Goal: Task Accomplishment & Management: Use online tool/utility

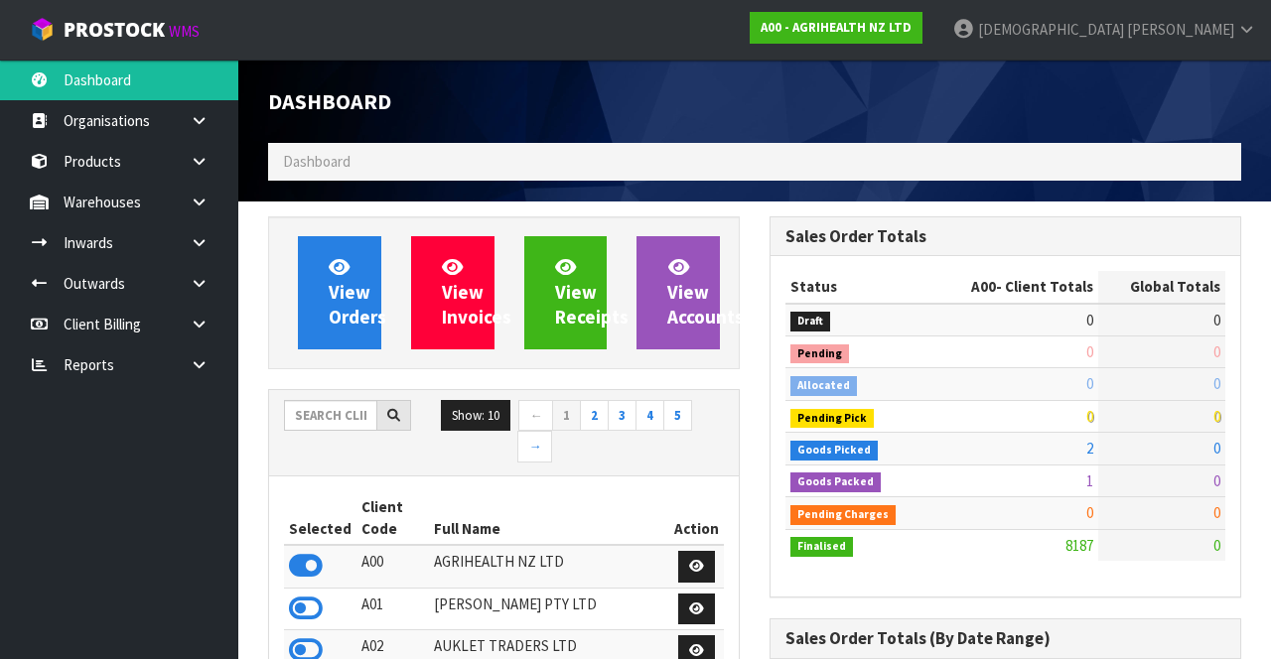
scroll to position [1602, 500]
click at [912, 31] on strong "A00 - AGRIHEALTH NZ LTD" at bounding box center [836, 27] width 151 height 17
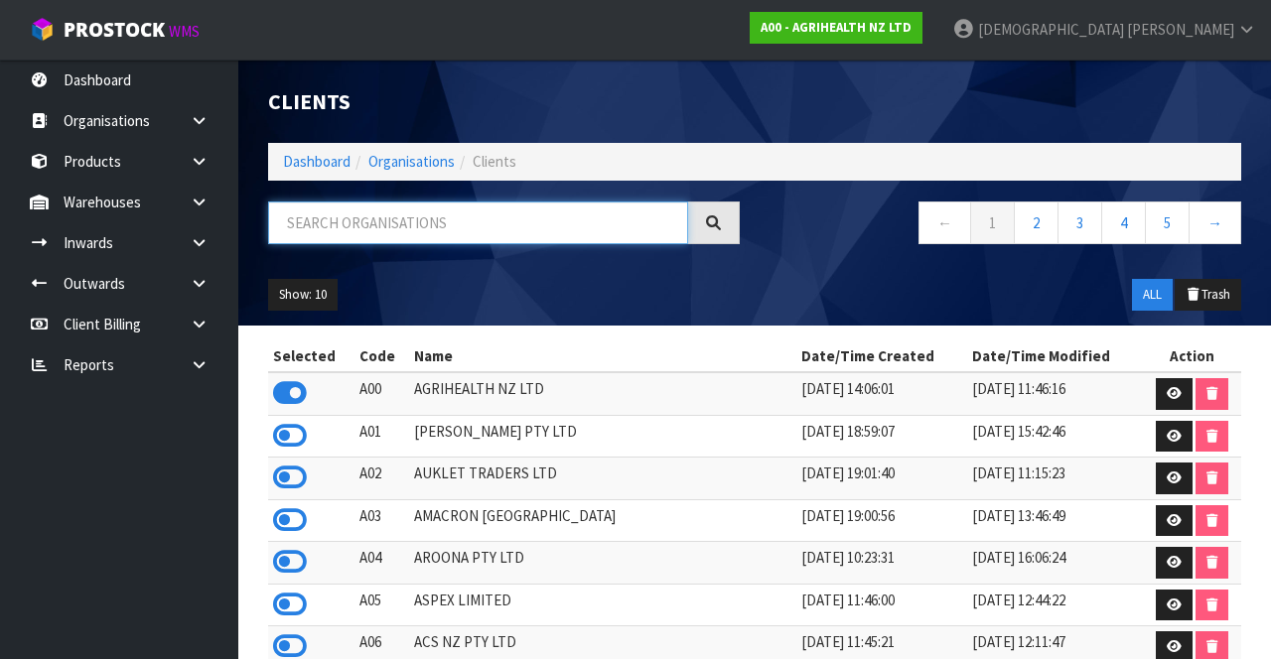
click at [492, 220] on input "text" at bounding box center [478, 223] width 420 height 43
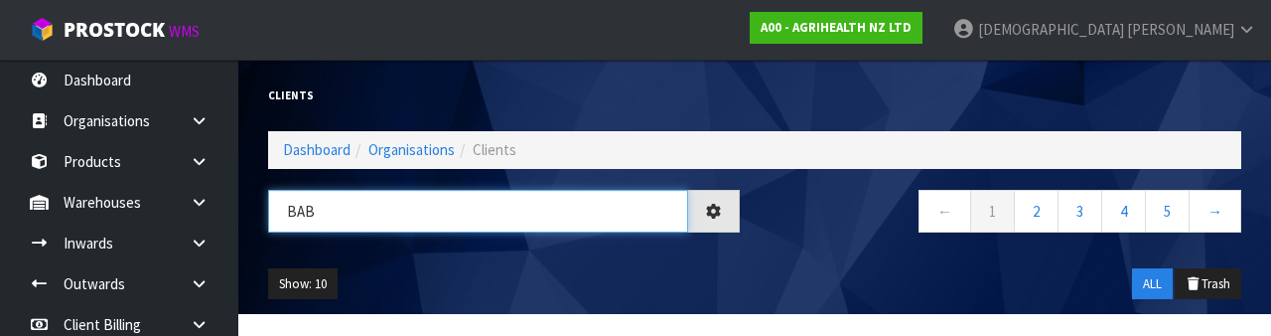
type input "BAB"
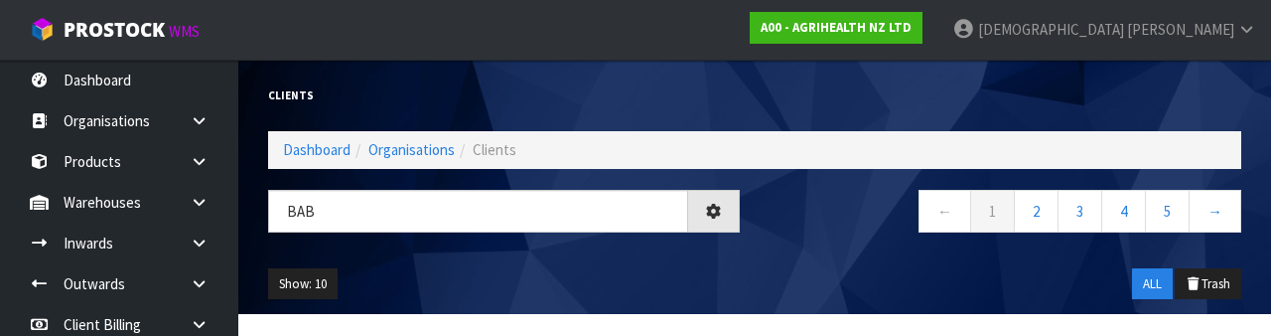
click at [577, 282] on div "Show: 10 5 10 25 50 ALL Trash" at bounding box center [754, 284] width 1003 height 62
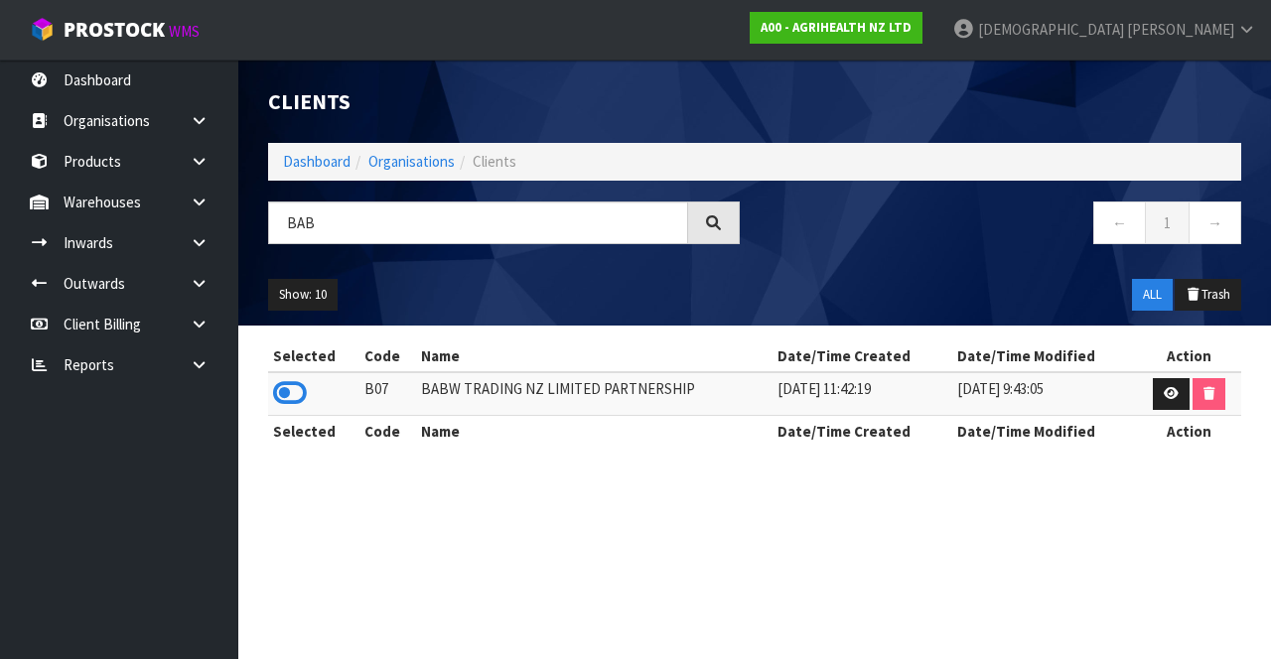
click at [302, 392] on icon at bounding box center [290, 393] width 34 height 30
click at [203, 187] on link at bounding box center [207, 202] width 64 height 41
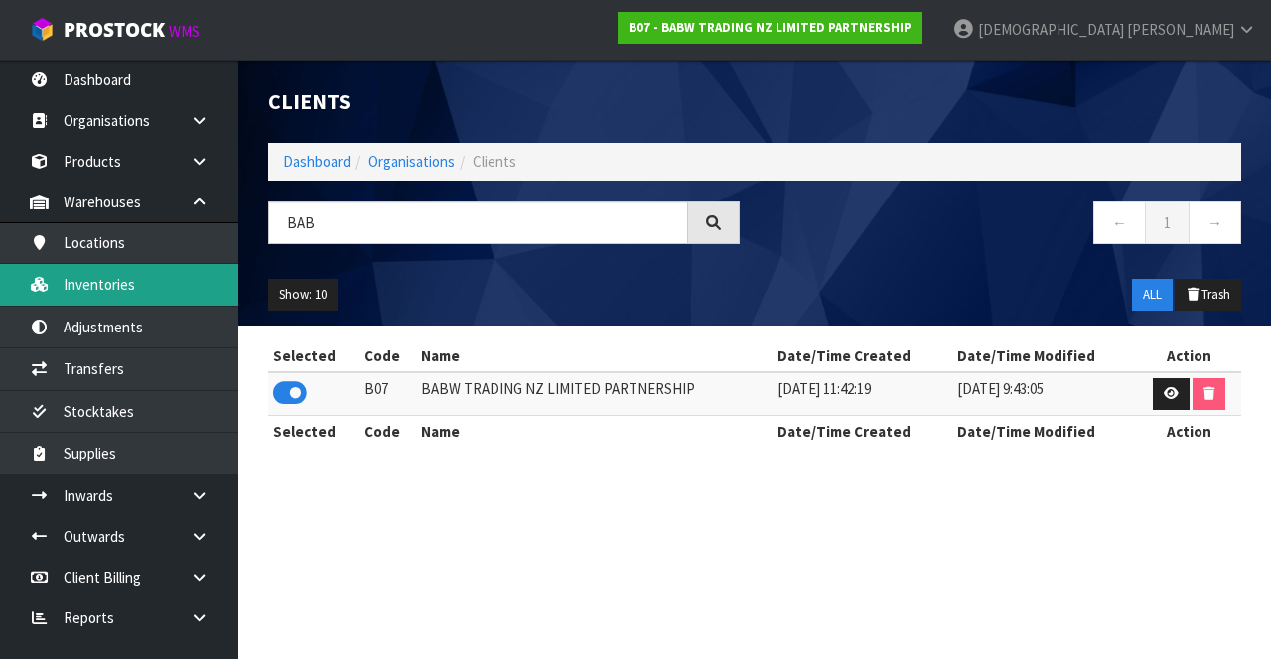
click at [135, 288] on link "Inventories" at bounding box center [119, 284] width 238 height 41
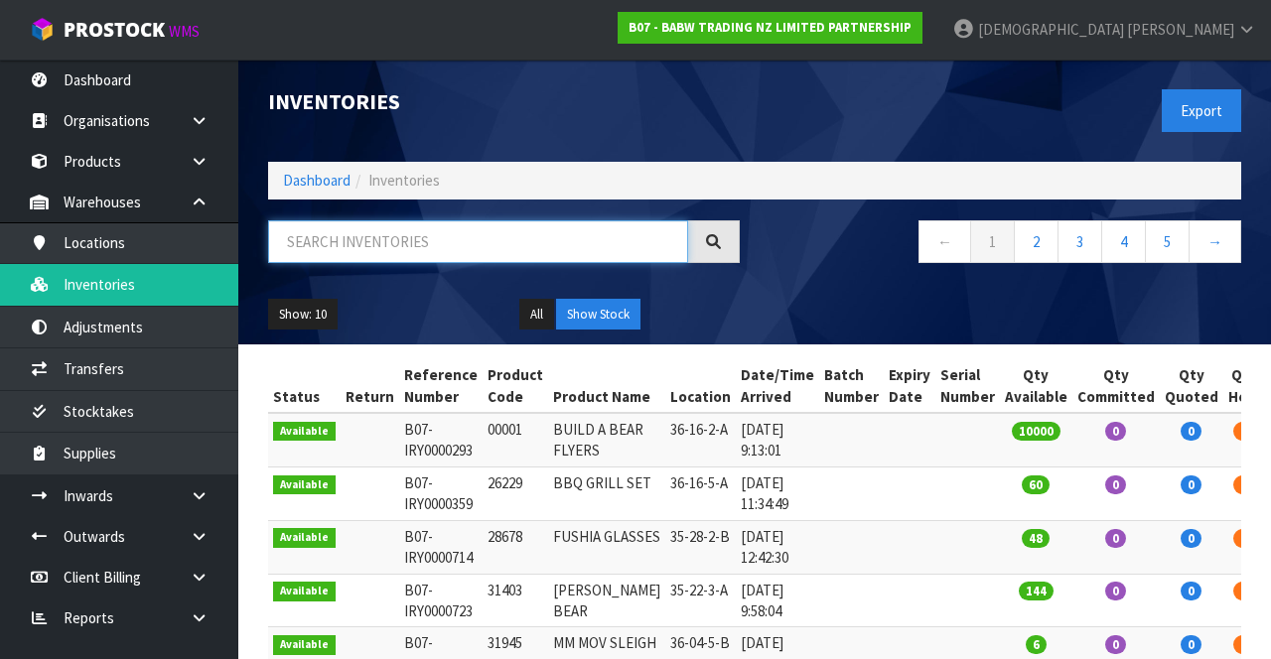
click at [290, 233] on input "text" at bounding box center [478, 241] width 420 height 43
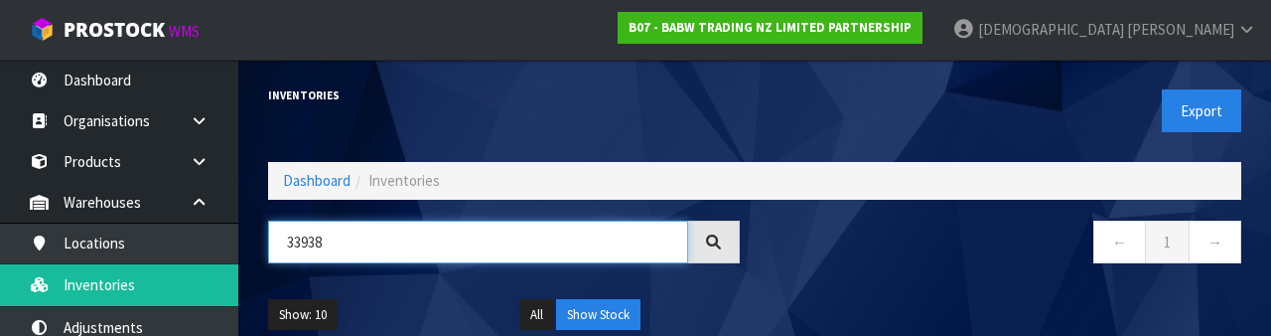
type input "33938"
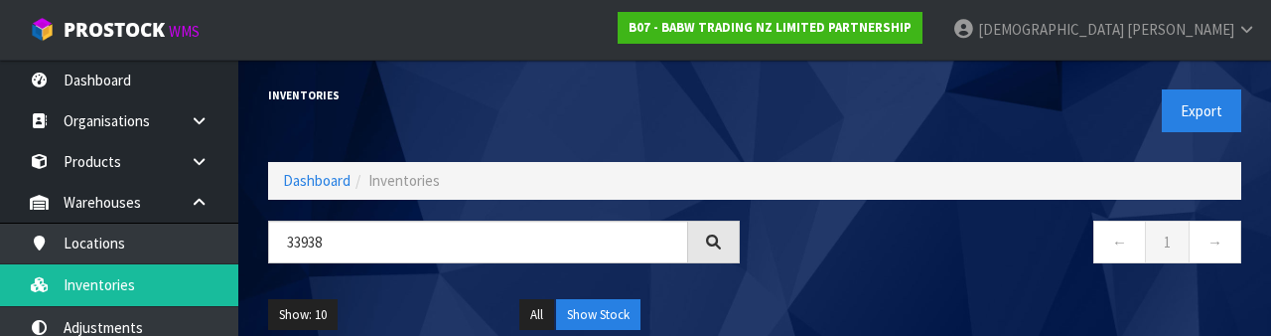
click at [828, 262] on nav "← 1 →" at bounding box center [1006, 244] width 472 height 49
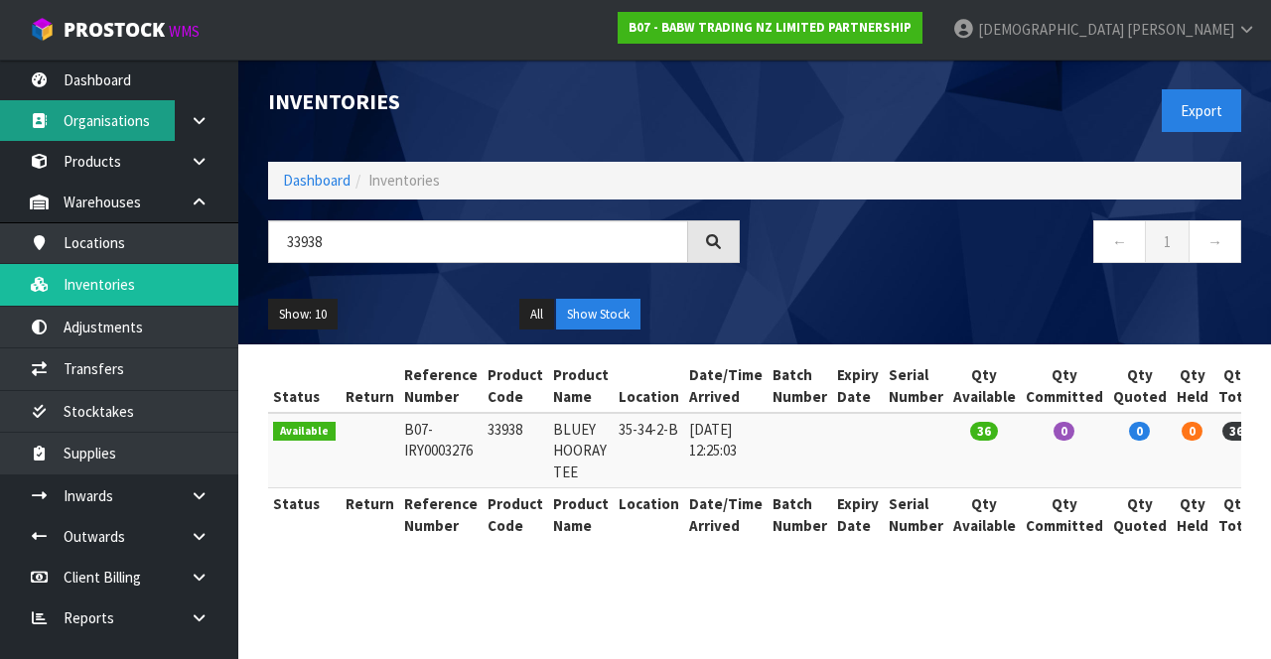
click at [65, 128] on link "Organisations" at bounding box center [119, 120] width 238 height 41
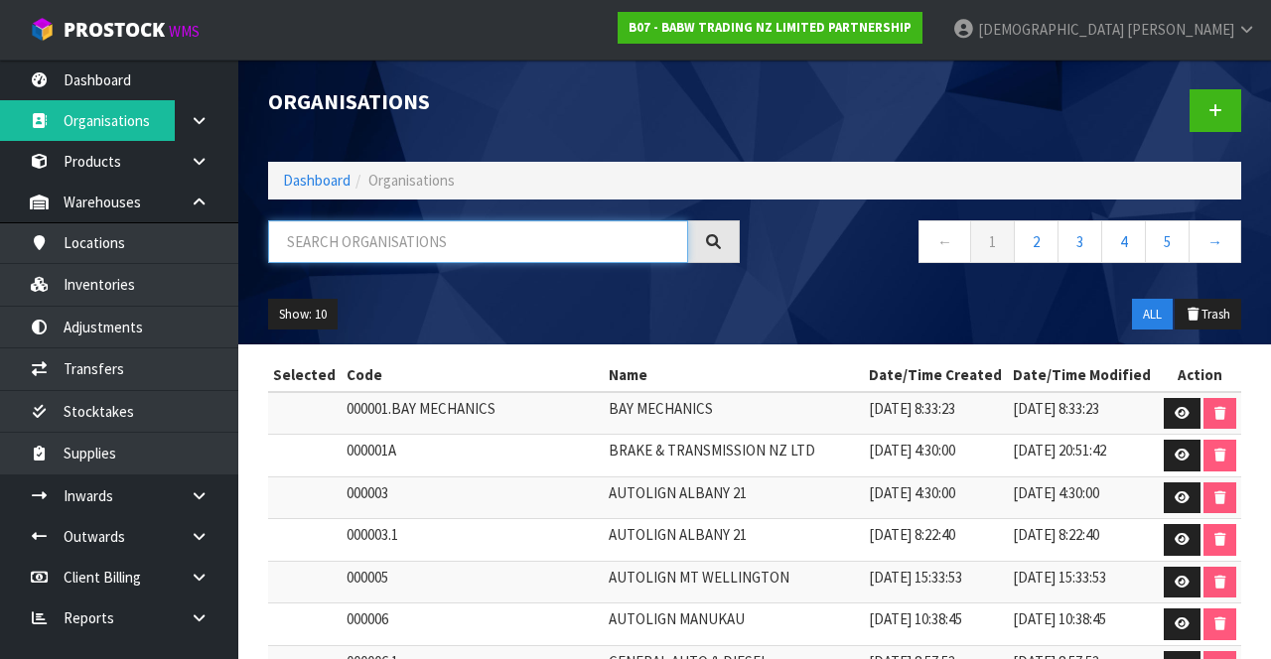
click at [326, 235] on input "text" at bounding box center [478, 241] width 420 height 43
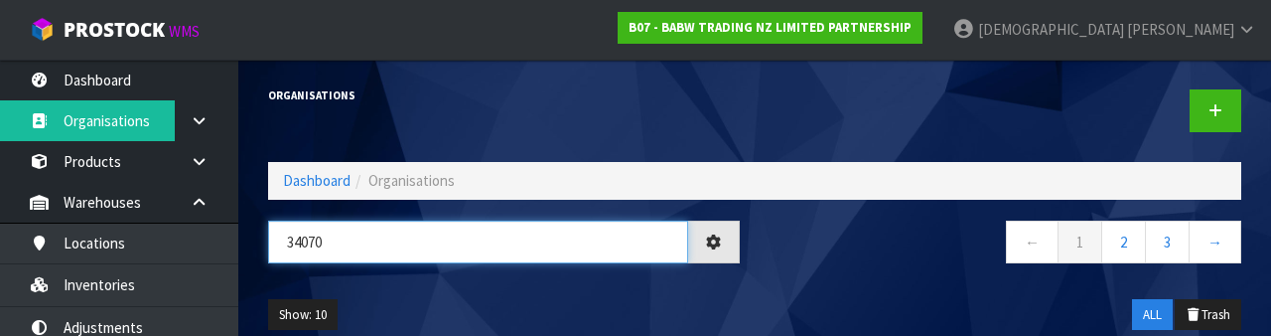
type input "34070"
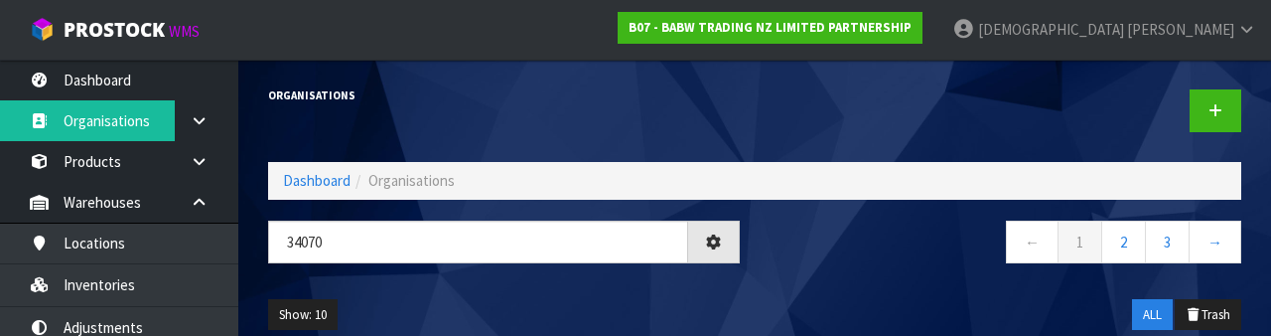
click at [825, 257] on nav "← 1 2 3 →" at bounding box center [1006, 244] width 472 height 49
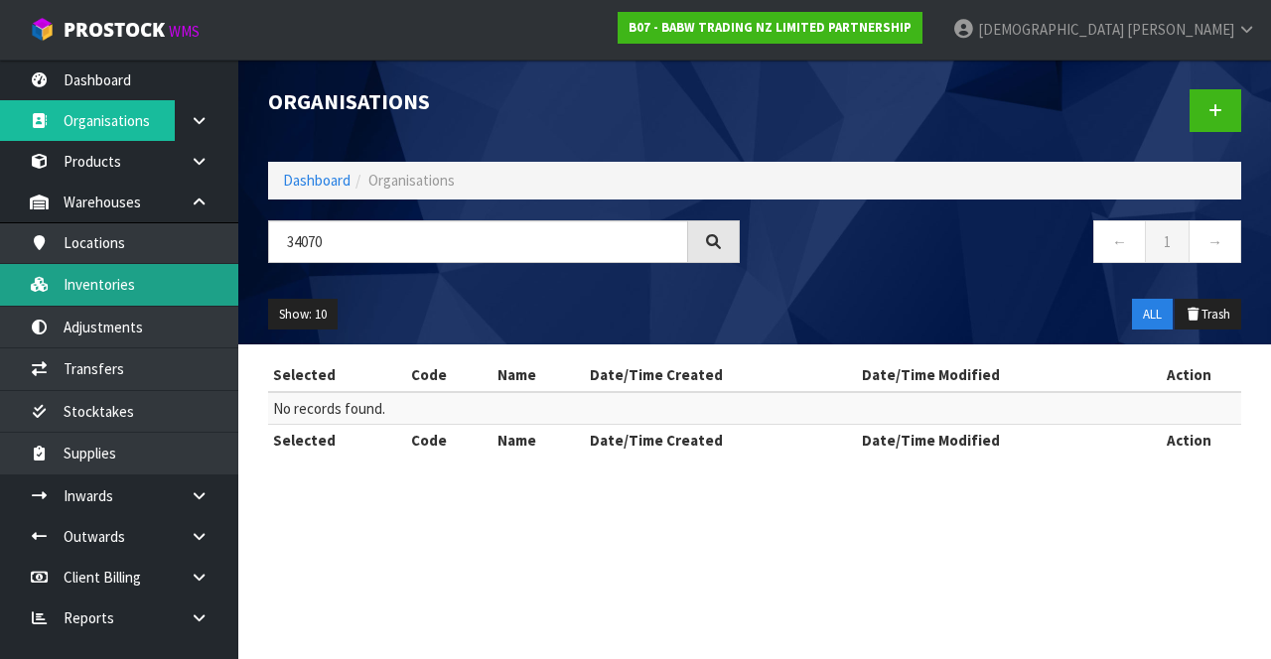
click at [136, 282] on link "Inventories" at bounding box center [119, 284] width 238 height 41
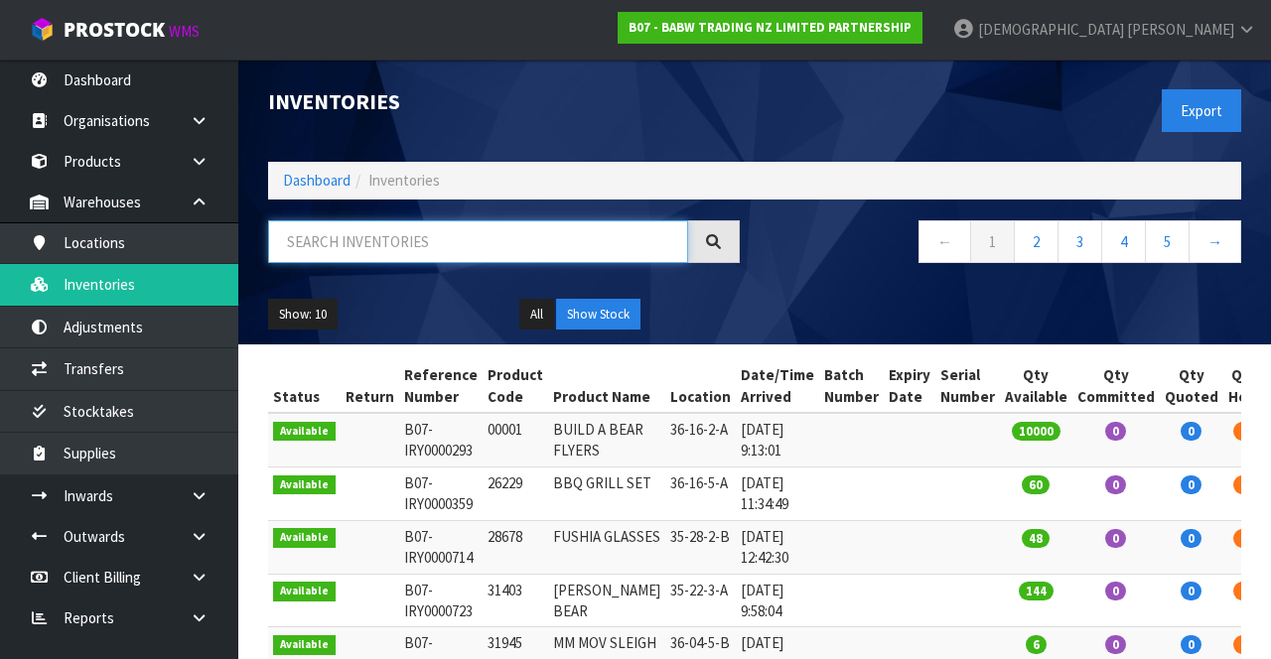
click at [383, 232] on input "text" at bounding box center [478, 241] width 420 height 43
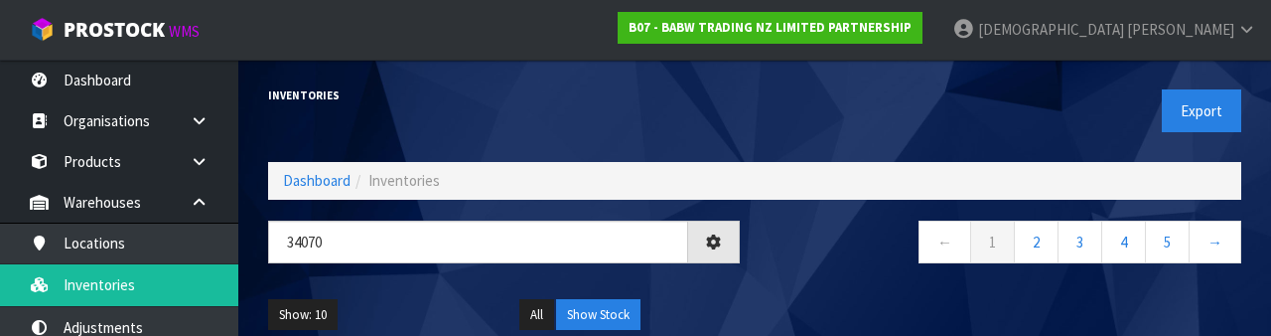
click at [826, 284] on div "Show: 10 5 10 25 50 All Show Stock" at bounding box center [754, 315] width 1003 height 62
click at [815, 246] on nav "← 1 2 3 4 5 →" at bounding box center [1006, 244] width 472 height 49
click at [834, 255] on nav "← 1 2 3 4 →" at bounding box center [1006, 244] width 472 height 49
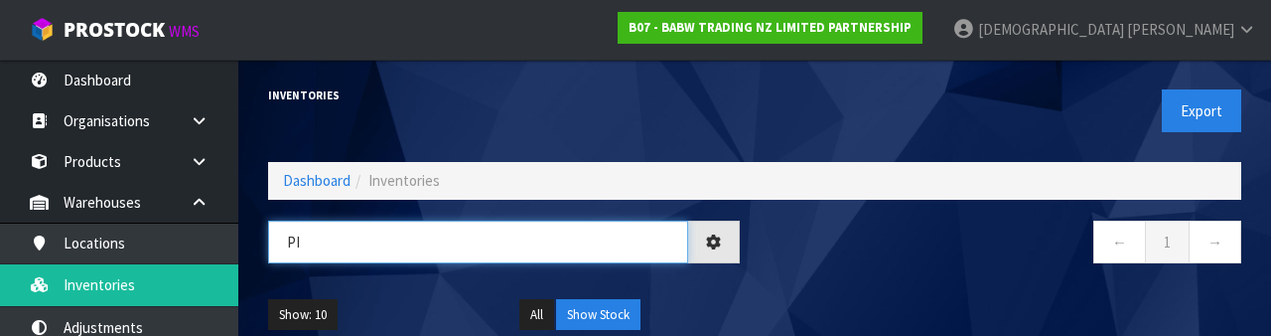
type input "P"
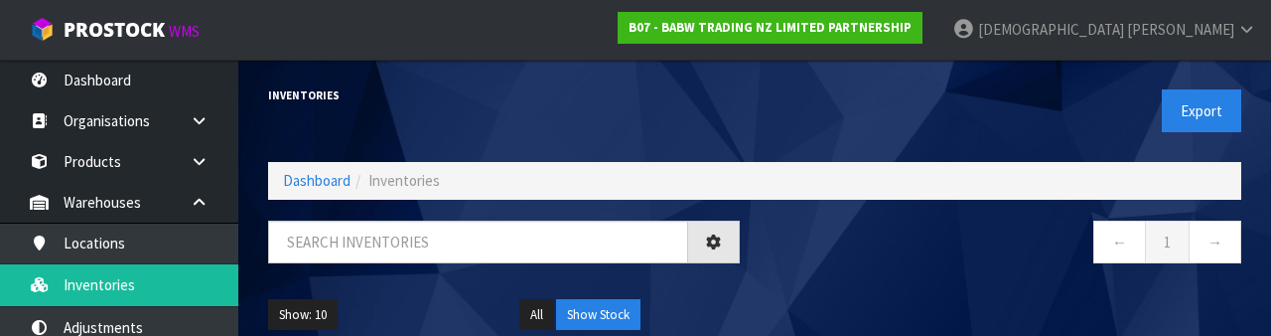
click at [912, 249] on nav "← 1 →" at bounding box center [1006, 244] width 472 height 49
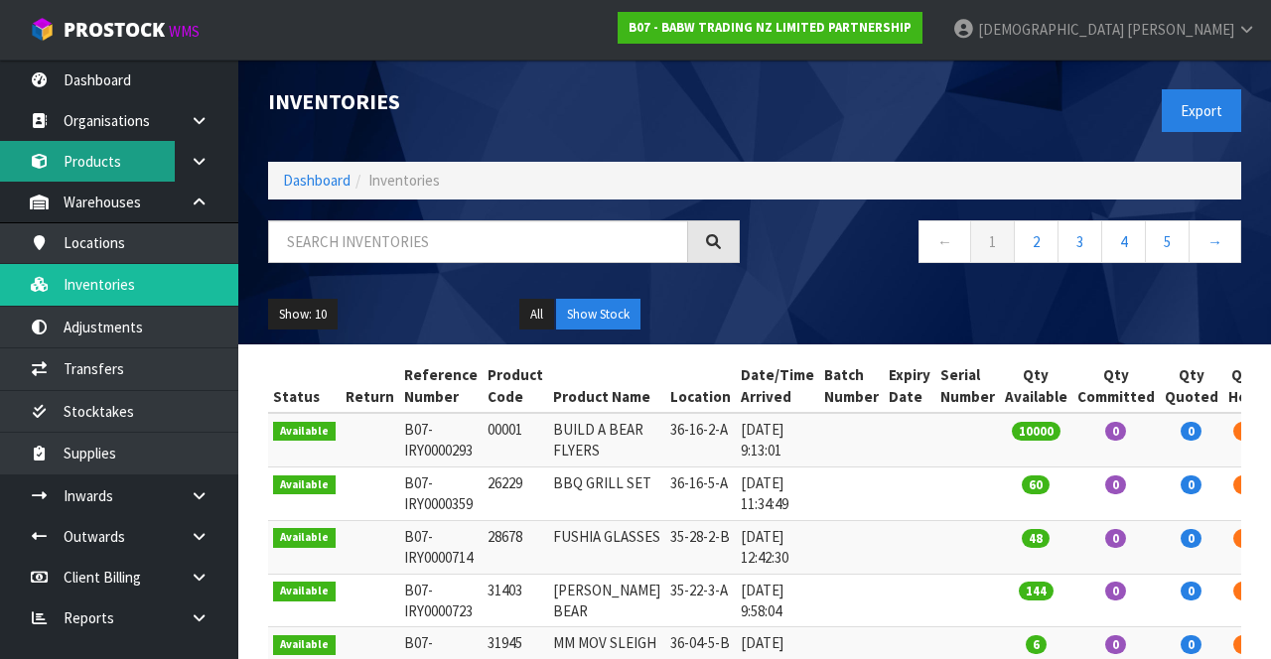
click at [99, 160] on link "Products" at bounding box center [119, 161] width 238 height 41
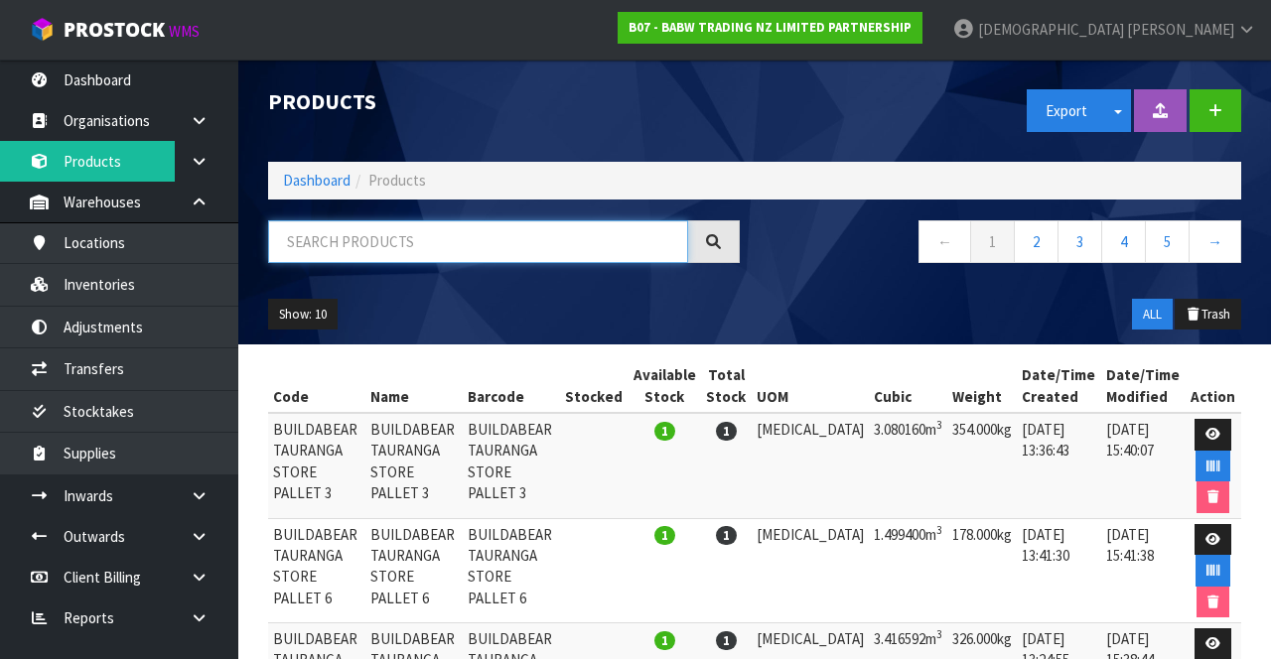
click at [399, 232] on input "text" at bounding box center [478, 241] width 420 height 43
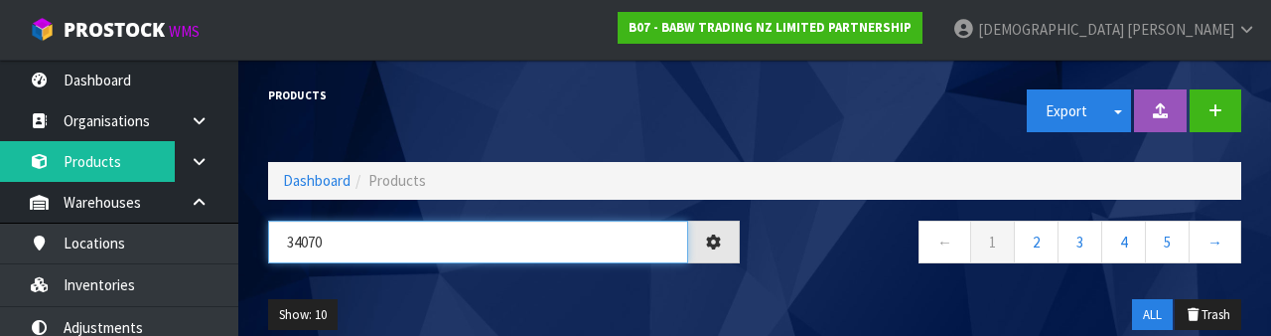
type input "34070"
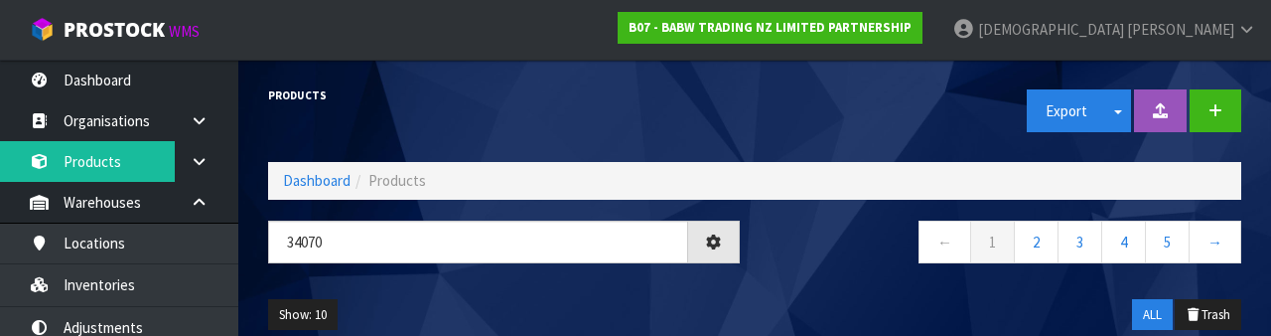
click at [810, 267] on nav "← 1 2 3 4 5 →" at bounding box center [1006, 244] width 472 height 49
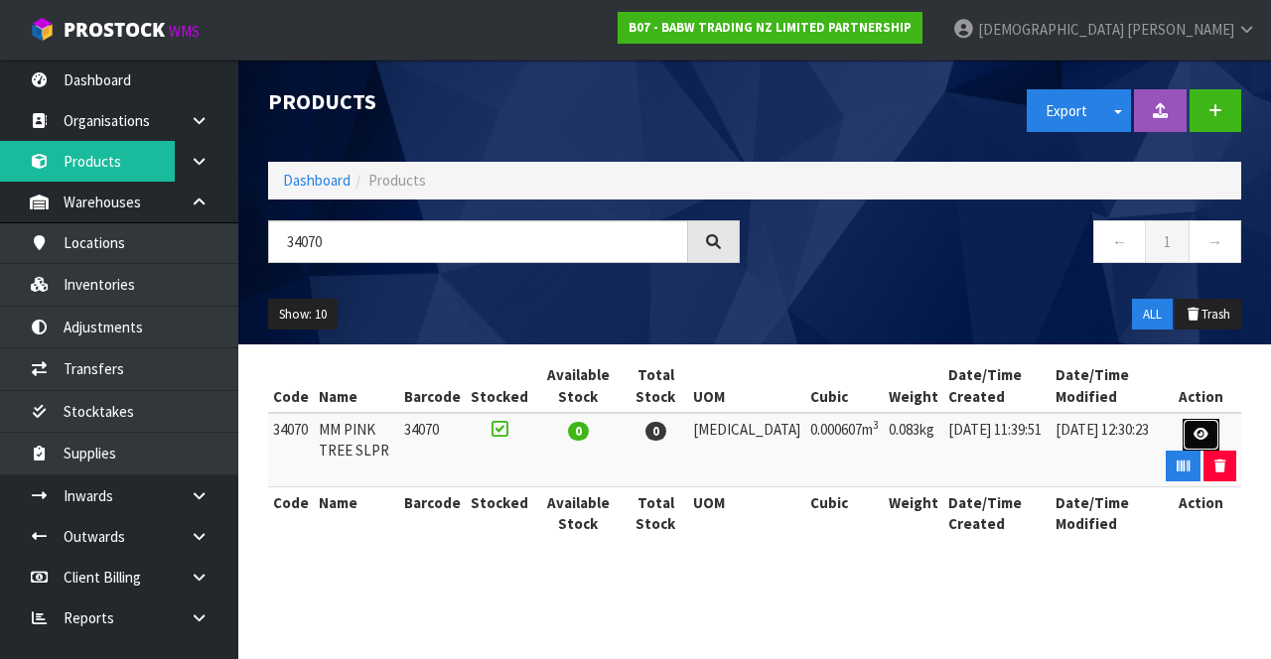
click at [1183, 433] on link at bounding box center [1201, 435] width 37 height 32
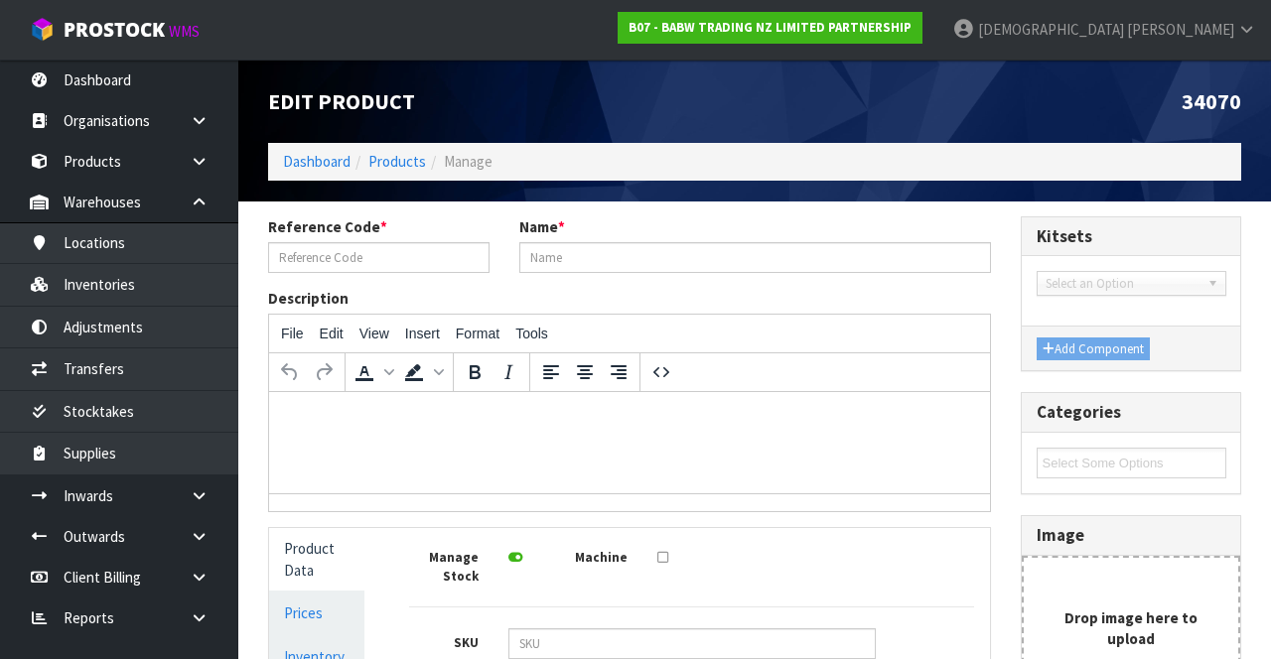
type input "34070"
type input "MM PINK TREE SLPR"
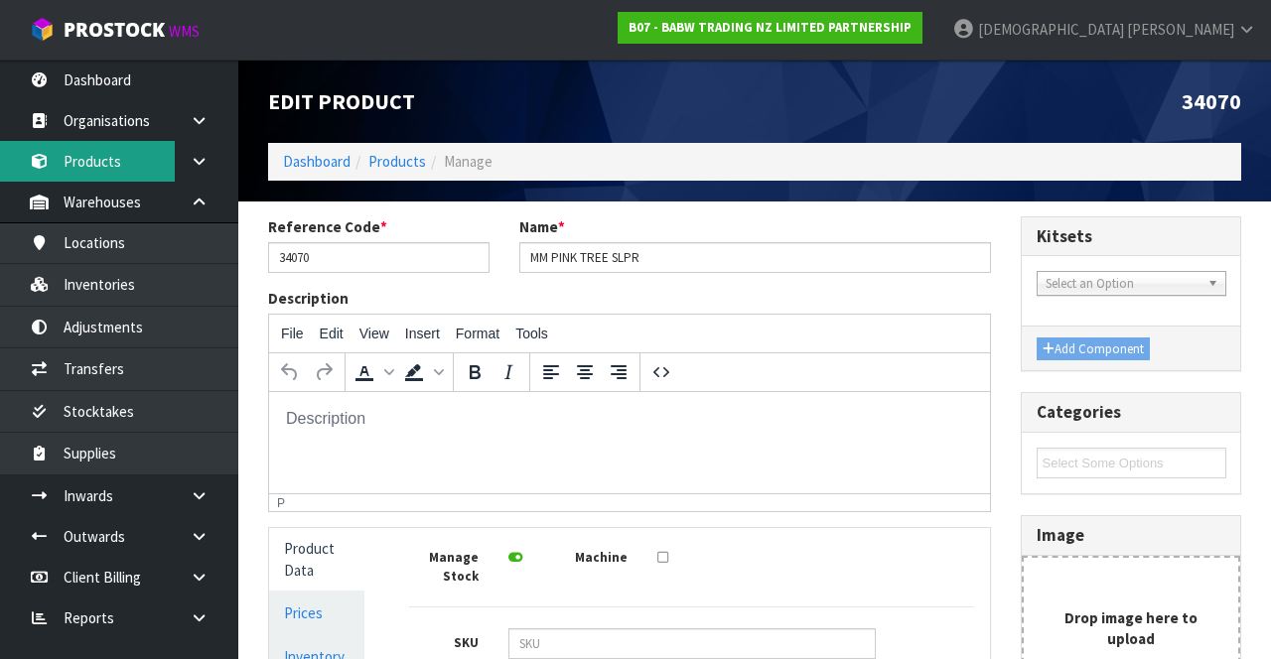
click at [137, 161] on link "Products" at bounding box center [119, 161] width 238 height 41
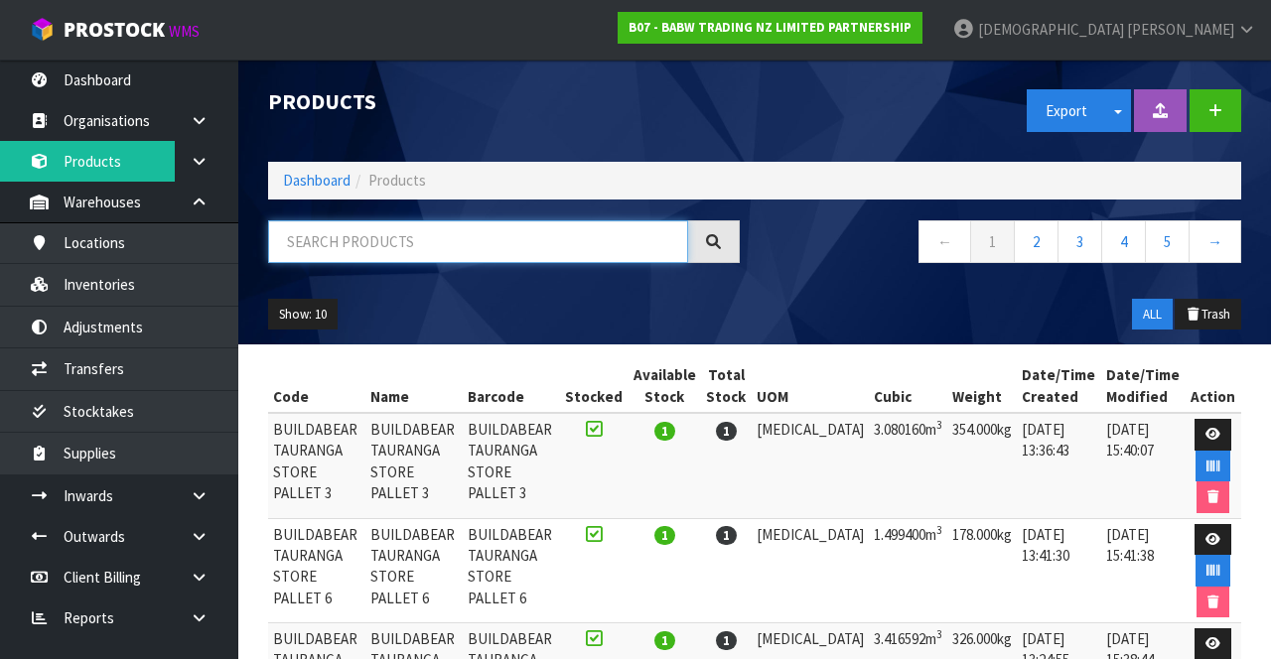
click at [379, 234] on input "text" at bounding box center [478, 241] width 420 height 43
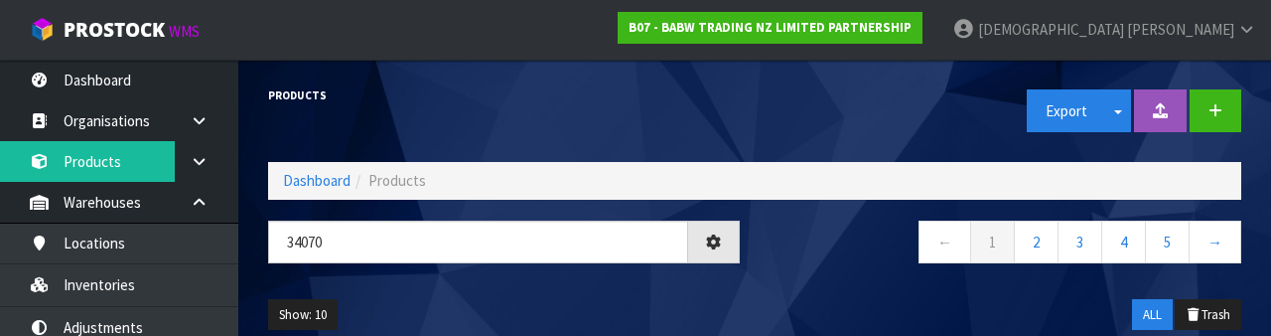
click at [864, 281] on div "← 1 2 3 4 5 →" at bounding box center [1005, 252] width 501 height 64
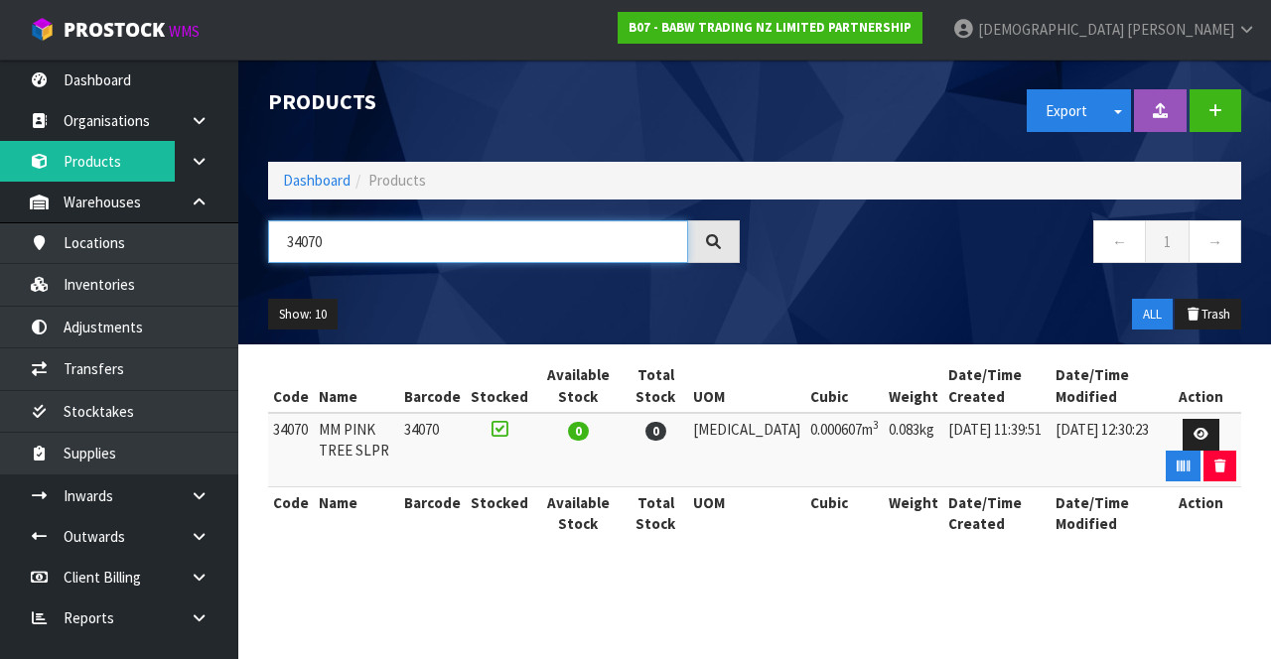
click at [467, 246] on input "34070" at bounding box center [478, 241] width 420 height 43
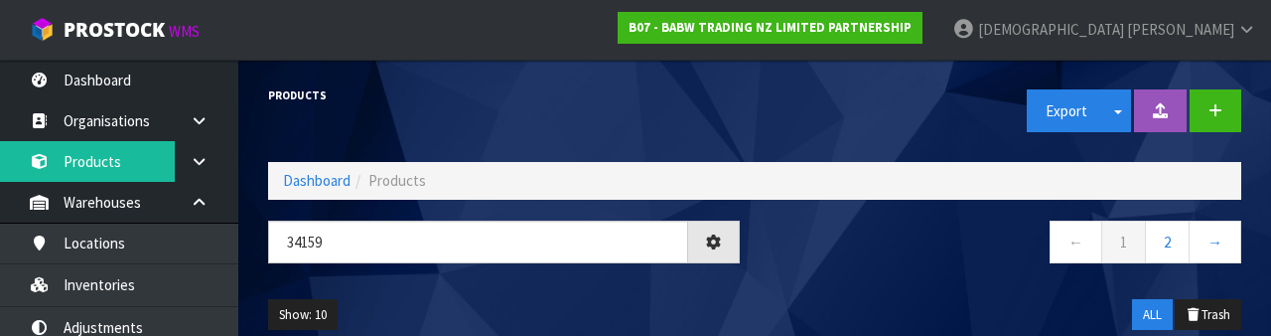
click at [921, 269] on div "← 1 2 →" at bounding box center [1005, 252] width 501 height 64
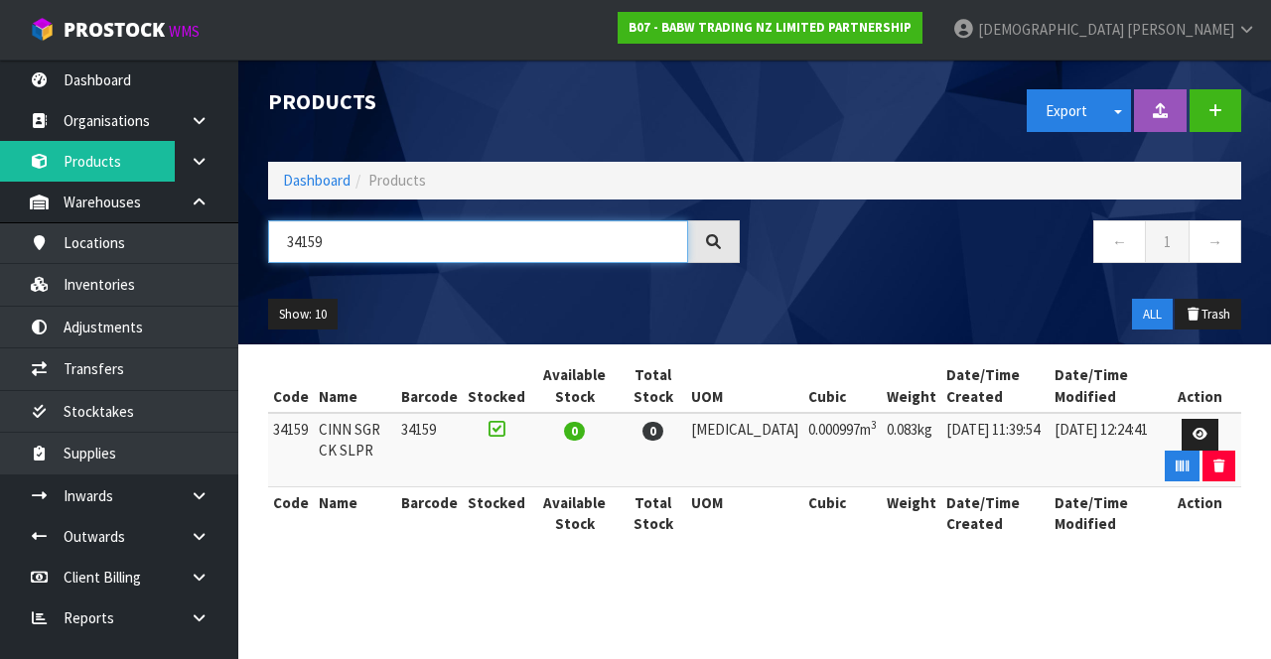
click at [475, 249] on input "34159" at bounding box center [478, 241] width 420 height 43
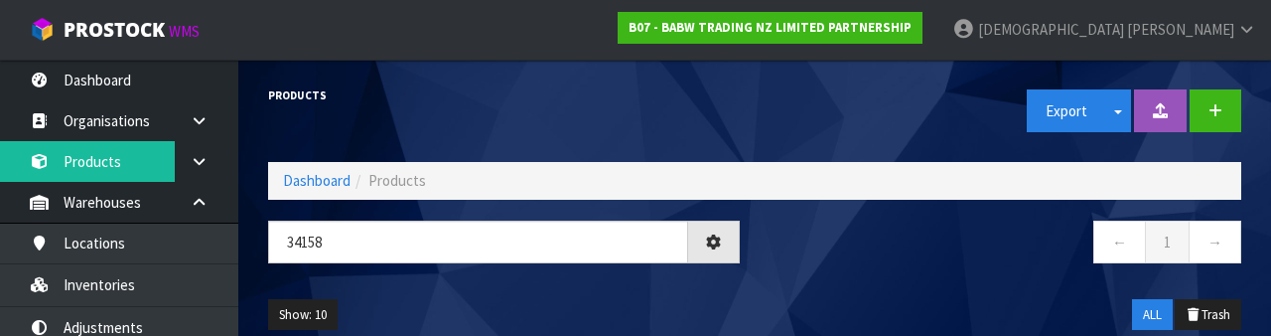
click at [918, 260] on nav "← 1 →" at bounding box center [1006, 244] width 472 height 49
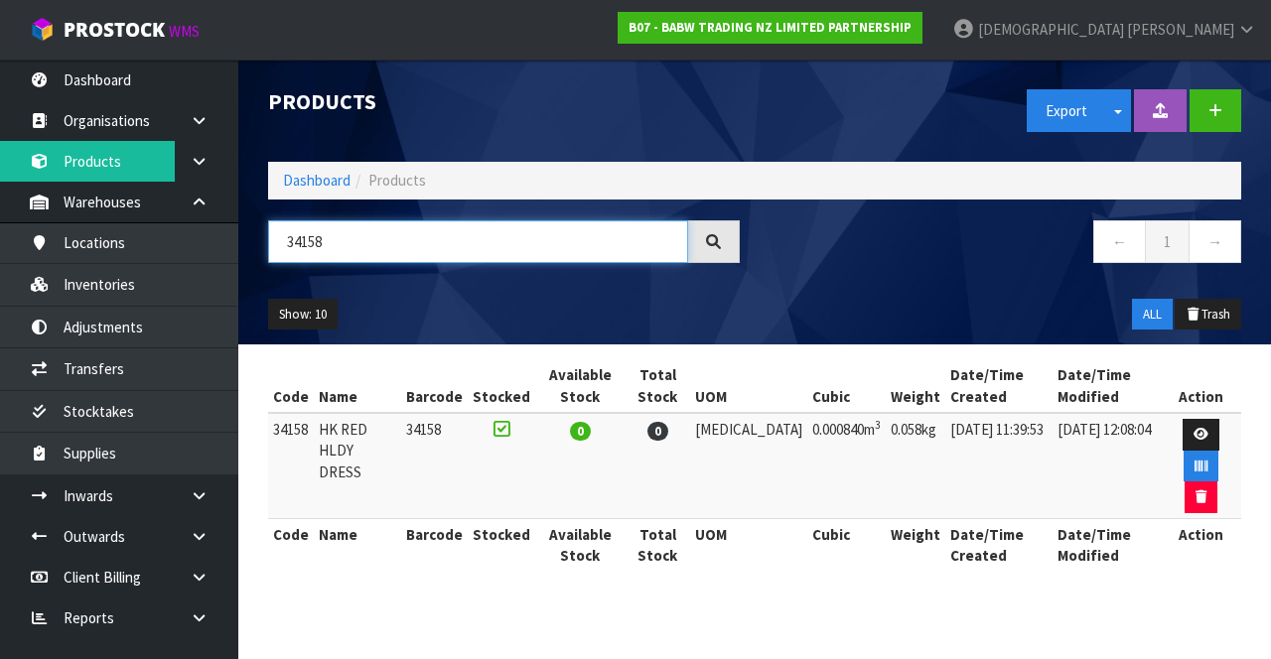
click at [461, 236] on input "34158" at bounding box center [478, 241] width 420 height 43
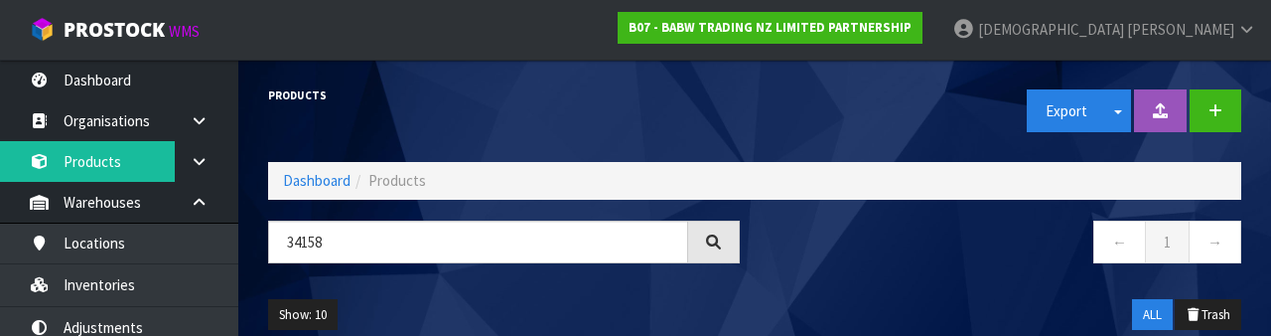
click at [703, 235] on div at bounding box center [714, 241] width 52 height 43
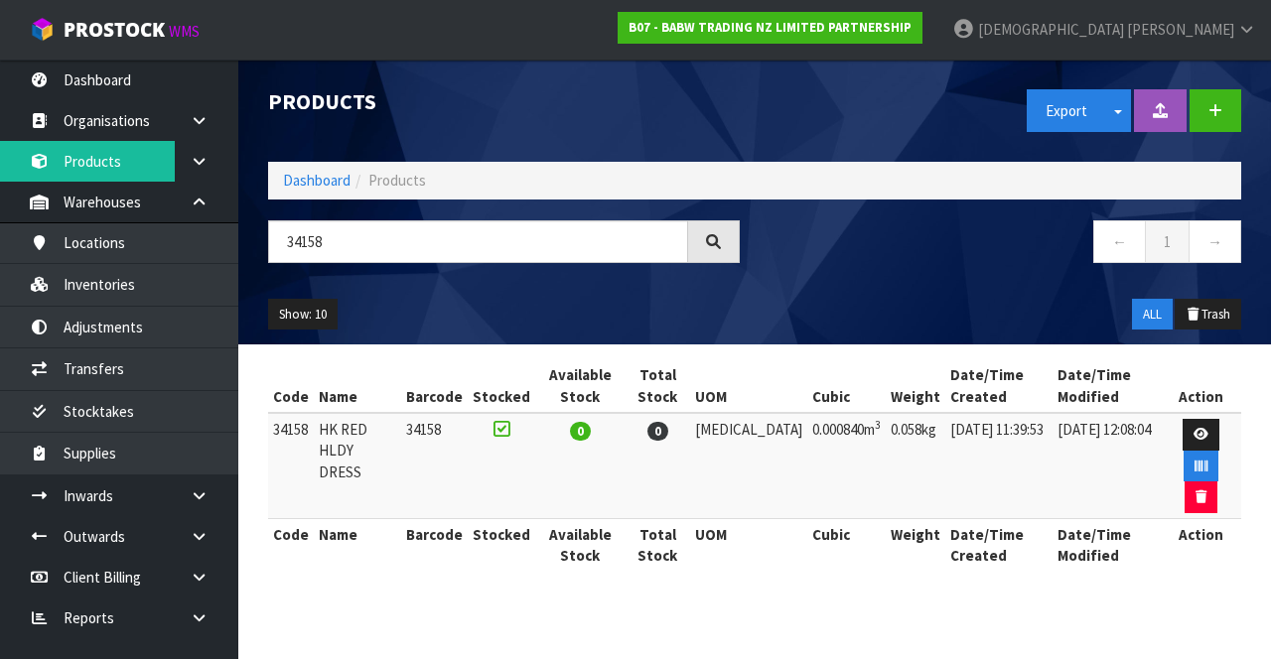
click at [836, 262] on nav "← 1 →" at bounding box center [1006, 244] width 472 height 49
click at [516, 234] on input "34158" at bounding box center [478, 241] width 420 height 43
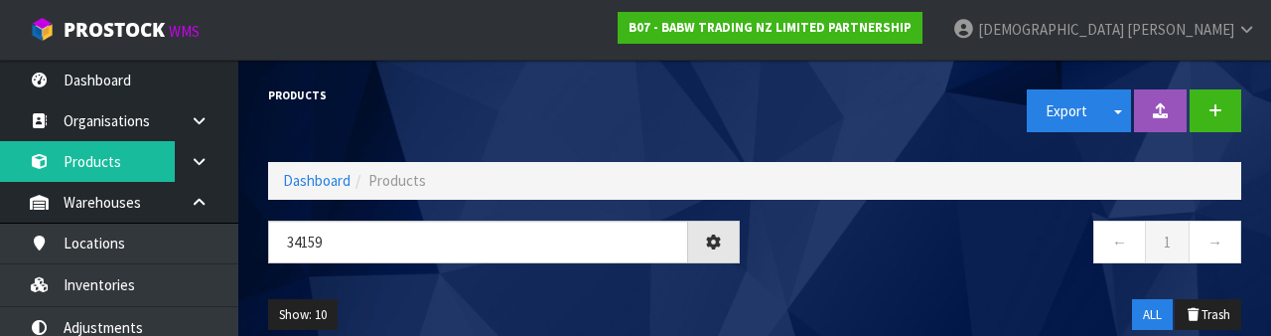
click at [717, 235] on icon at bounding box center [713, 241] width 15 height 15
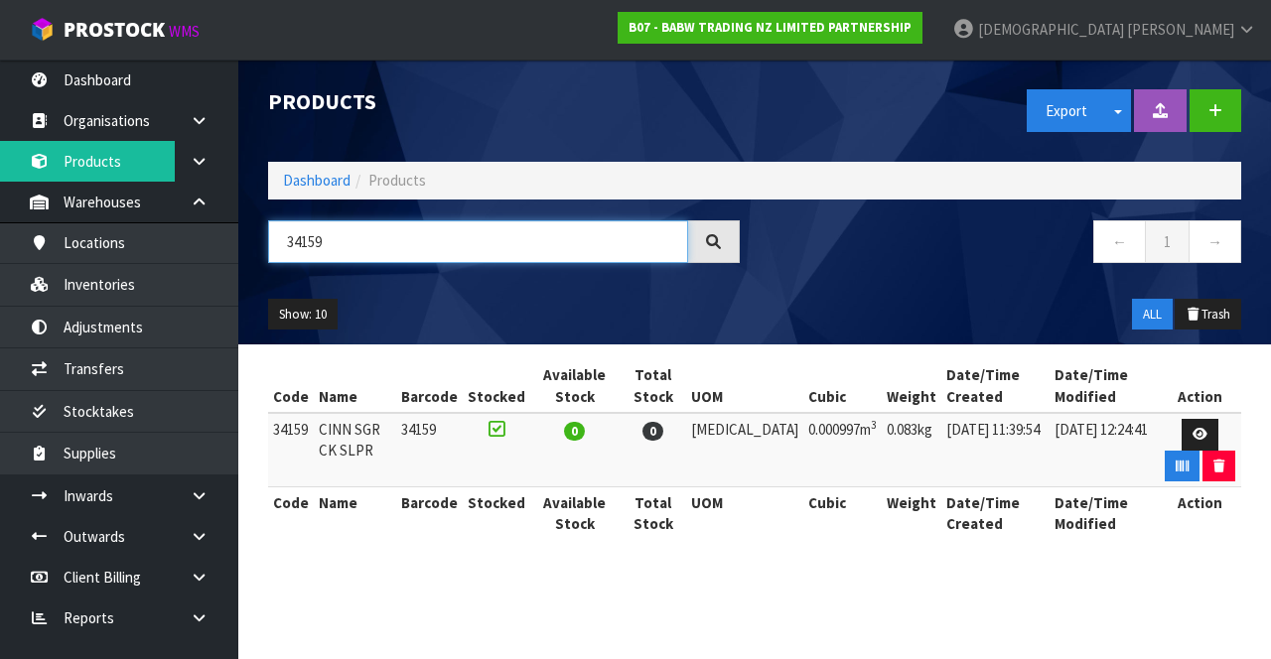
click at [503, 234] on input "34159" at bounding box center [478, 241] width 420 height 43
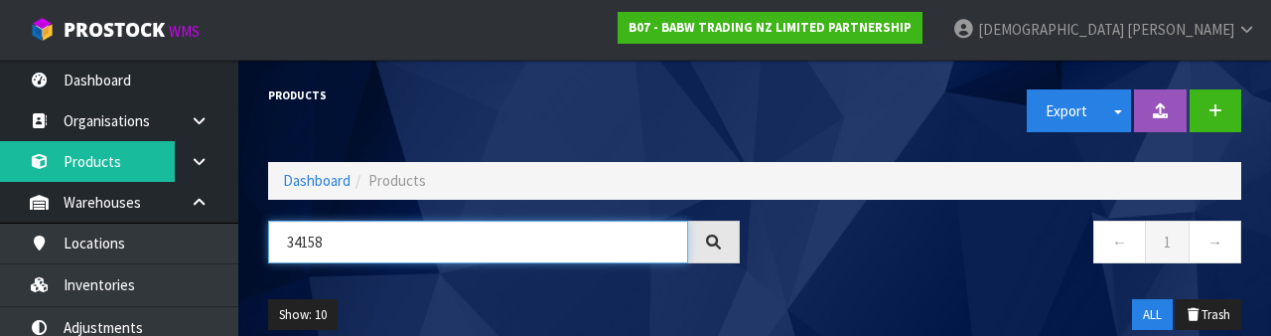
type input "34158"
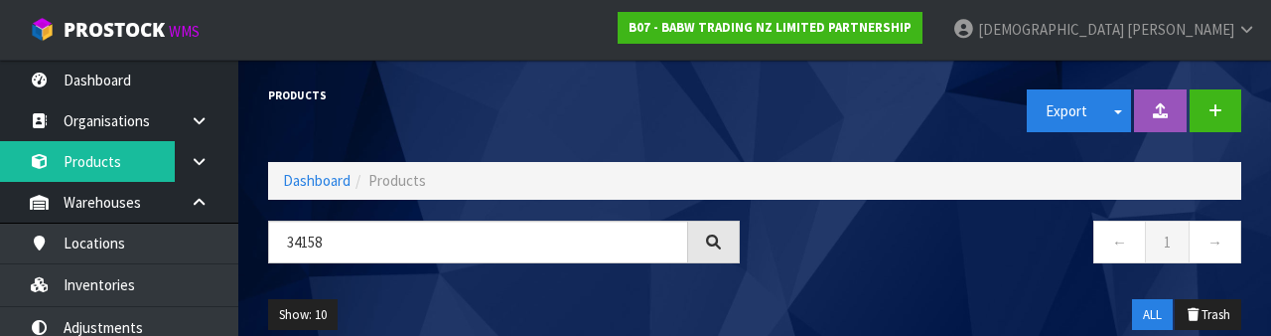
click at [880, 266] on nav "← 1 →" at bounding box center [1006, 244] width 472 height 49
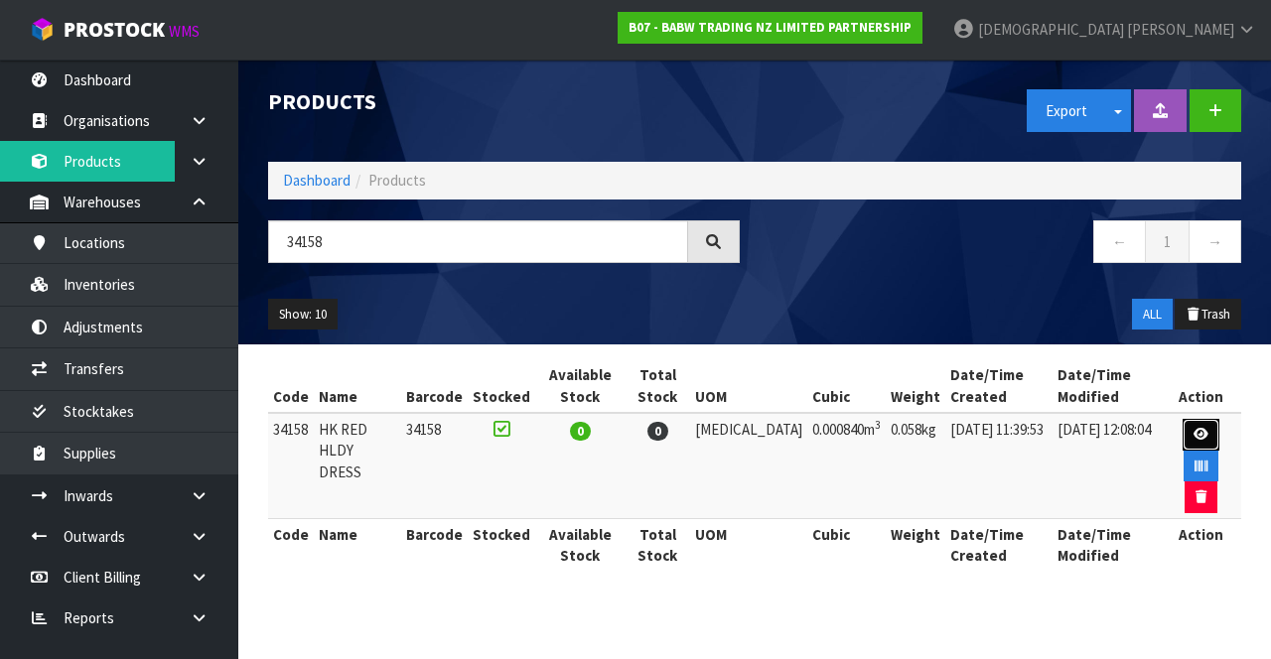
click at [1183, 420] on link at bounding box center [1201, 435] width 37 height 32
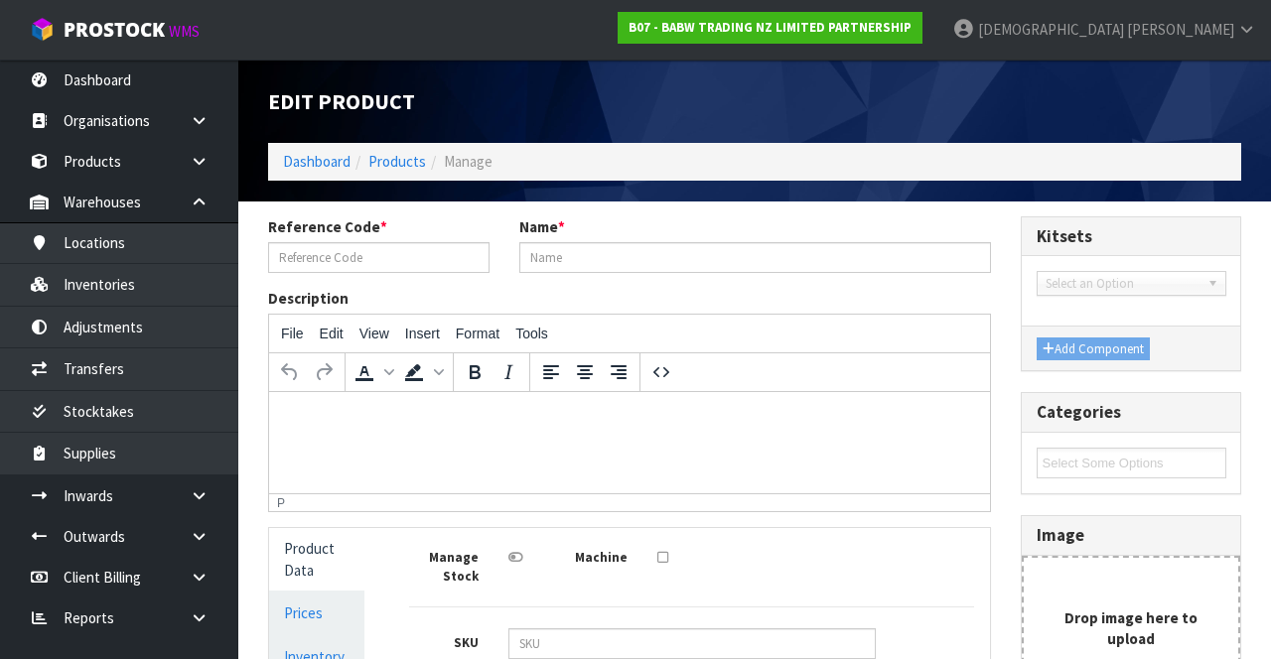
type input "34158"
type input "HK RED HLDY DRESS"
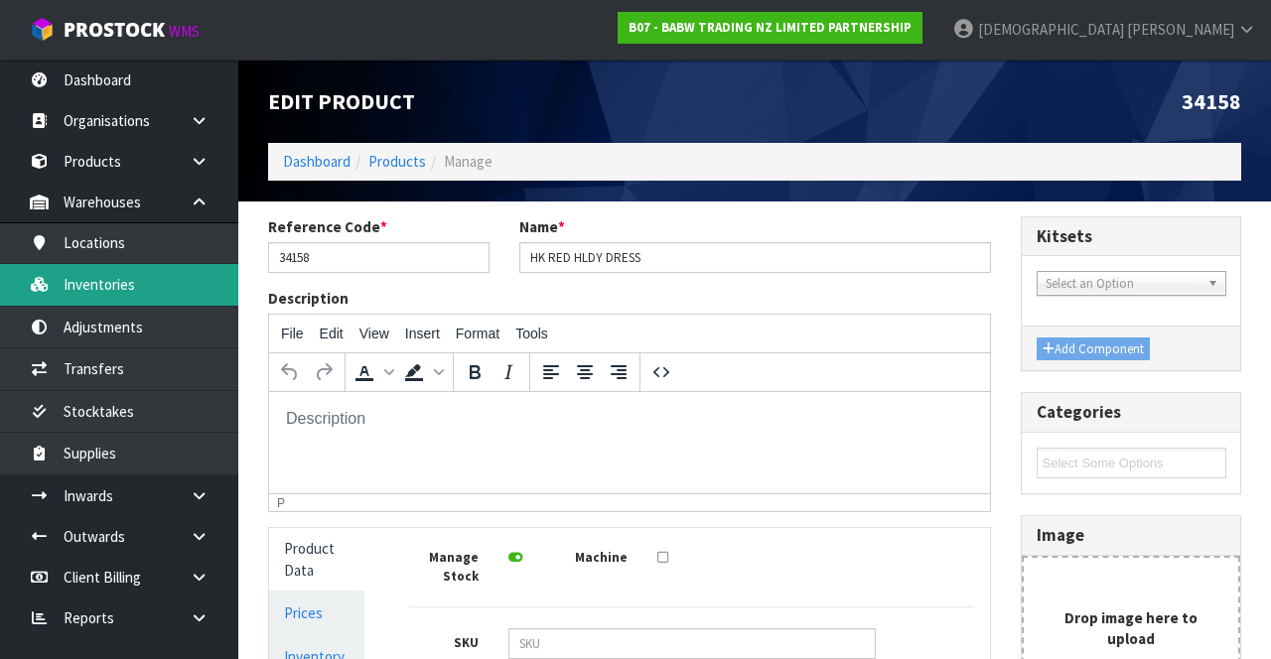
click at [163, 274] on link "Inventories" at bounding box center [119, 284] width 238 height 41
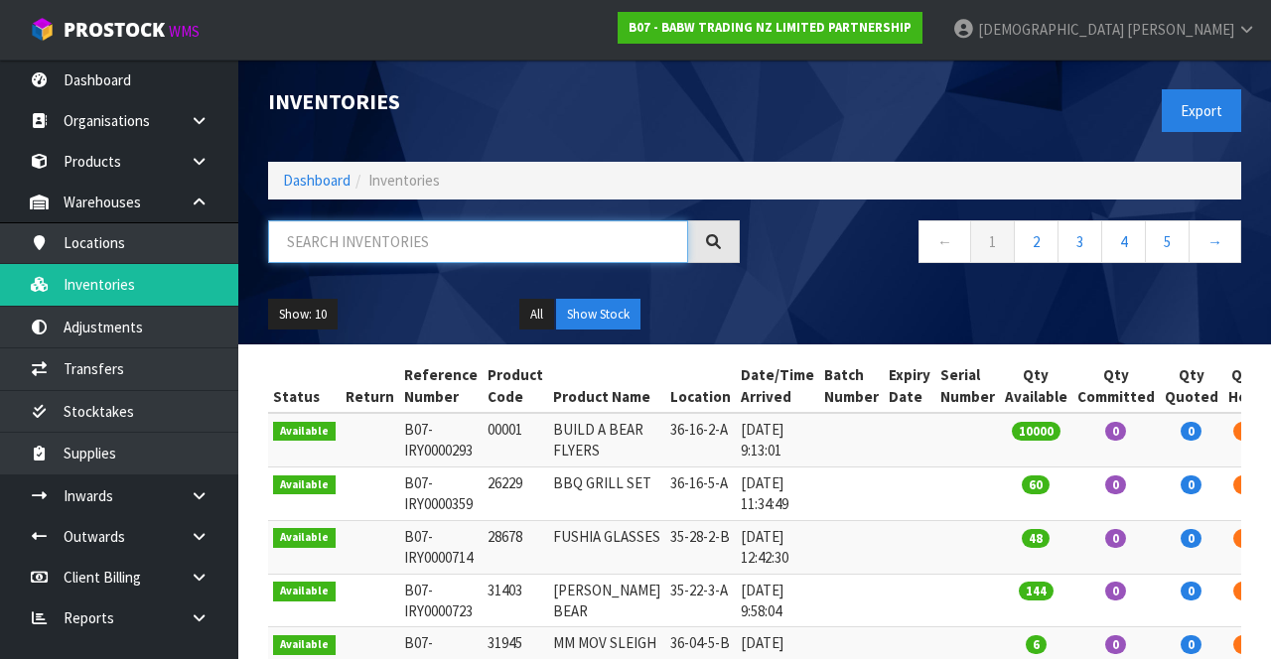
click at [482, 245] on input "text" at bounding box center [478, 241] width 420 height 43
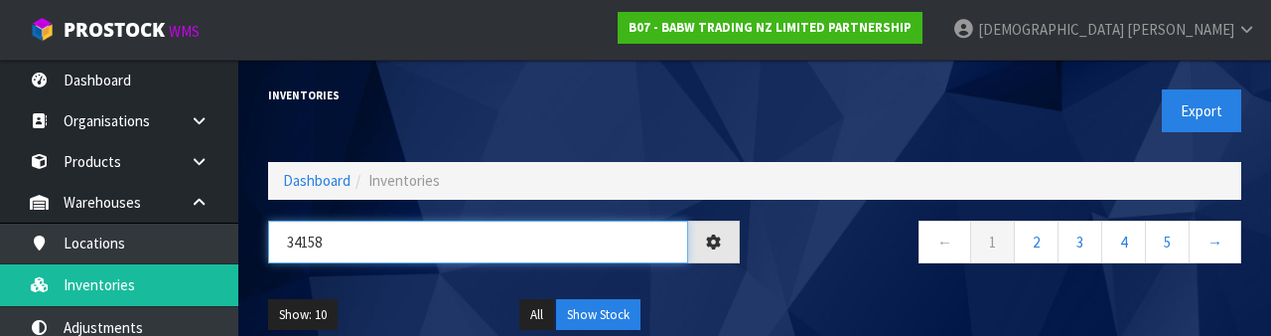
type input "34158"
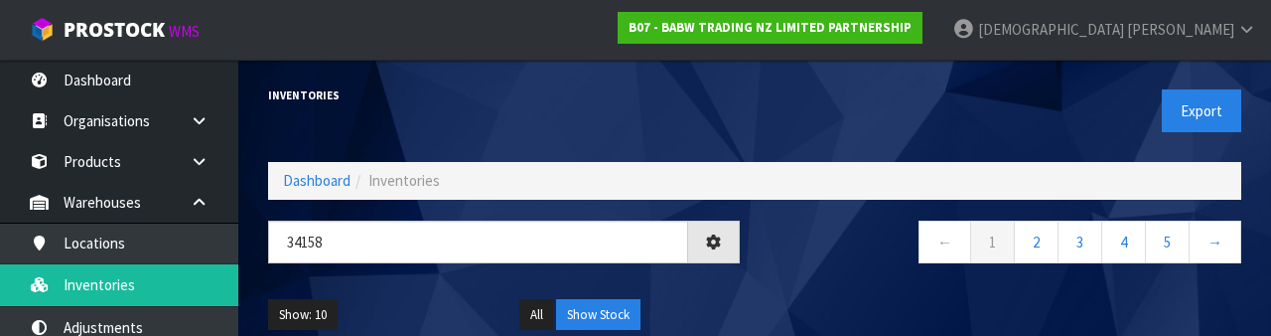
click at [881, 270] on div "← 1 2 3 4 5 →" at bounding box center [1005, 252] width 501 height 64
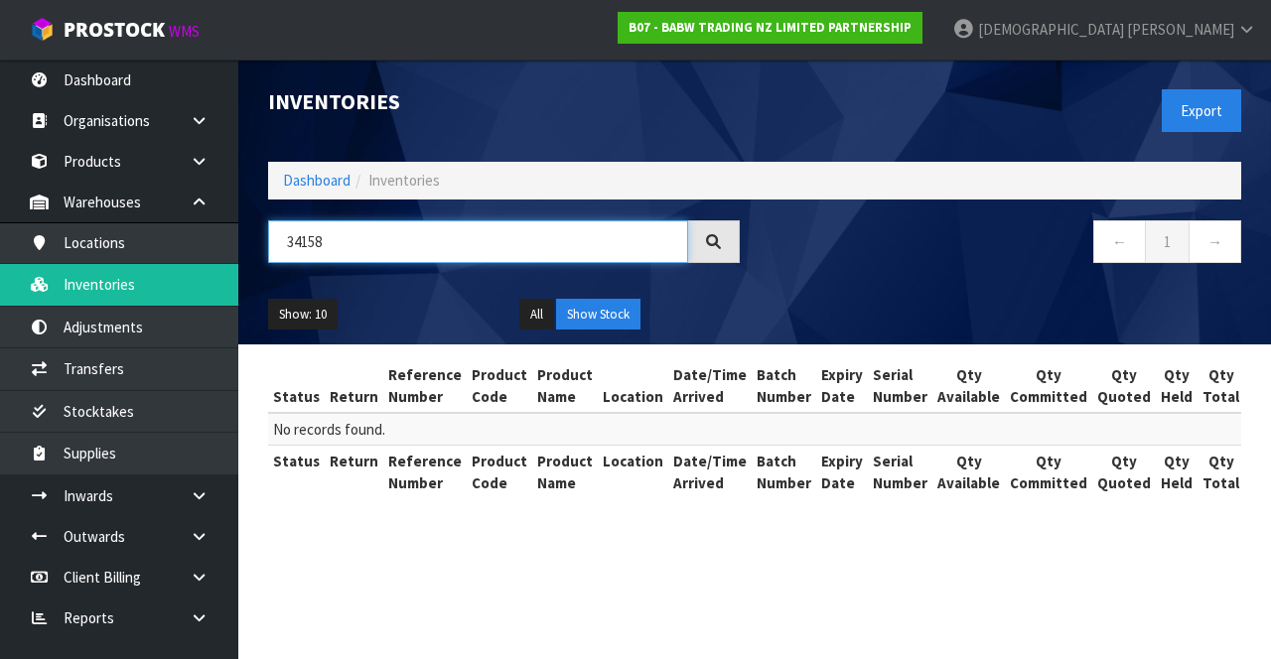
click at [302, 238] on input "34158" at bounding box center [478, 241] width 420 height 43
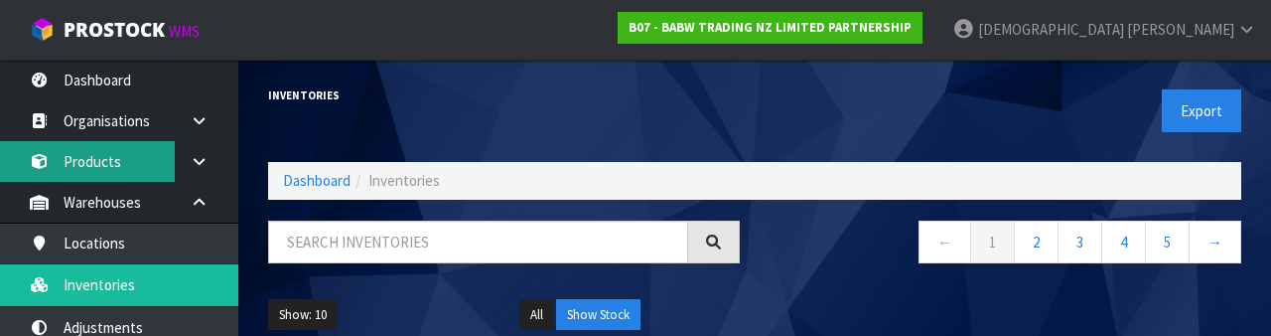
click at [121, 159] on link "Products" at bounding box center [119, 161] width 238 height 41
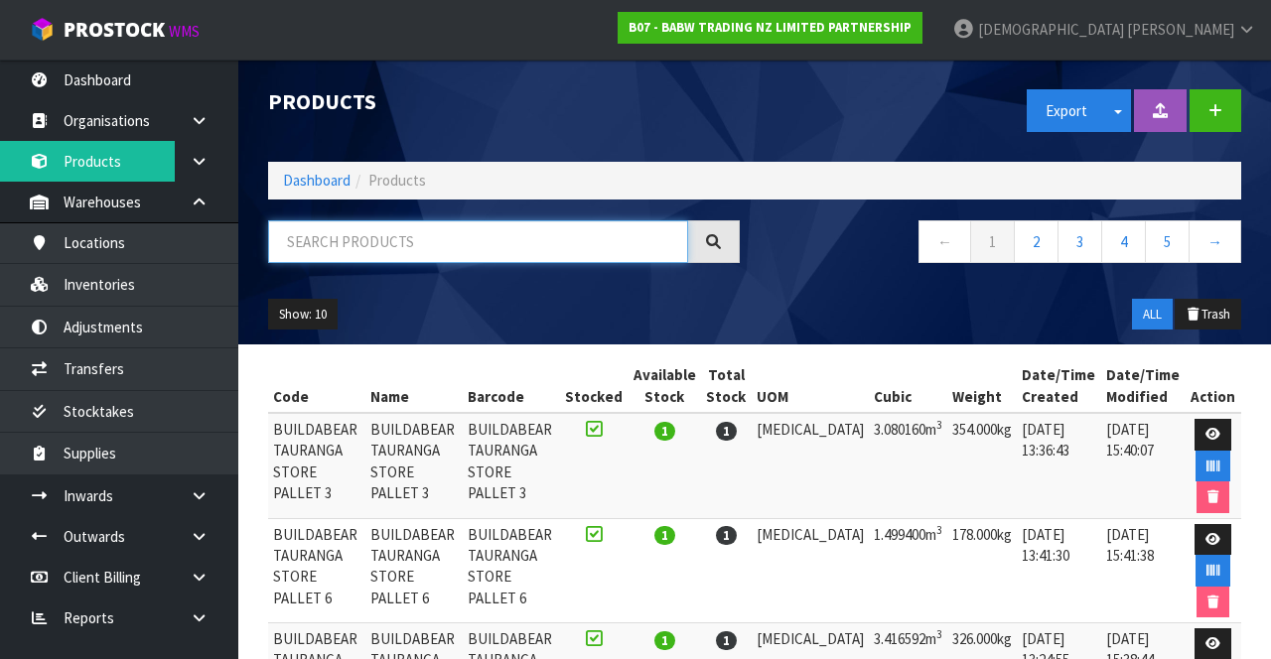
click at [483, 244] on input "text" at bounding box center [478, 241] width 420 height 43
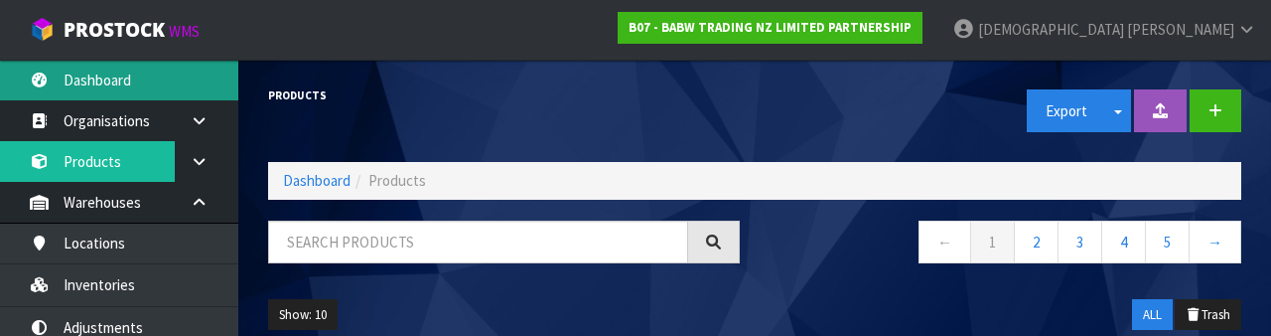
click at [38, 70] on link "Dashboard" at bounding box center [119, 80] width 238 height 41
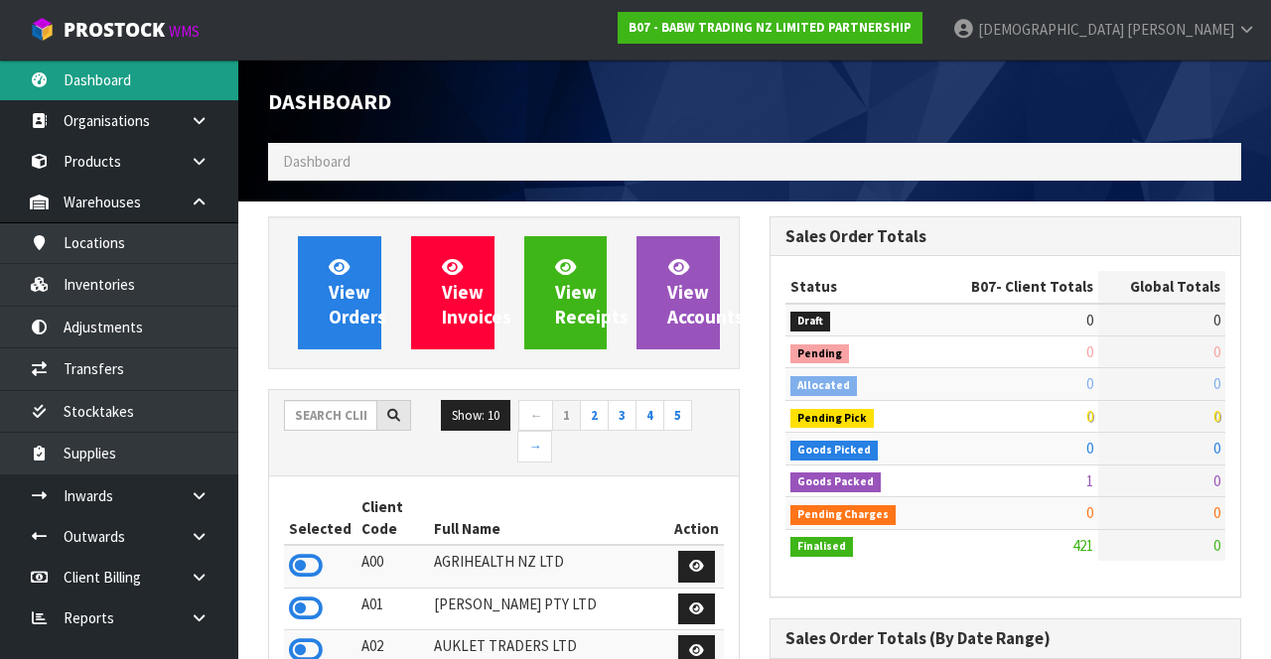
scroll to position [1495, 500]
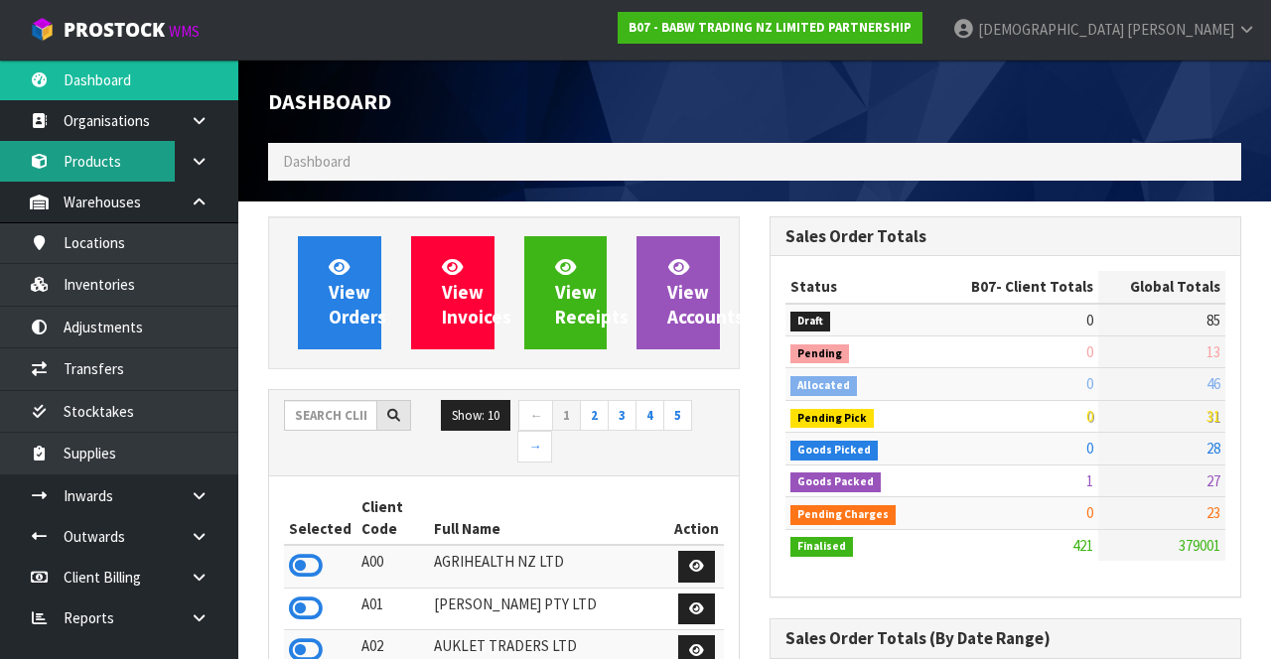
click at [123, 159] on link "Products" at bounding box center [119, 161] width 238 height 41
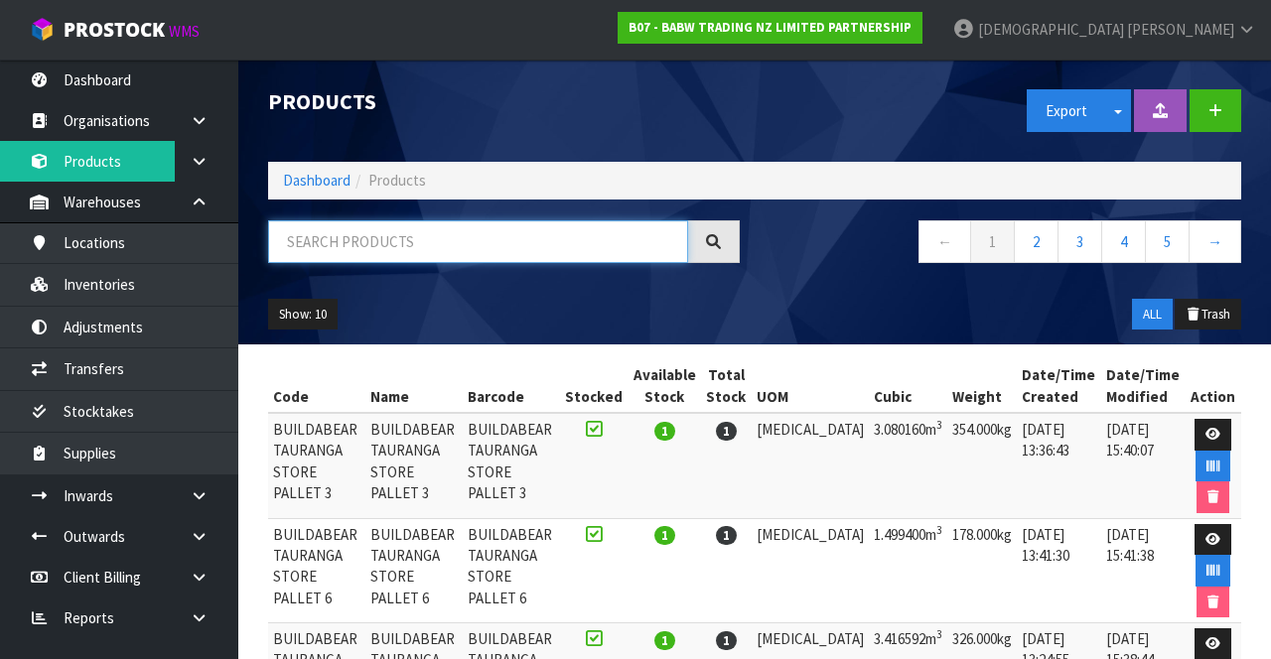
click at [409, 236] on input "text" at bounding box center [478, 241] width 420 height 43
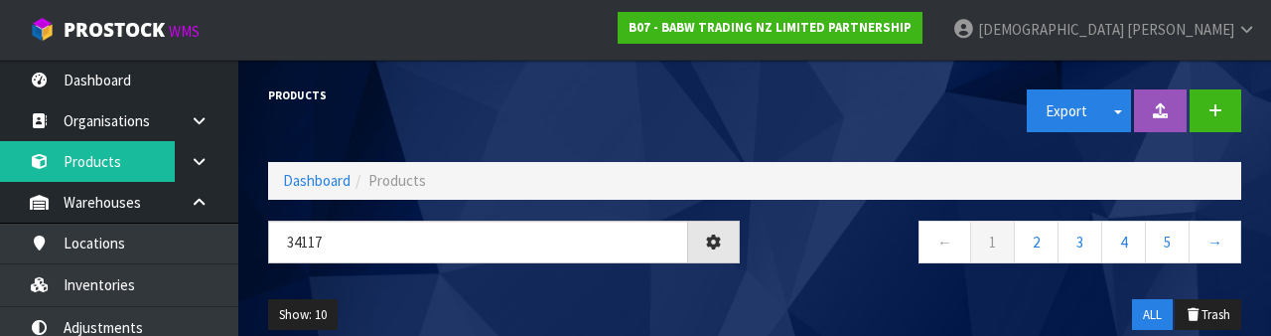
click at [842, 258] on nav "← 1 2 3 4 5 →" at bounding box center [1006, 244] width 472 height 49
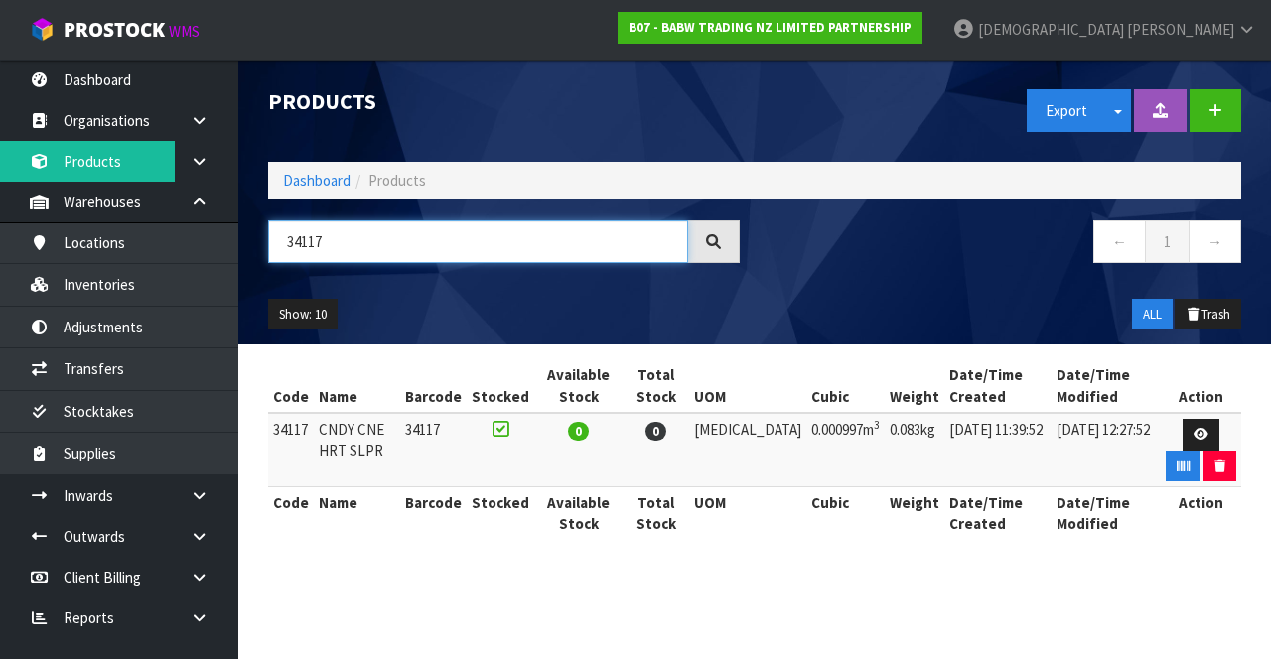
click at [418, 234] on input "34117" at bounding box center [478, 241] width 420 height 43
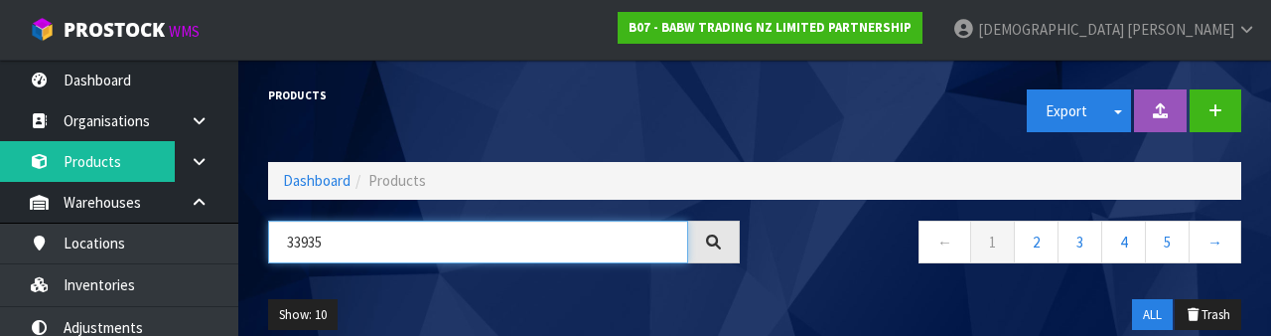
type input "33935"
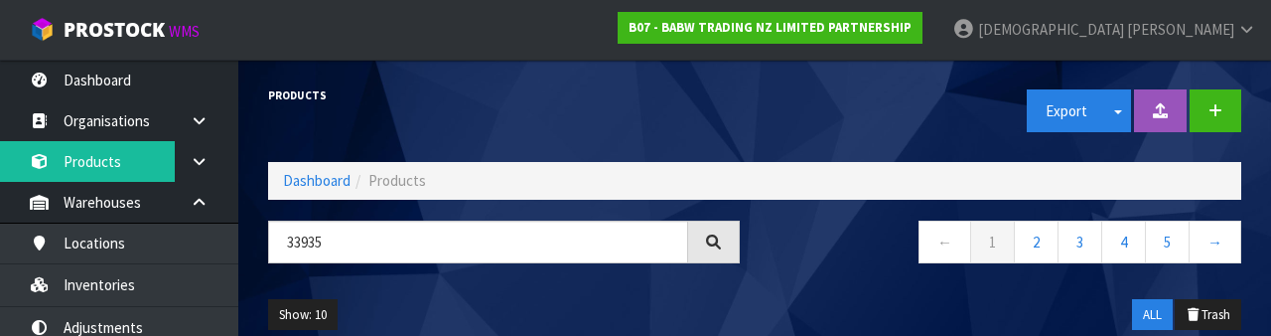
click at [612, 302] on div "Show: 10 5 10 25 50 ALL Trash" at bounding box center [754, 315] width 1003 height 62
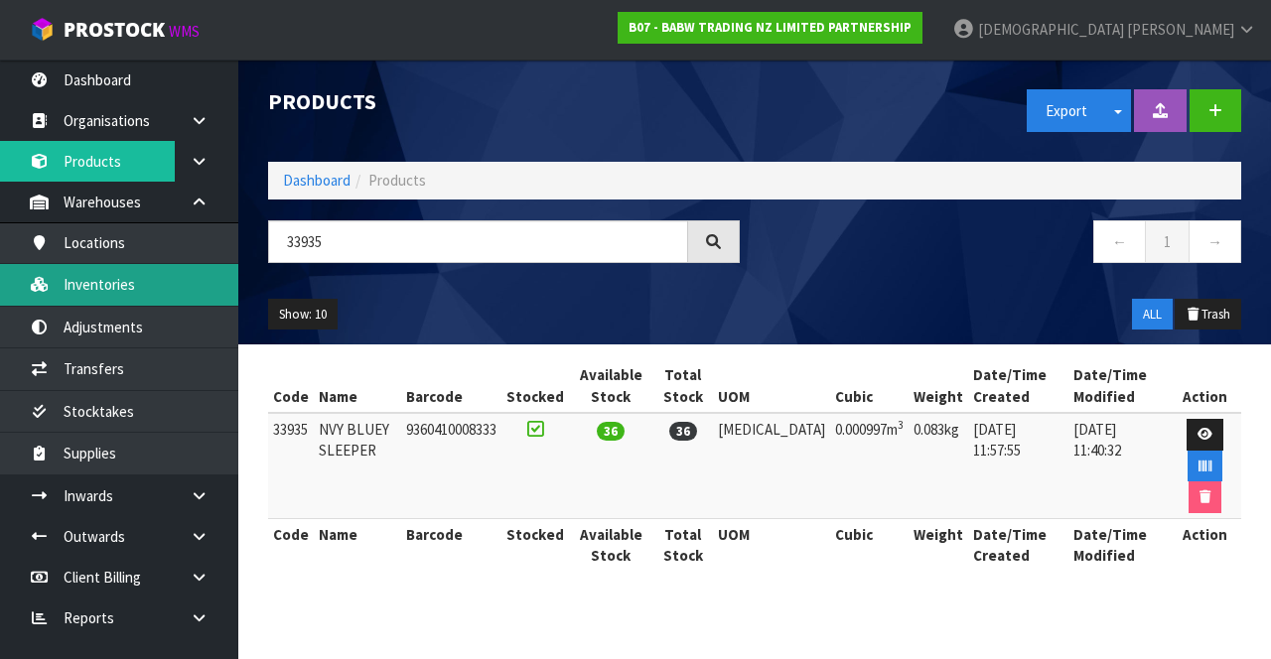
click at [175, 288] on link "Inventories" at bounding box center [119, 284] width 238 height 41
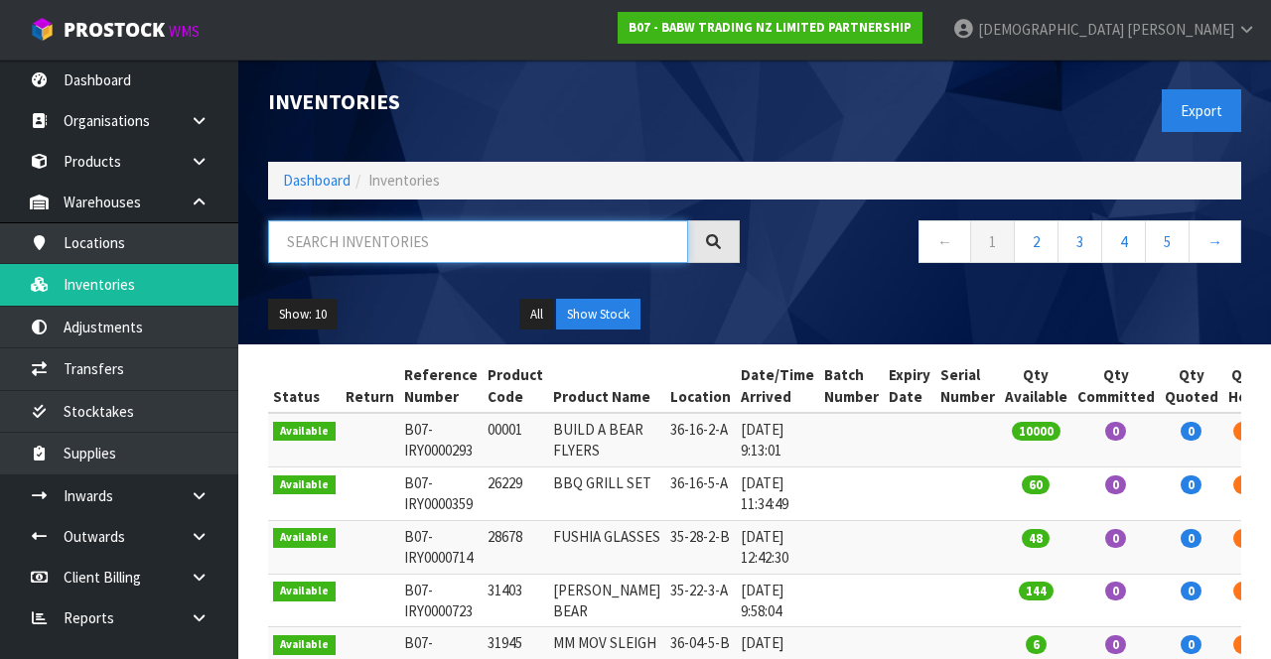
click at [411, 233] on input "text" at bounding box center [478, 241] width 420 height 43
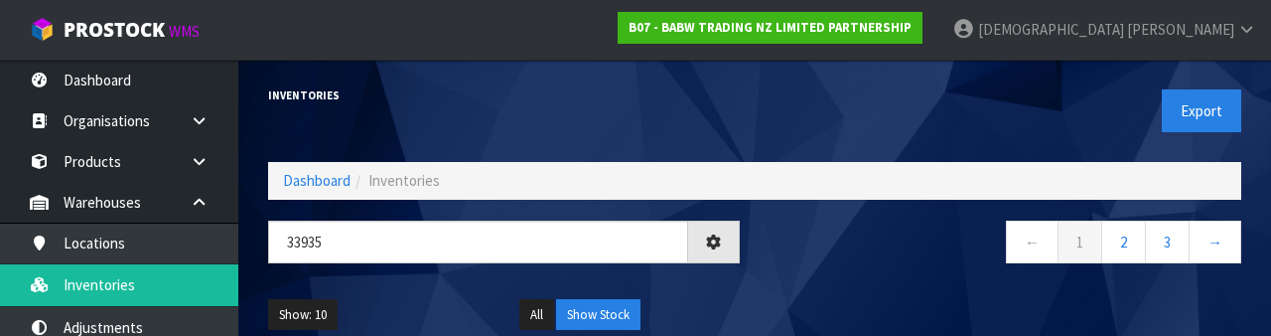
click at [766, 313] on div "Show: 10 5 10 25 50 All Show Stock" at bounding box center [754, 315] width 1003 height 62
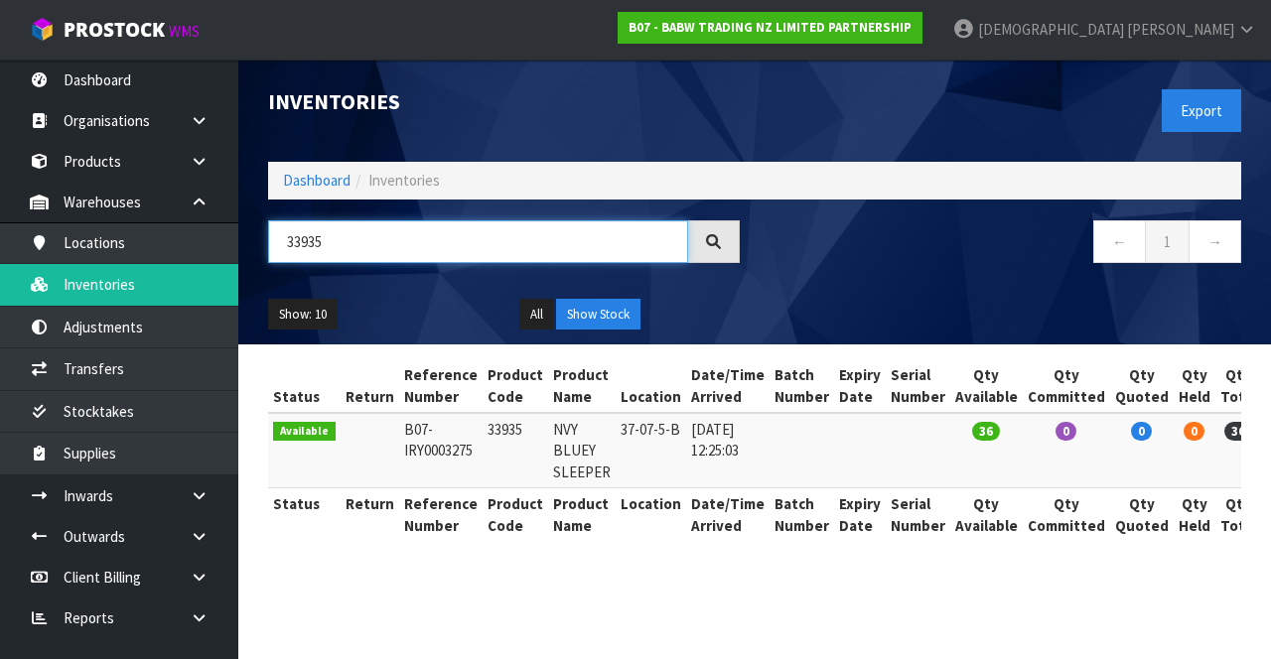
click at [360, 241] on input "33935" at bounding box center [478, 241] width 420 height 43
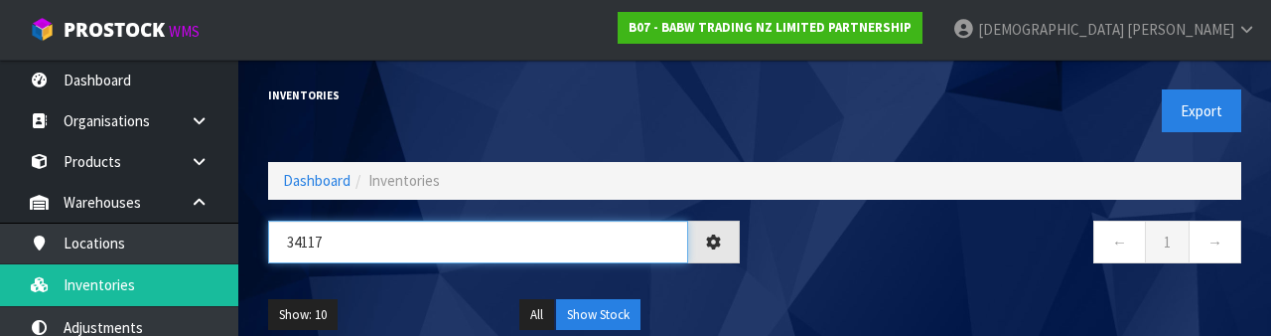
type input "34117"
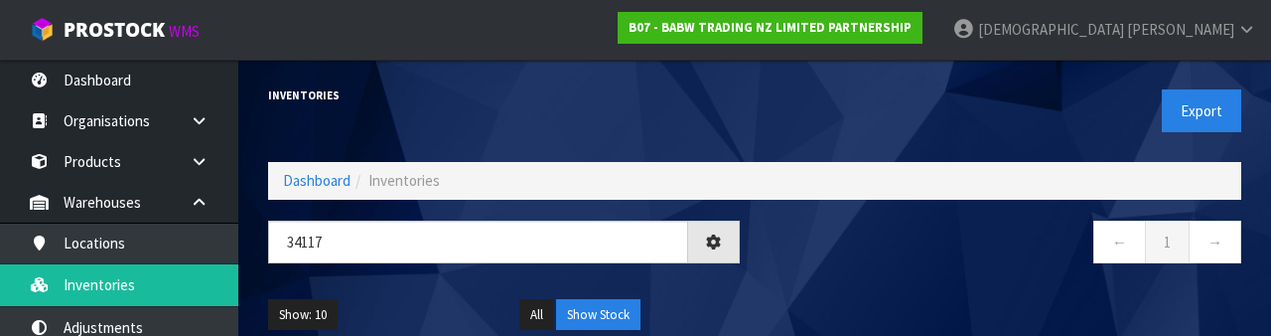
click at [851, 269] on div "← 1 →" at bounding box center [1005, 252] width 501 height 64
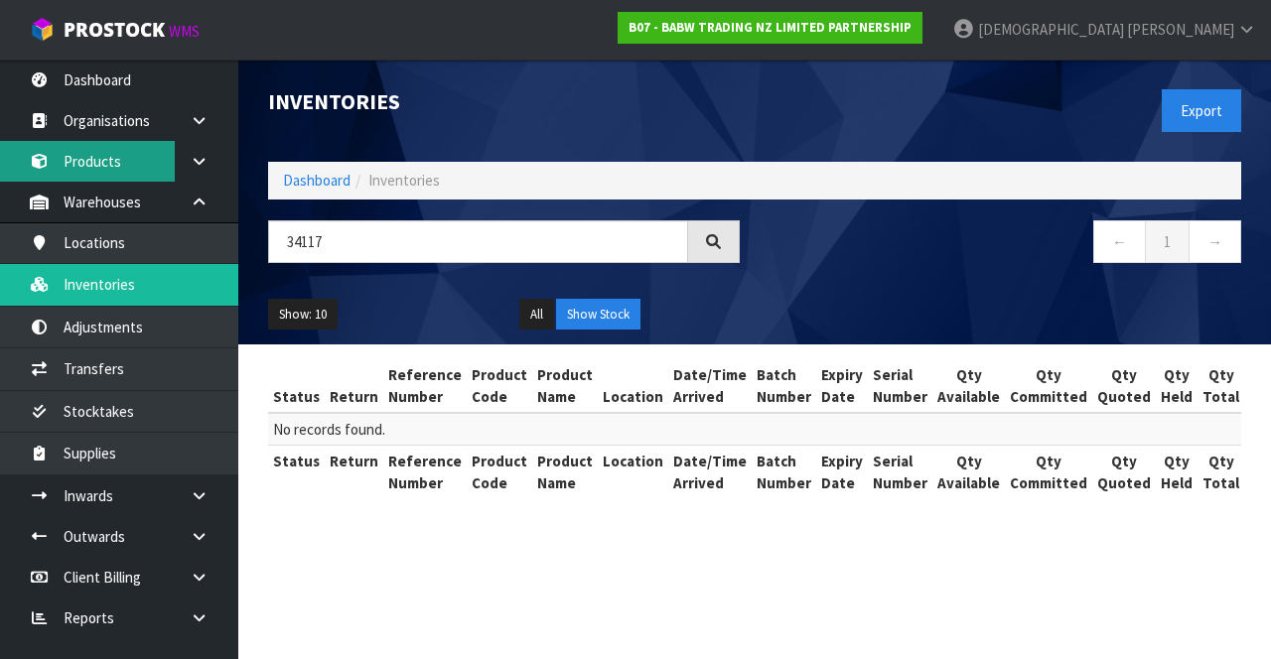
click at [121, 180] on link "Products" at bounding box center [119, 161] width 238 height 41
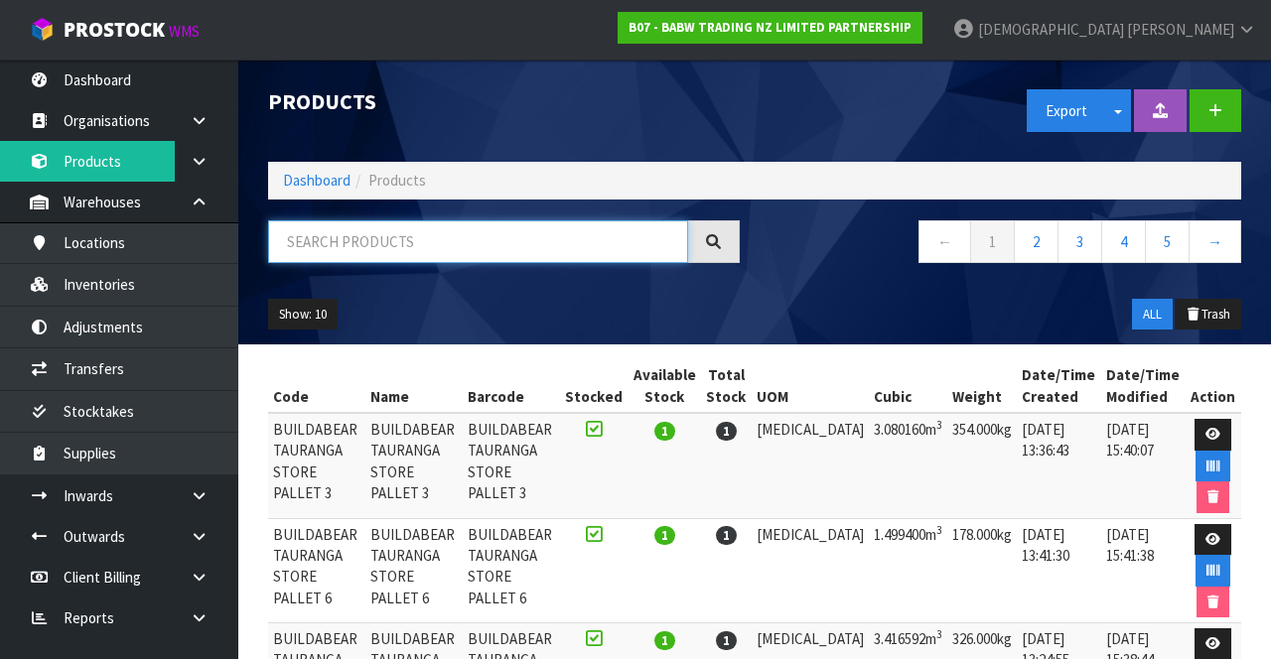
click at [415, 244] on input "text" at bounding box center [478, 241] width 420 height 43
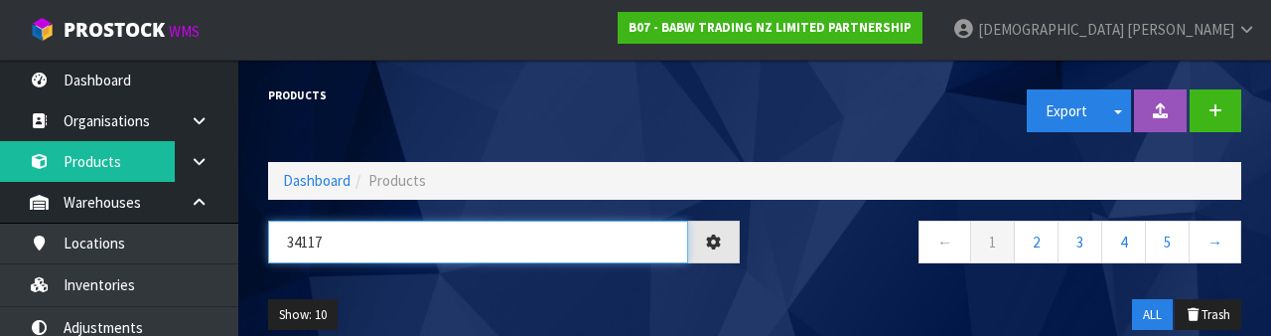
type input "34117"
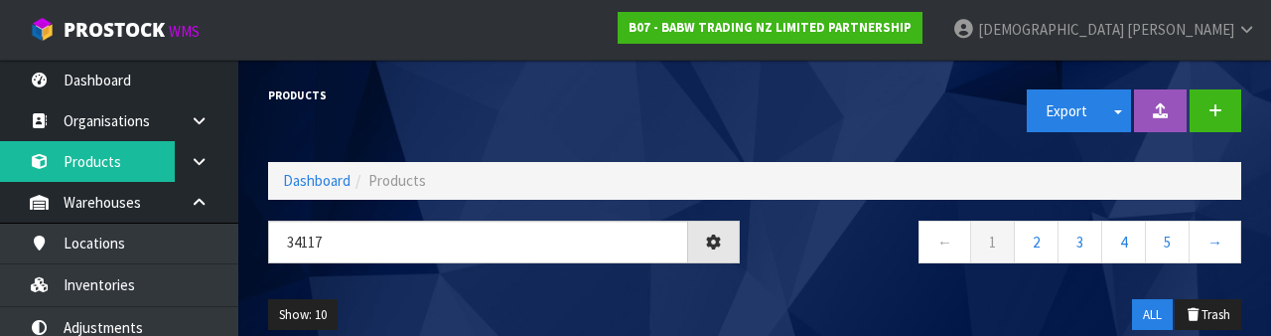
click at [830, 257] on nav "← 1 2 3 4 5 →" at bounding box center [1006, 244] width 472 height 49
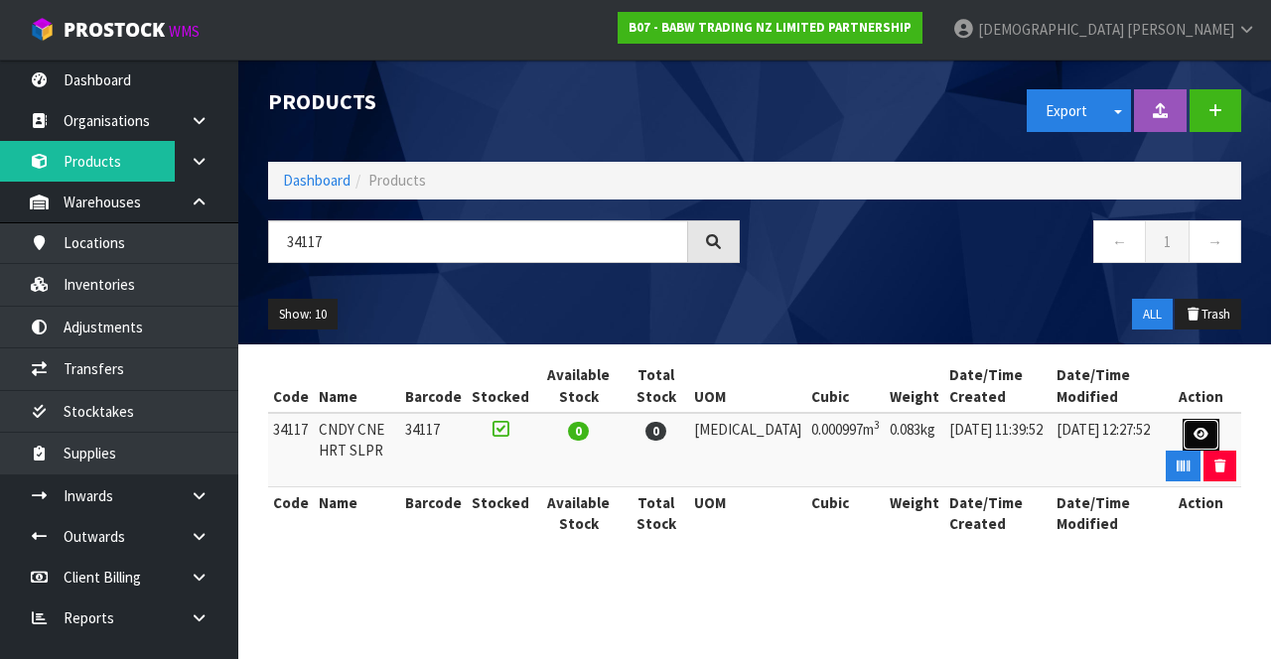
click at [1194, 436] on icon at bounding box center [1201, 434] width 15 height 13
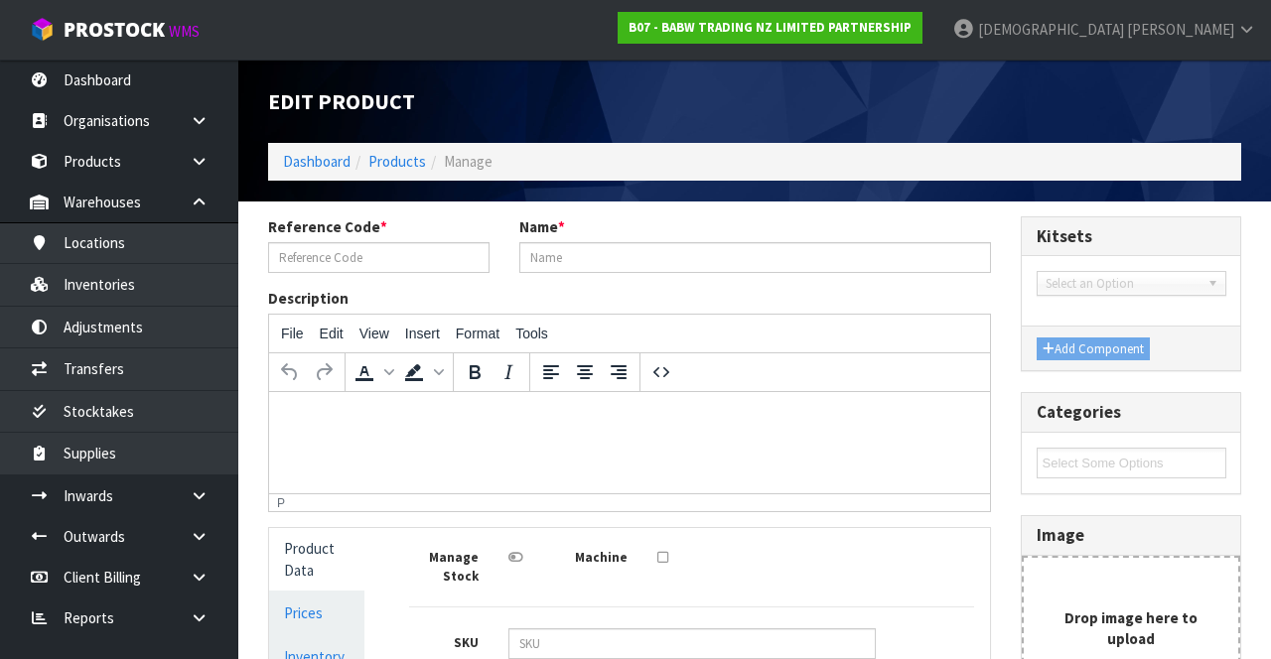
type input "34117"
type input "CNDY CNE HRT SLPR"
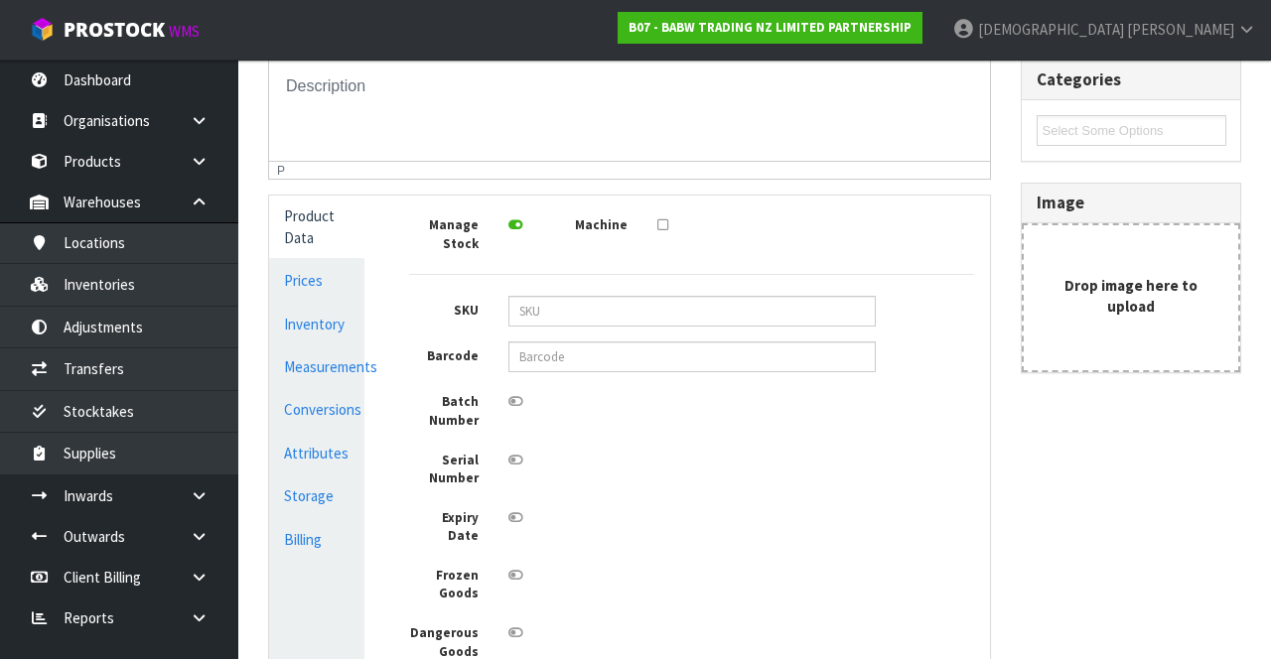
scroll to position [334, 0]
click at [326, 499] on link "Storage" at bounding box center [316, 495] width 95 height 41
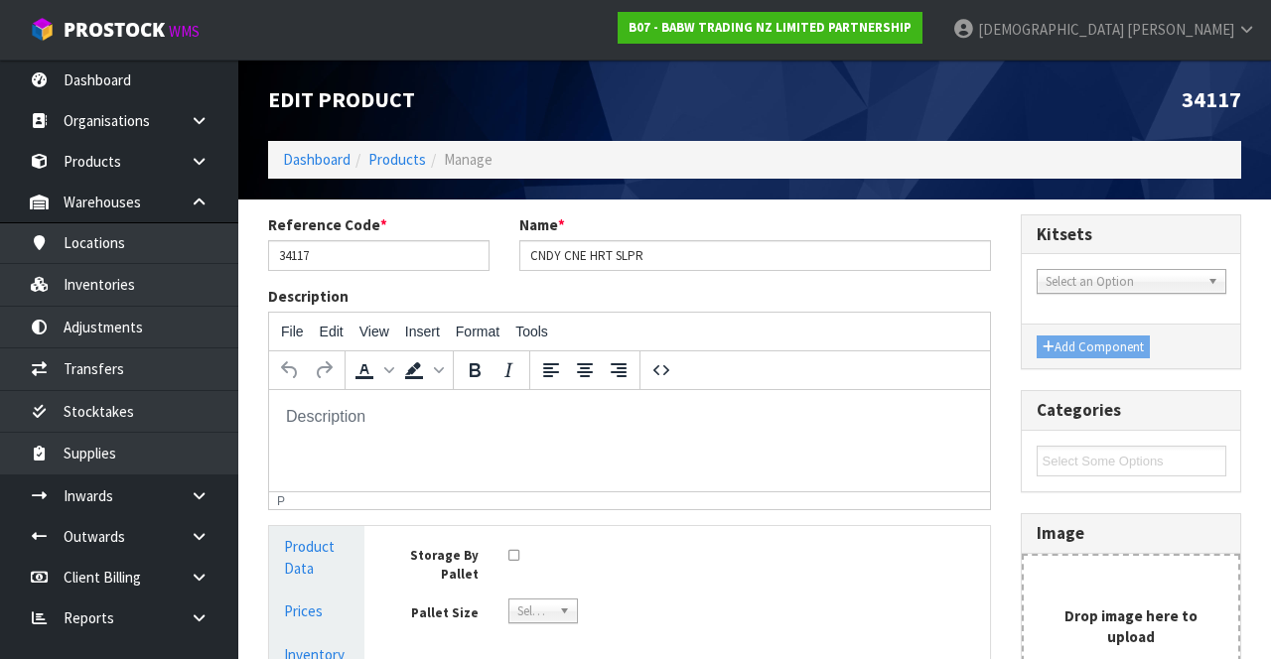
scroll to position [0, 0]
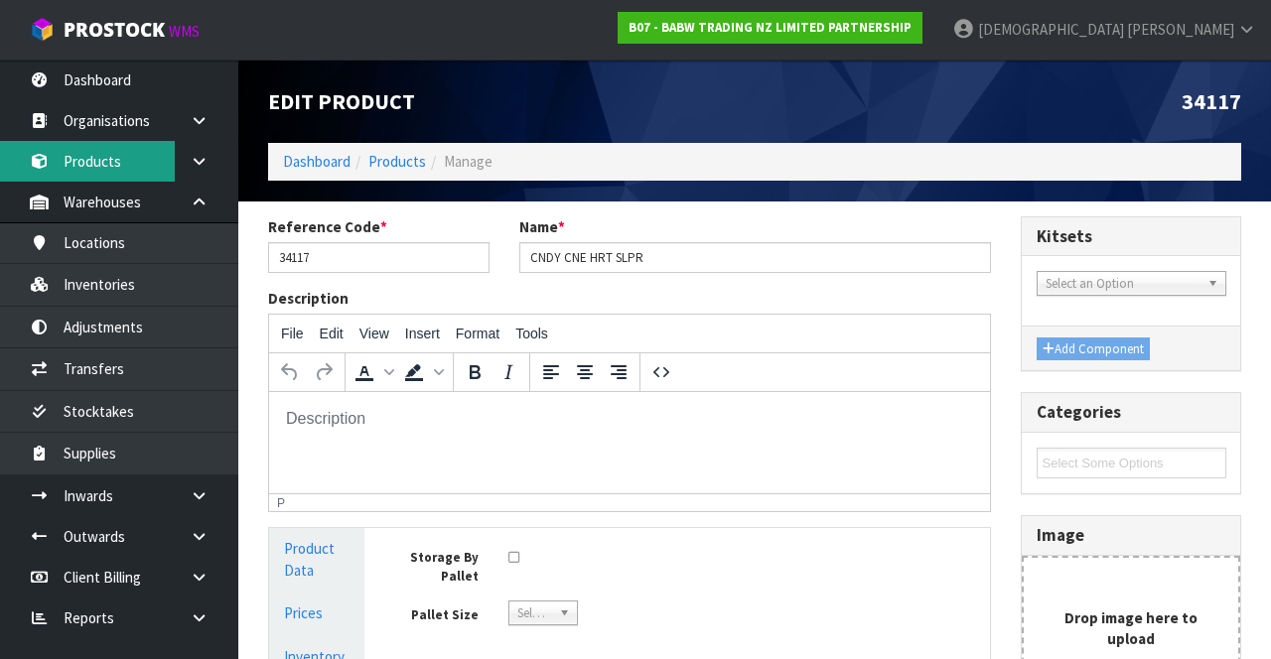
click at [83, 169] on link "Products" at bounding box center [119, 161] width 238 height 41
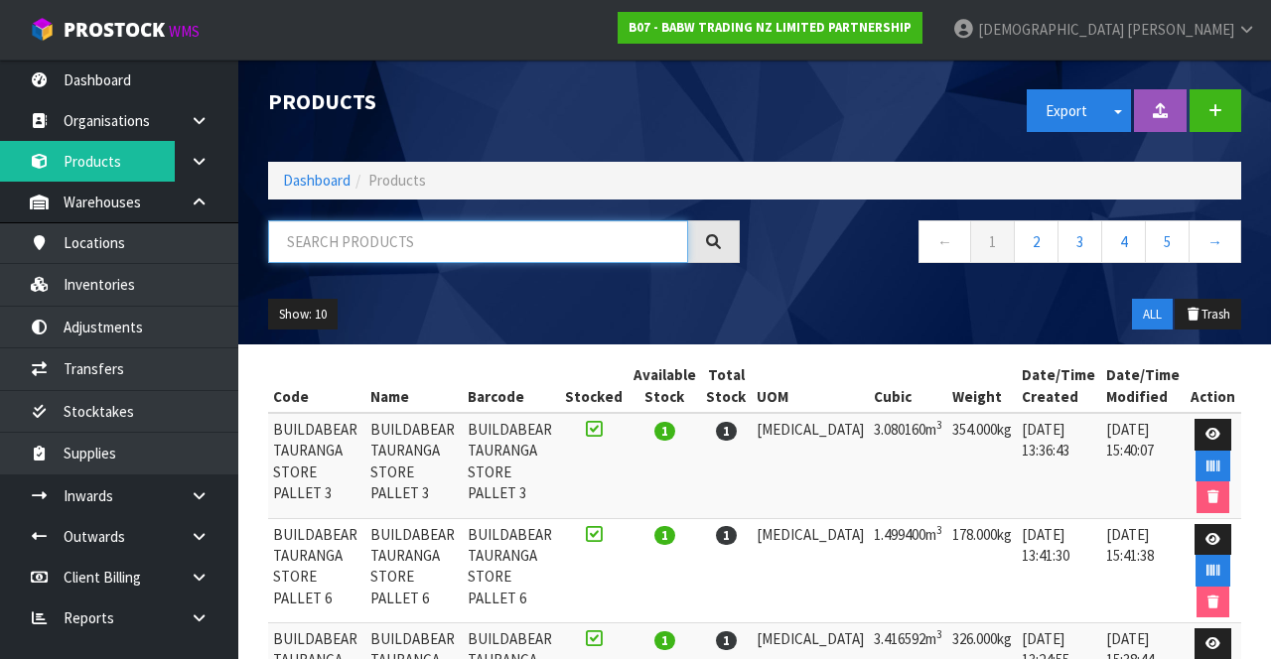
click at [558, 246] on input "text" at bounding box center [478, 241] width 420 height 43
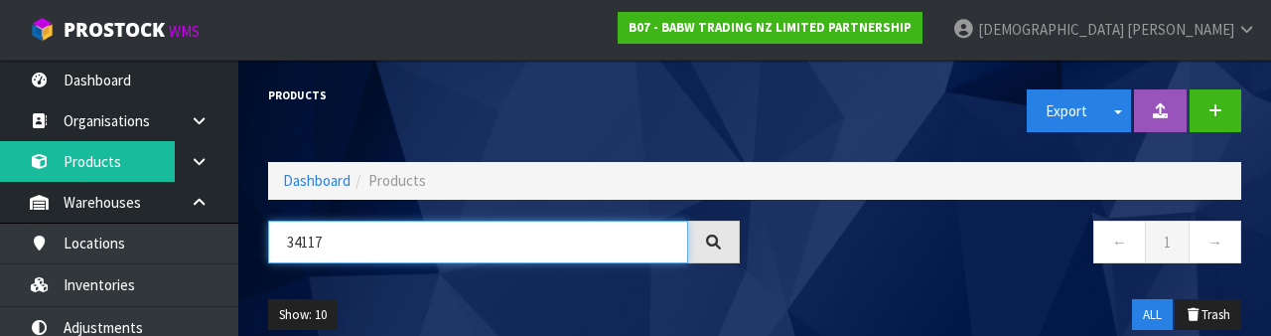
type input "34117"
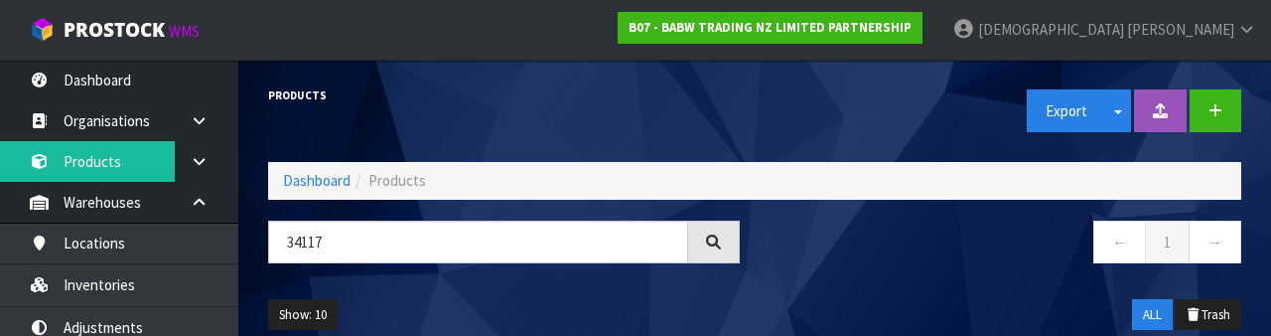
click at [850, 238] on nav "← 1 →" at bounding box center [1006, 244] width 472 height 49
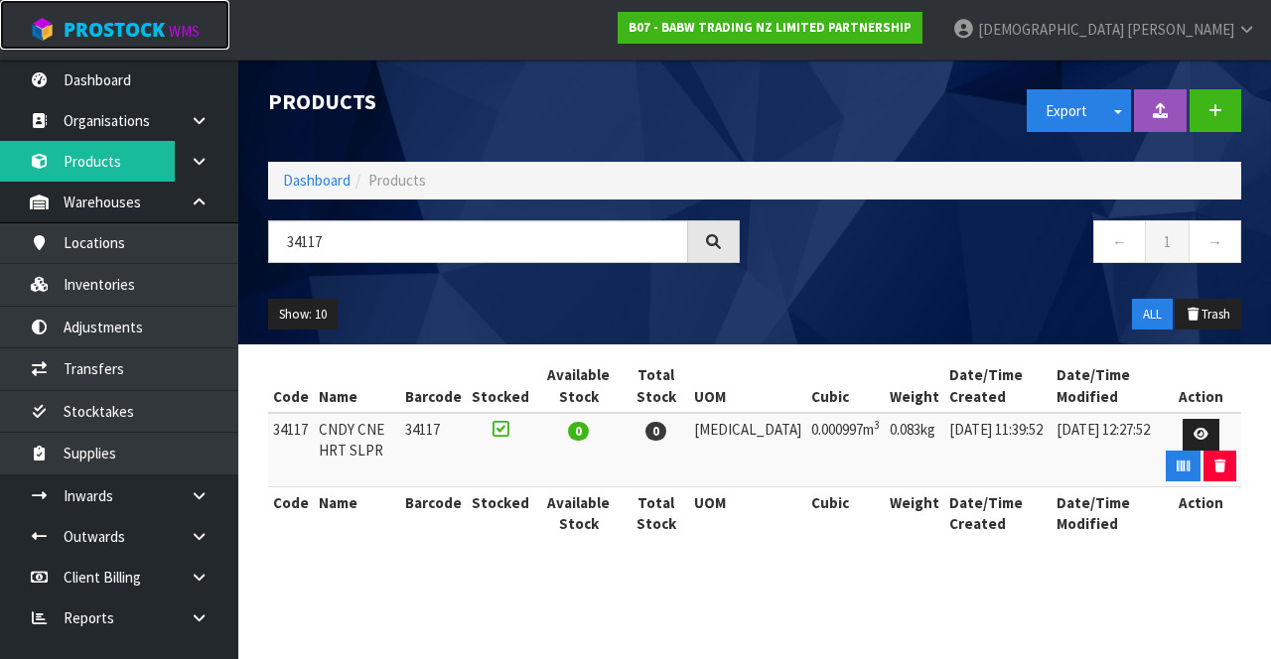
click at [60, 33] on span at bounding box center [47, 30] width 34 height 24
click at [64, 32] on span "ProStock" at bounding box center [114, 30] width 101 height 26
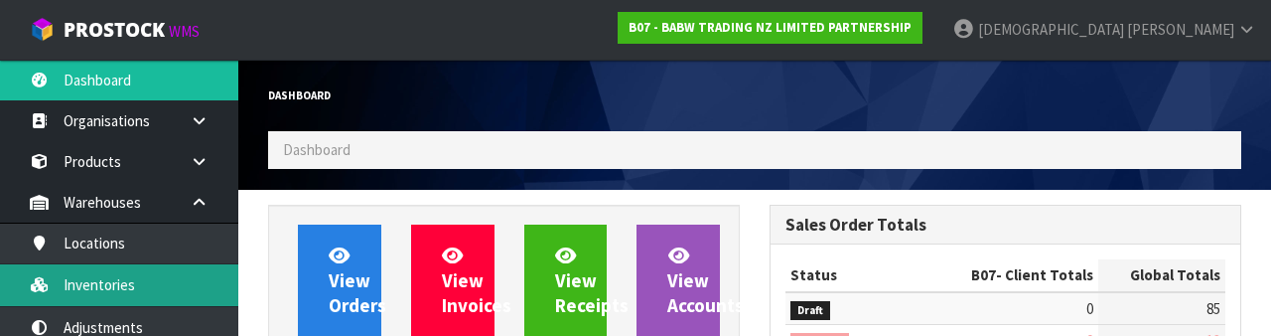
click at [119, 283] on link "Inventories" at bounding box center [119, 284] width 238 height 41
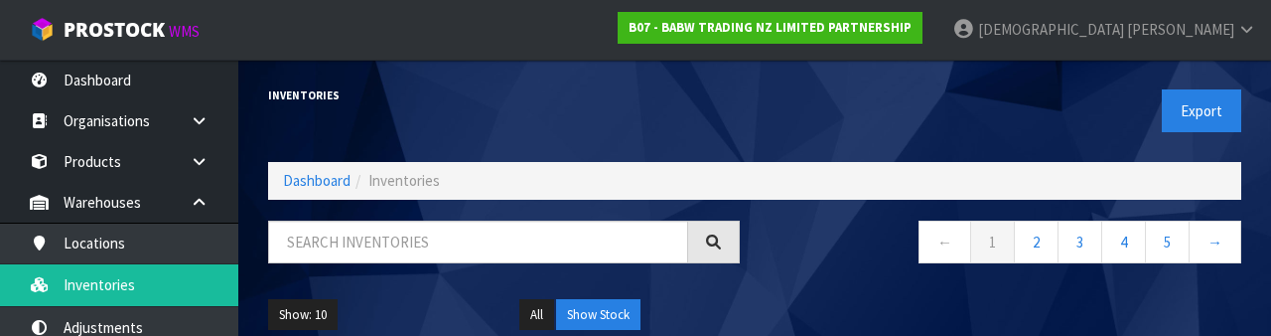
click at [415, 183] on span "Inventories" at bounding box center [403, 180] width 71 height 19
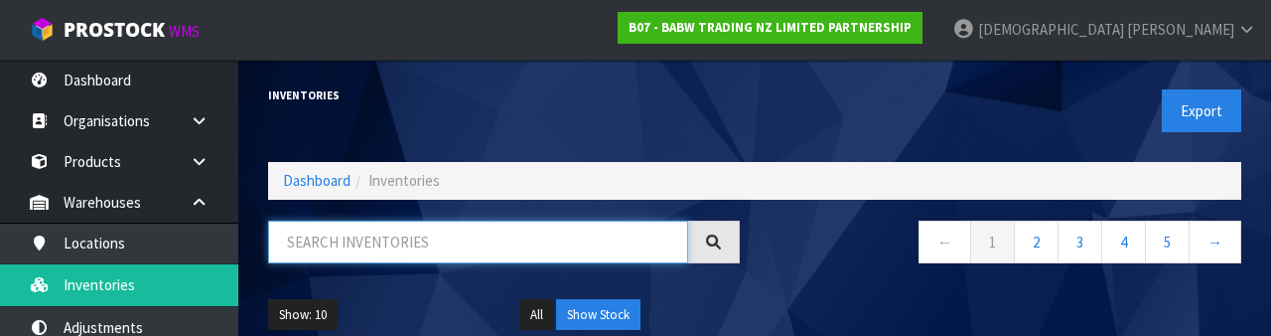
click at [443, 236] on input "text" at bounding box center [478, 241] width 420 height 43
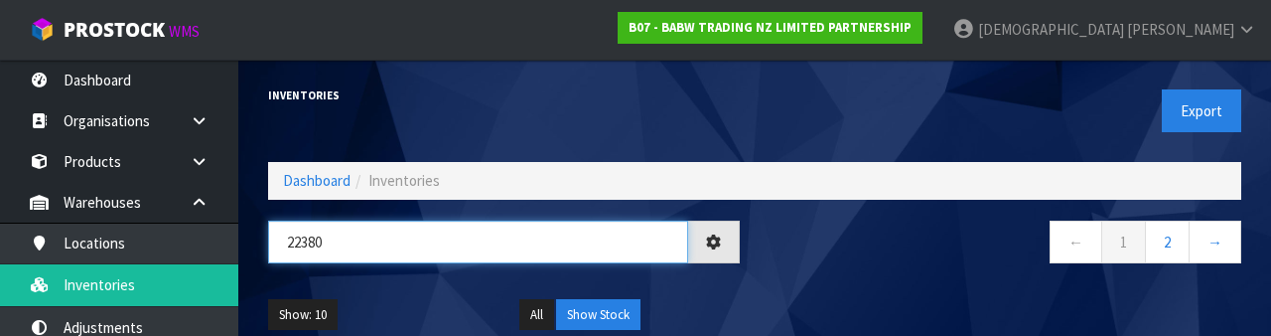
type input "22380"
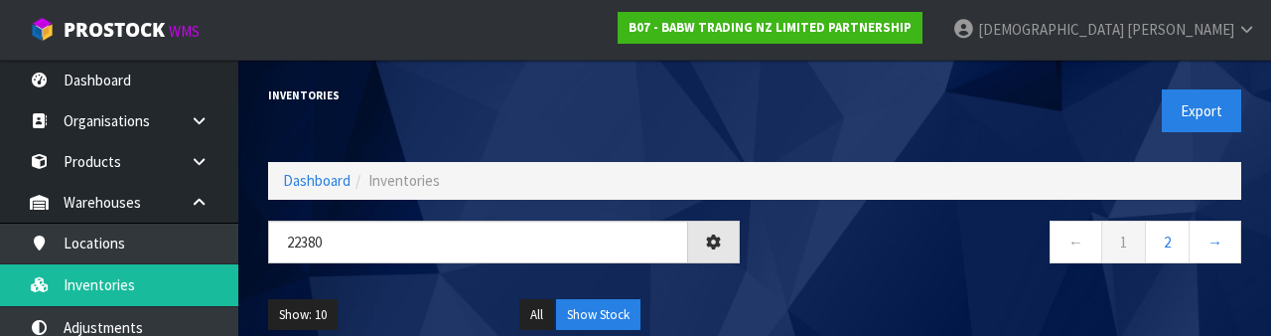
click at [882, 280] on div "← 1 2 →" at bounding box center [1005, 252] width 501 height 64
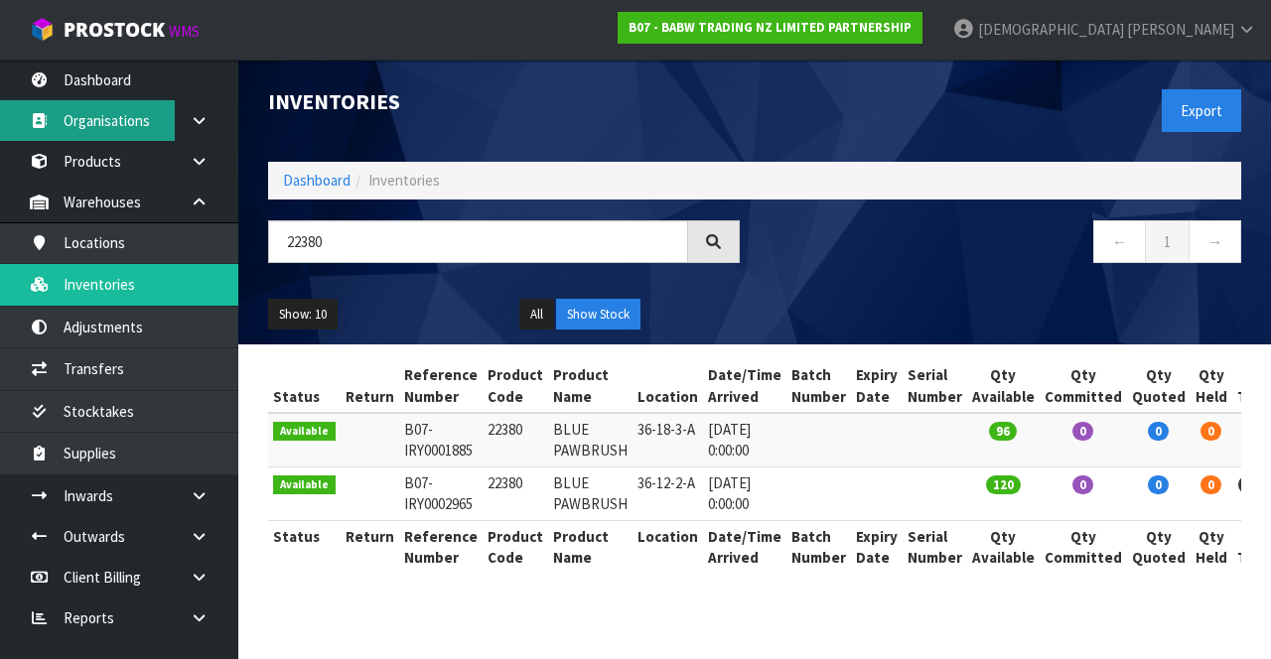
click at [35, 105] on link "Organisations" at bounding box center [119, 120] width 238 height 41
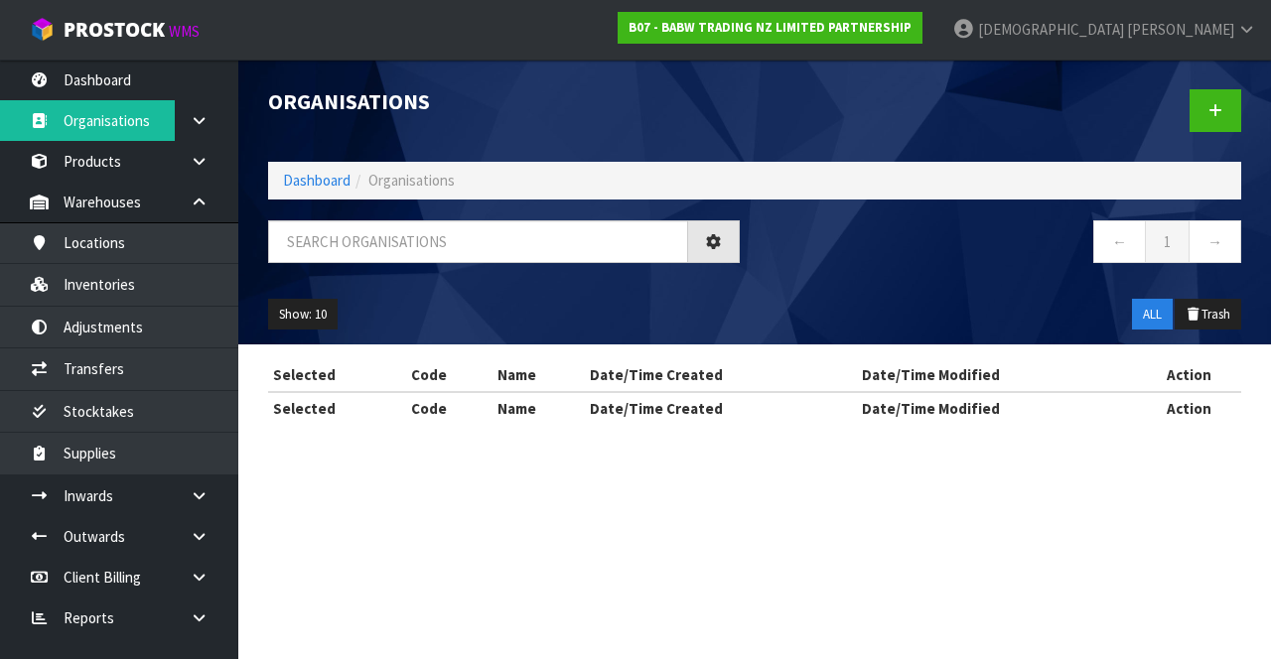
click at [46, 105] on div "Organisations Dashboard Organisations ← 1 → Show: 10 5 10 25 50 ALL Trash Selec…" at bounding box center [635, 230] width 1271 height 460
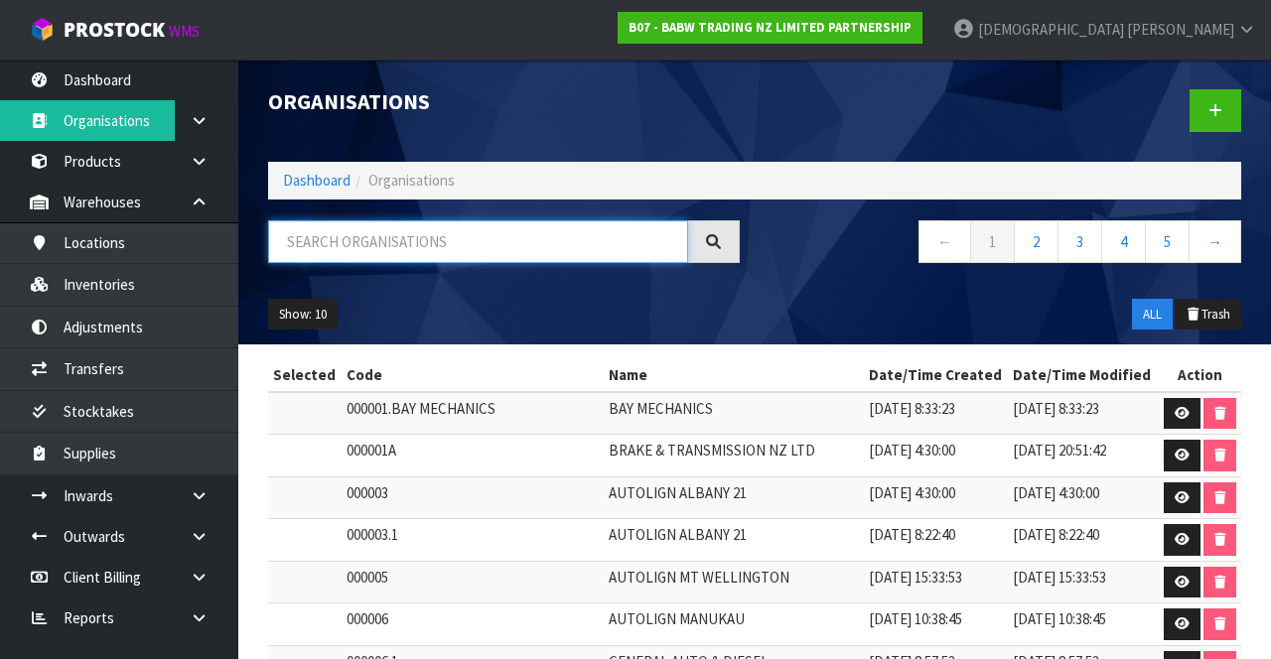
click at [577, 237] on input "text" at bounding box center [478, 241] width 420 height 43
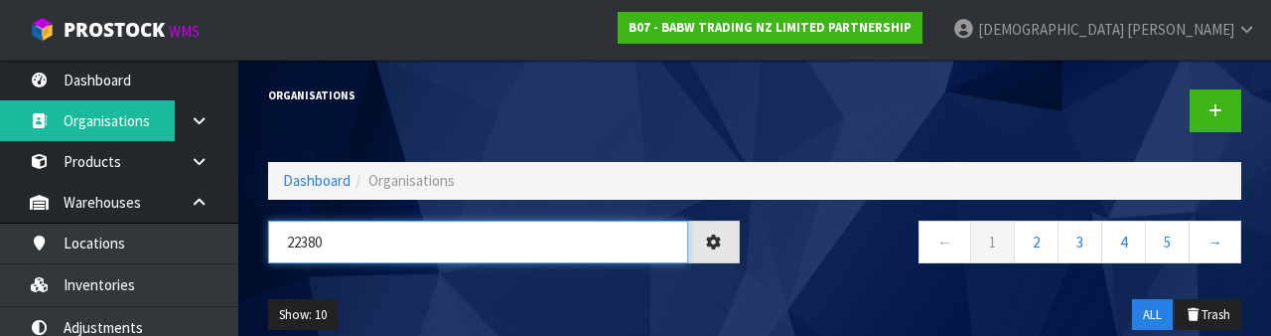
type input "22380"
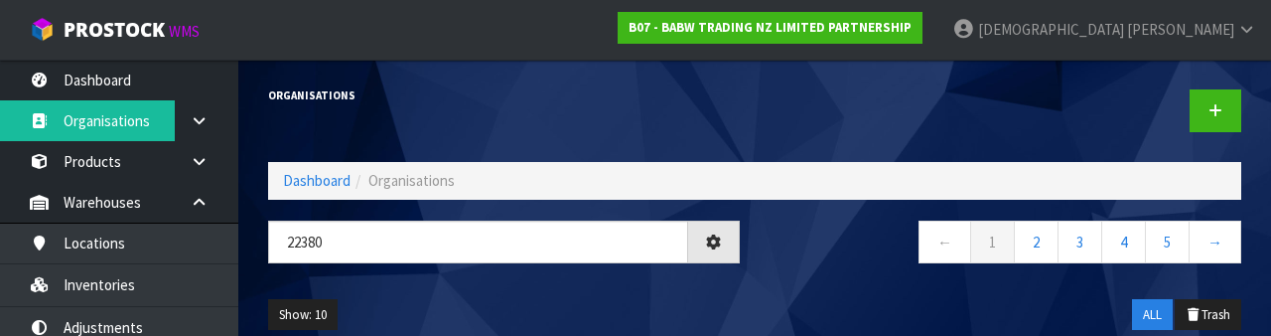
click at [795, 287] on div "Show: 10 5 10 25 50 ALL Trash" at bounding box center [754, 315] width 1003 height 62
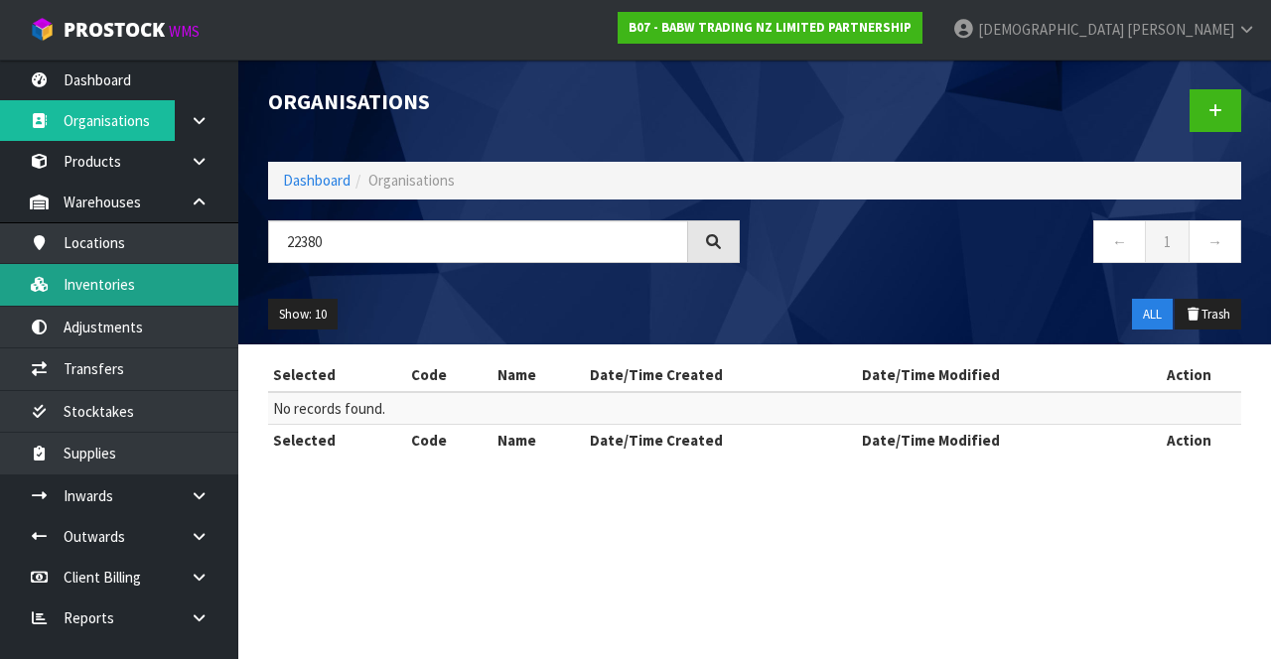
click at [138, 290] on link "Inventories" at bounding box center [119, 284] width 238 height 41
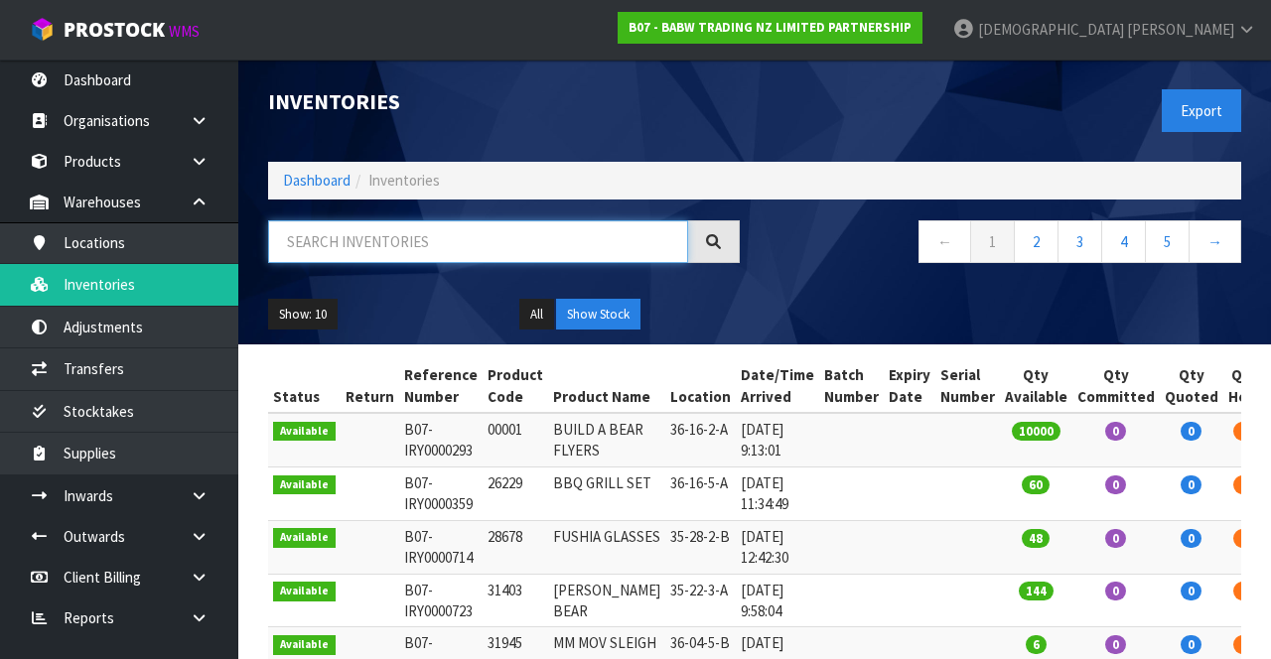
click at [399, 231] on input "text" at bounding box center [478, 241] width 420 height 43
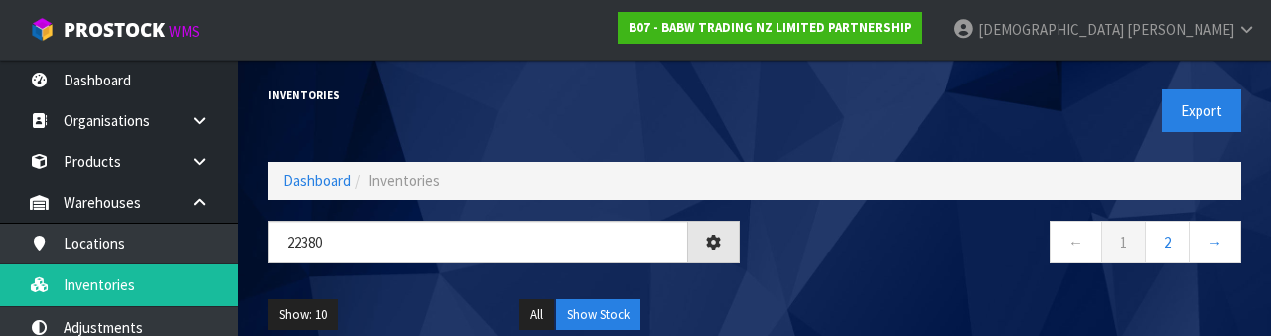
click at [824, 265] on nav "← 1 2 →" at bounding box center [1006, 244] width 472 height 49
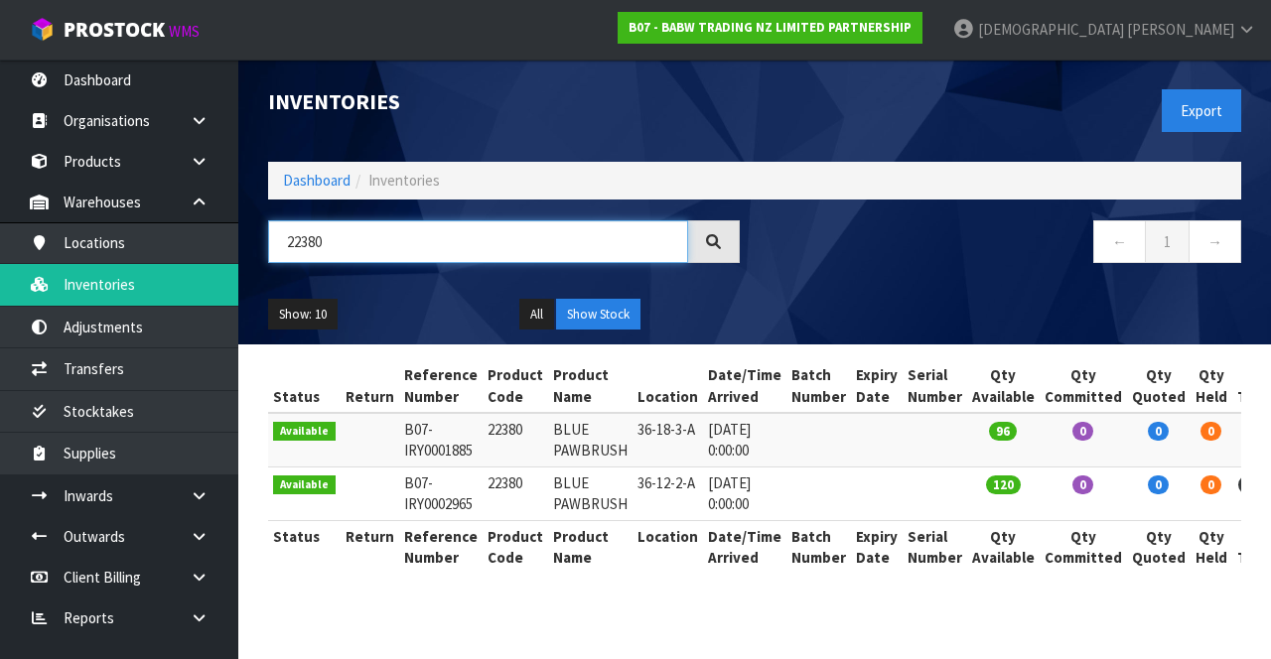
click at [353, 246] on input "22380" at bounding box center [478, 241] width 420 height 43
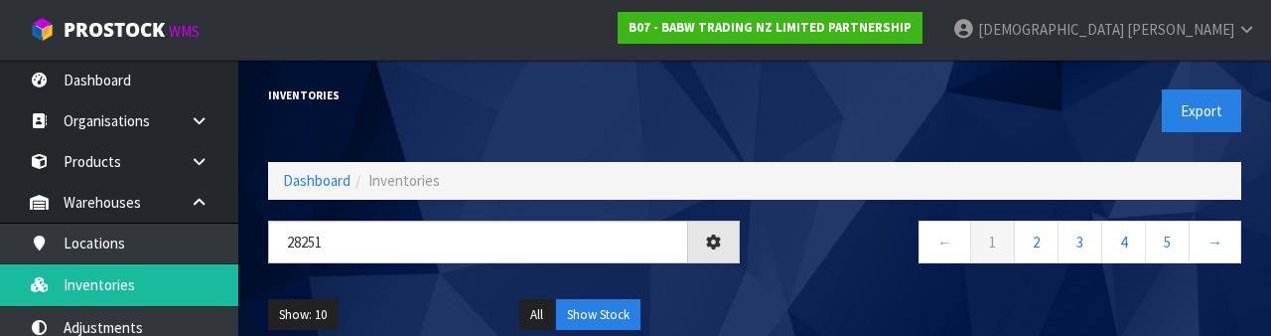
click at [840, 264] on nav "← 1 2 3 4 5 →" at bounding box center [1006, 244] width 472 height 49
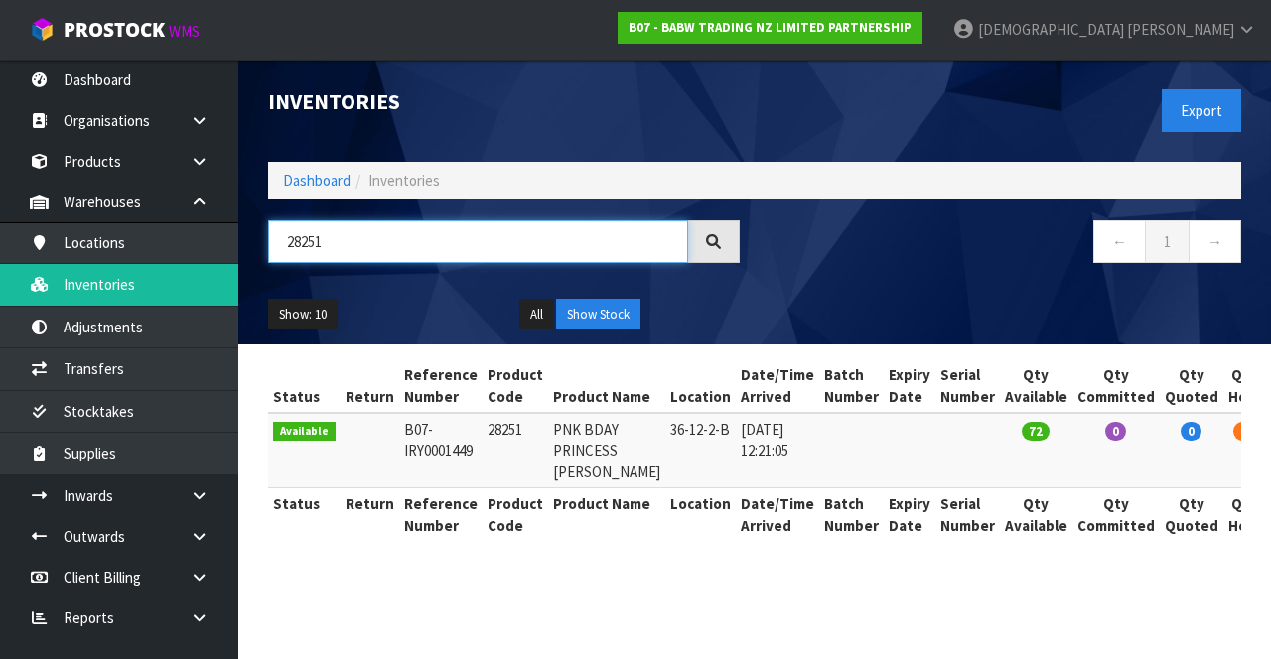
click at [350, 248] on input "28251" at bounding box center [478, 241] width 420 height 43
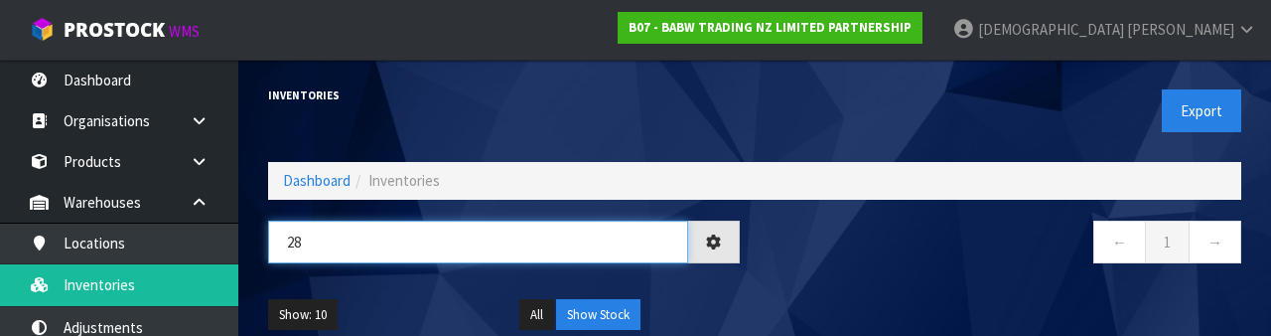
type input "2"
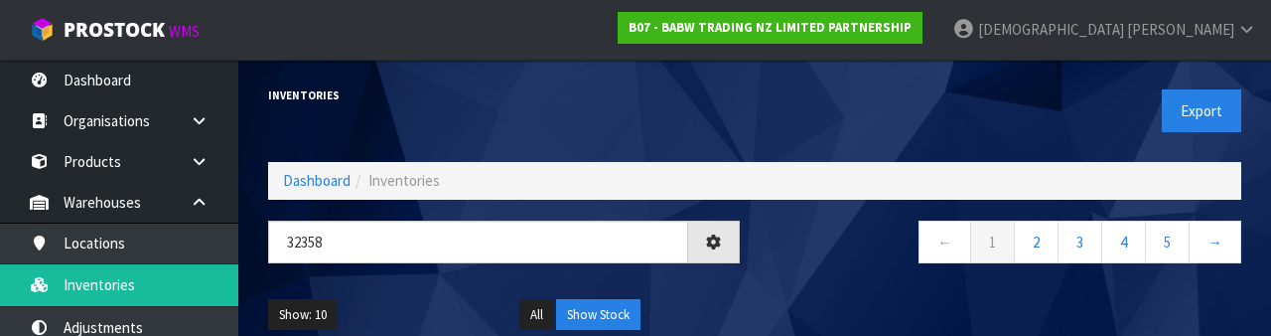
click at [848, 262] on nav "← 1 2 3 4 5 →" at bounding box center [1006, 244] width 472 height 49
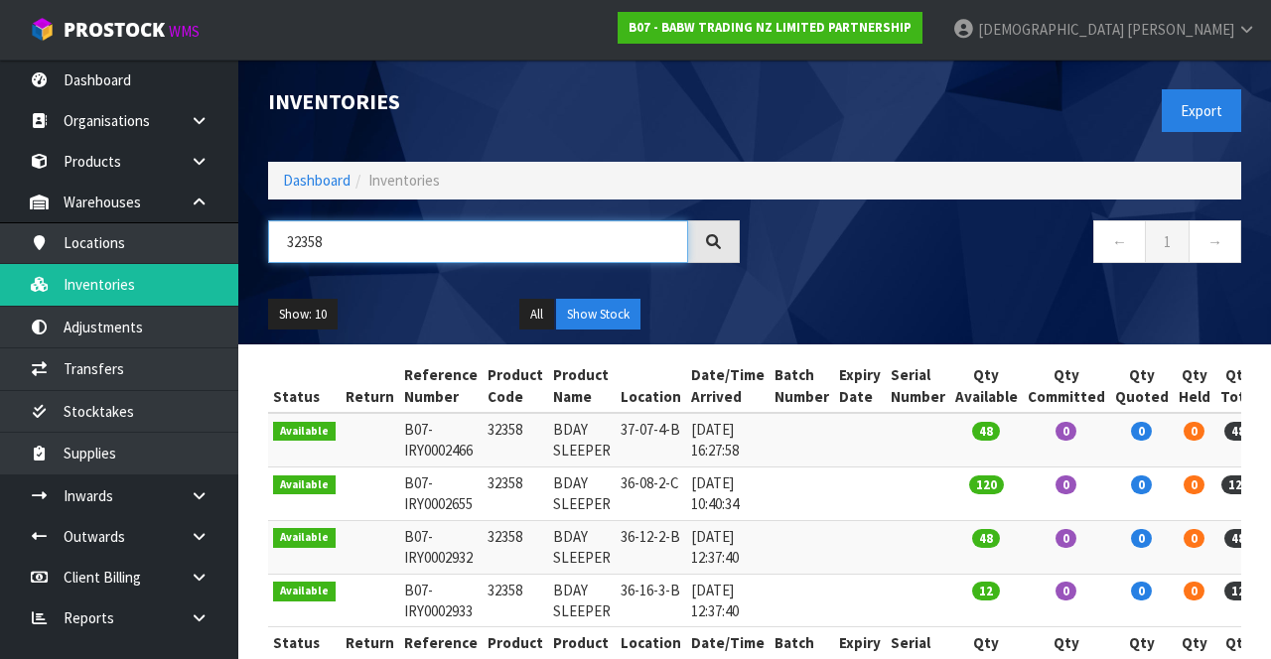
click at [367, 240] on input "32358" at bounding box center [478, 241] width 420 height 43
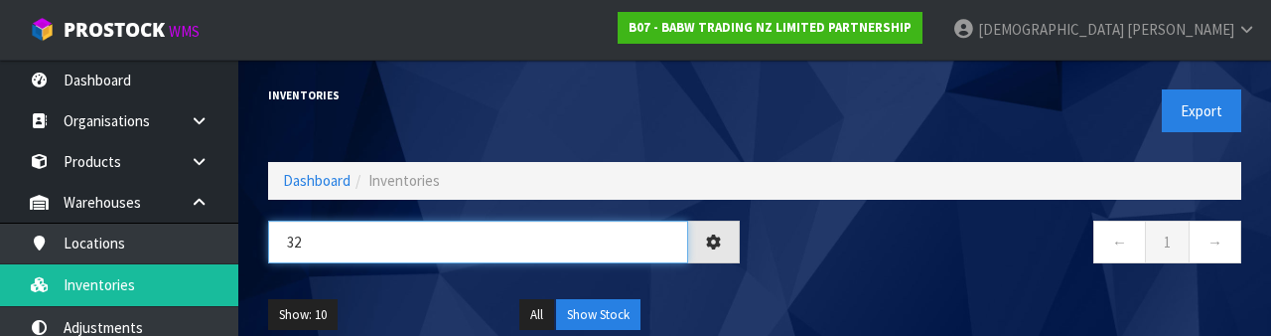
type input "3"
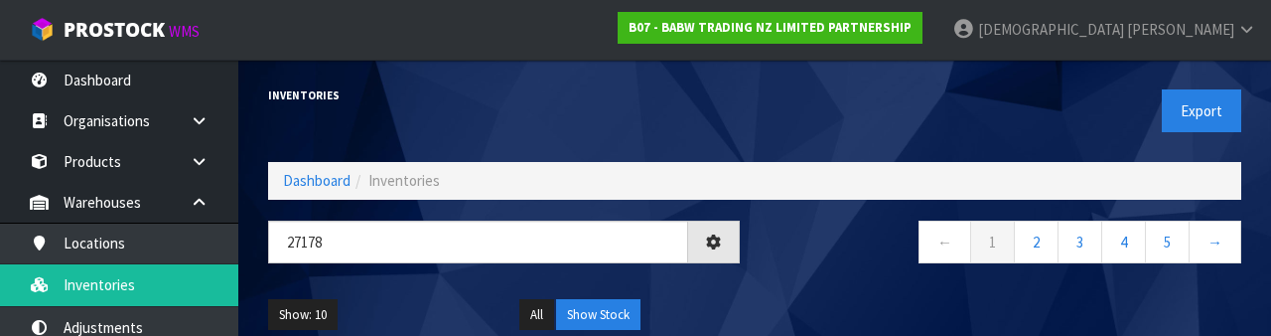
click at [817, 268] on nav "← 1 2 3 4 5 →" at bounding box center [1006, 244] width 472 height 49
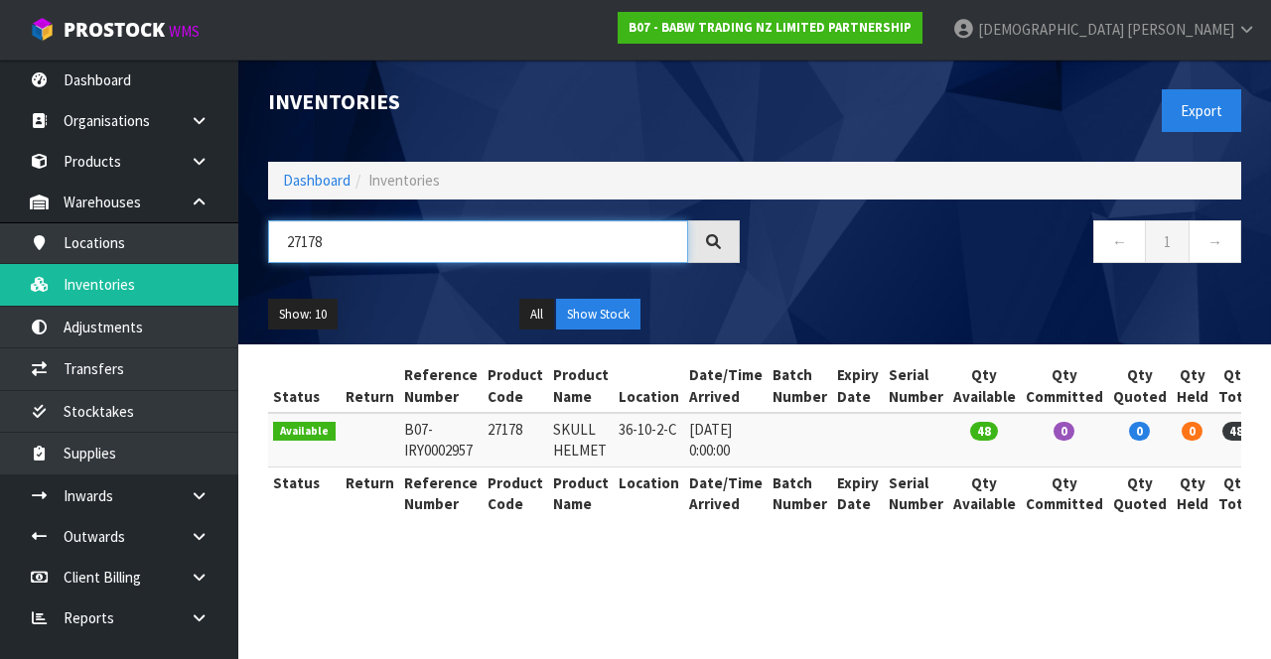
click at [395, 232] on input "27178" at bounding box center [478, 241] width 420 height 43
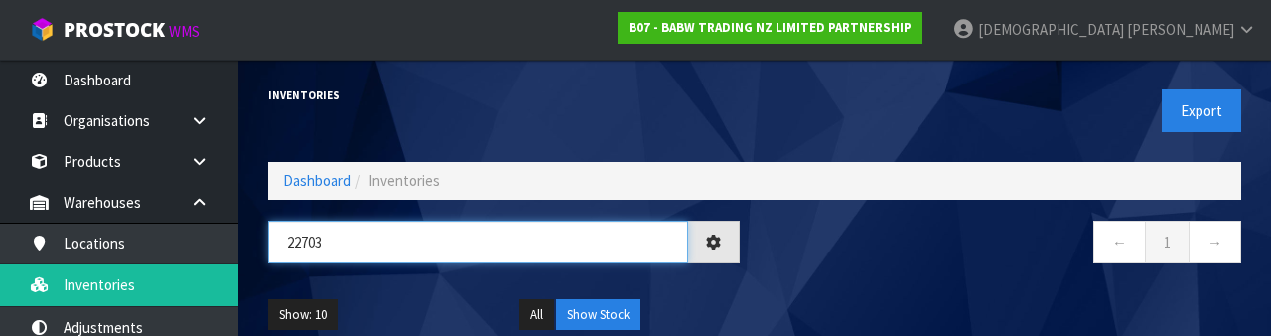
type input "22703"
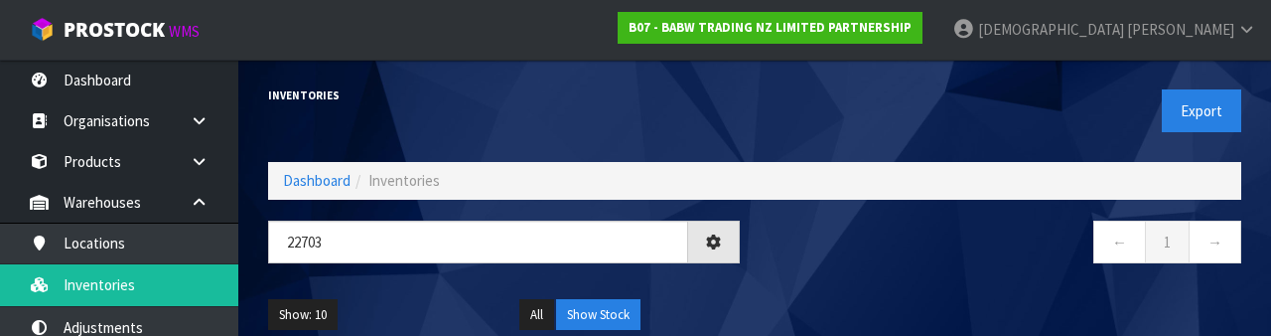
click at [835, 275] on div "← 1 →" at bounding box center [1005, 252] width 501 height 64
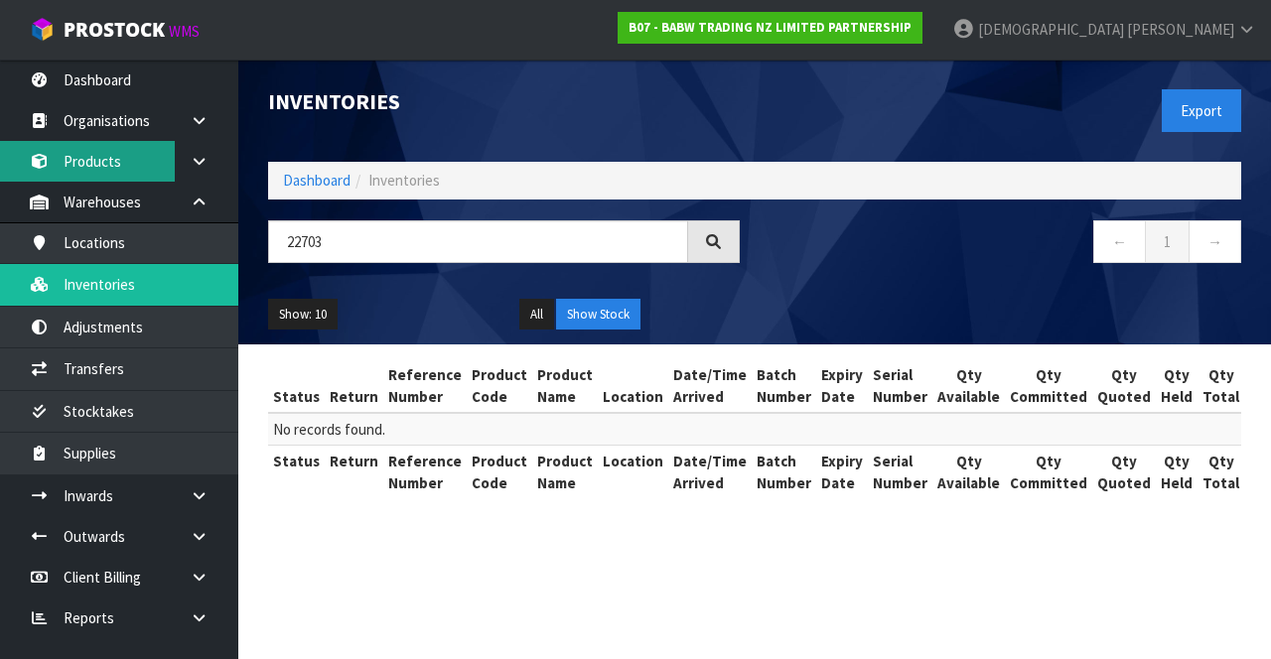
click at [138, 152] on link "Products" at bounding box center [119, 161] width 238 height 41
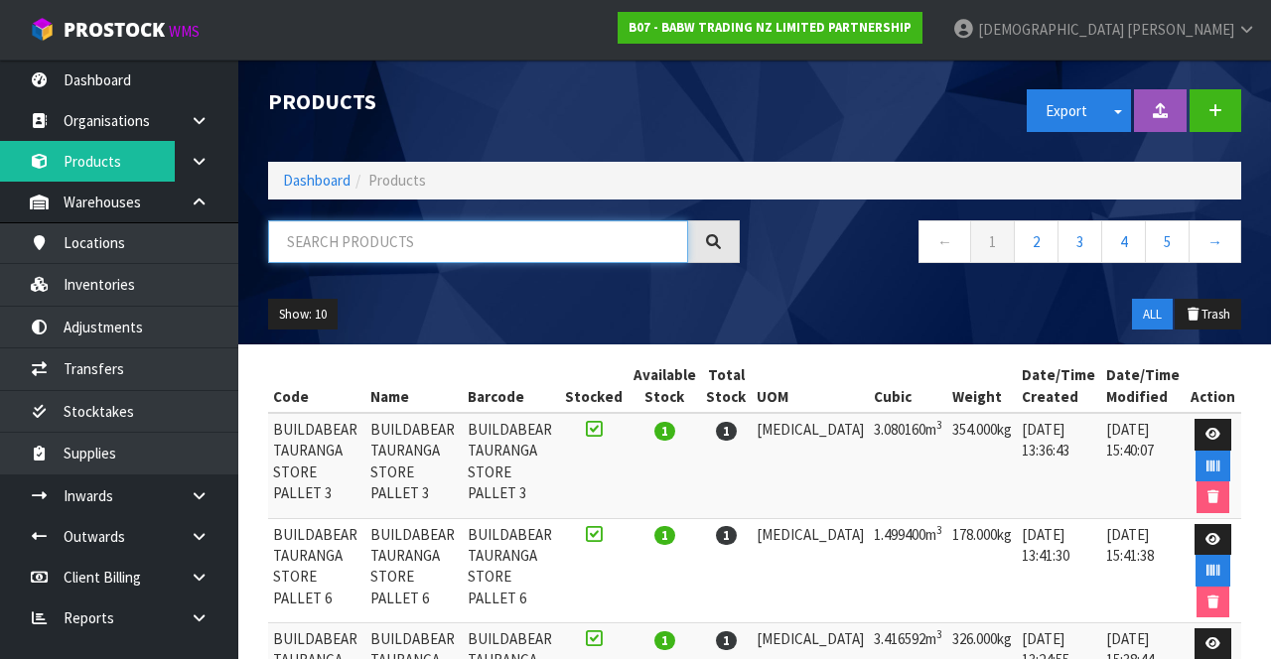
click at [441, 244] on input "text" at bounding box center [478, 241] width 420 height 43
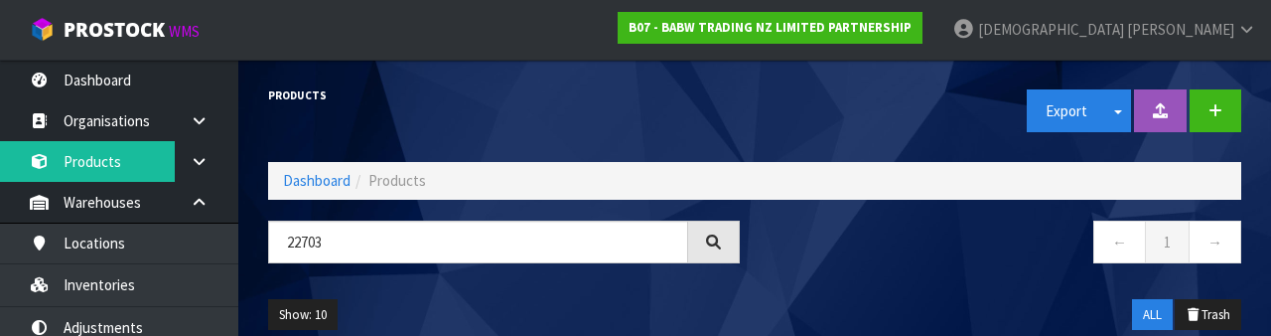
click at [831, 265] on nav "← 1 →" at bounding box center [1006, 244] width 472 height 49
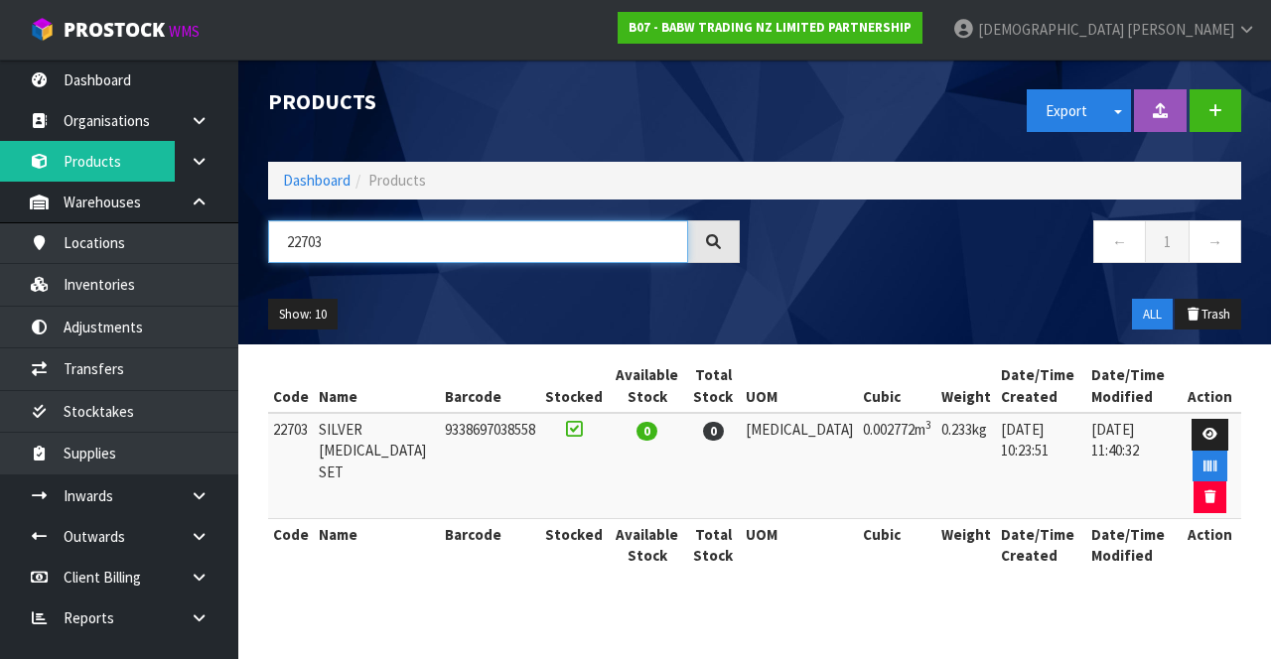
click at [354, 236] on input "22703" at bounding box center [478, 241] width 420 height 43
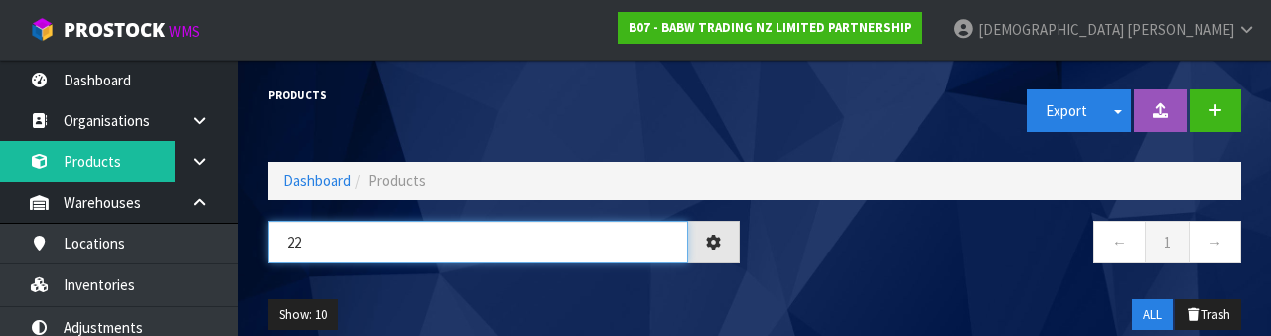
type input "2"
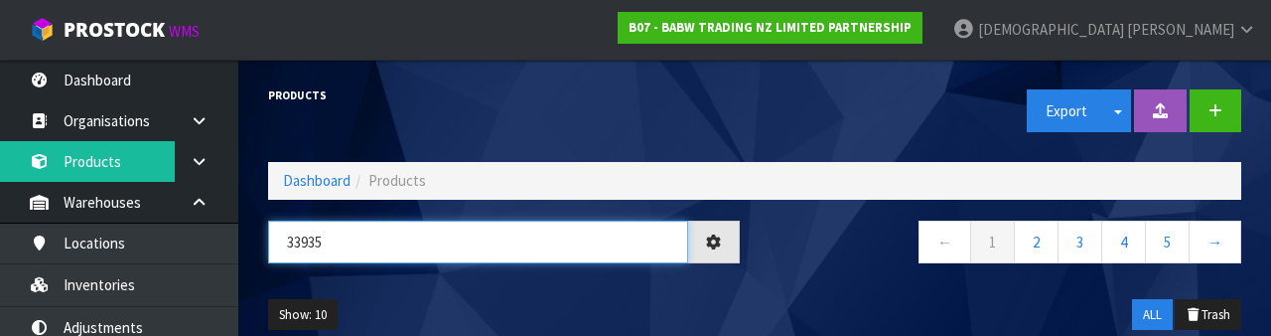
type input "33935"
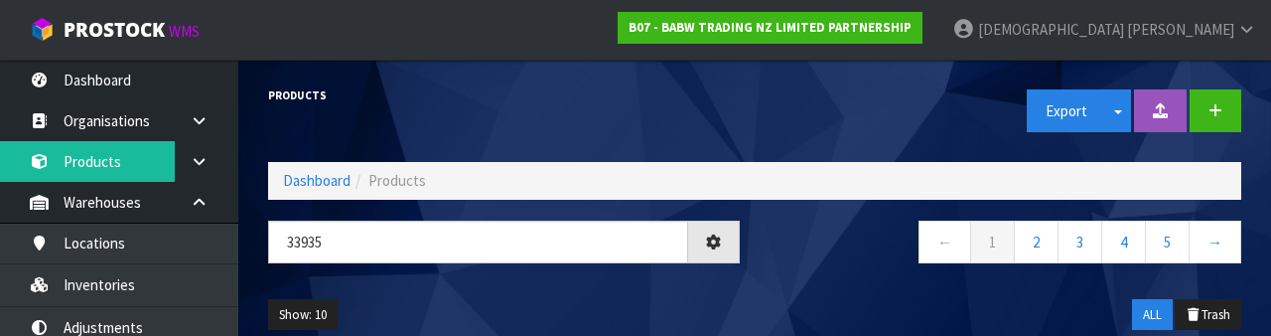
click at [584, 280] on div "33935 ← 1 2 3 4 5 →" at bounding box center [754, 252] width 1003 height 64
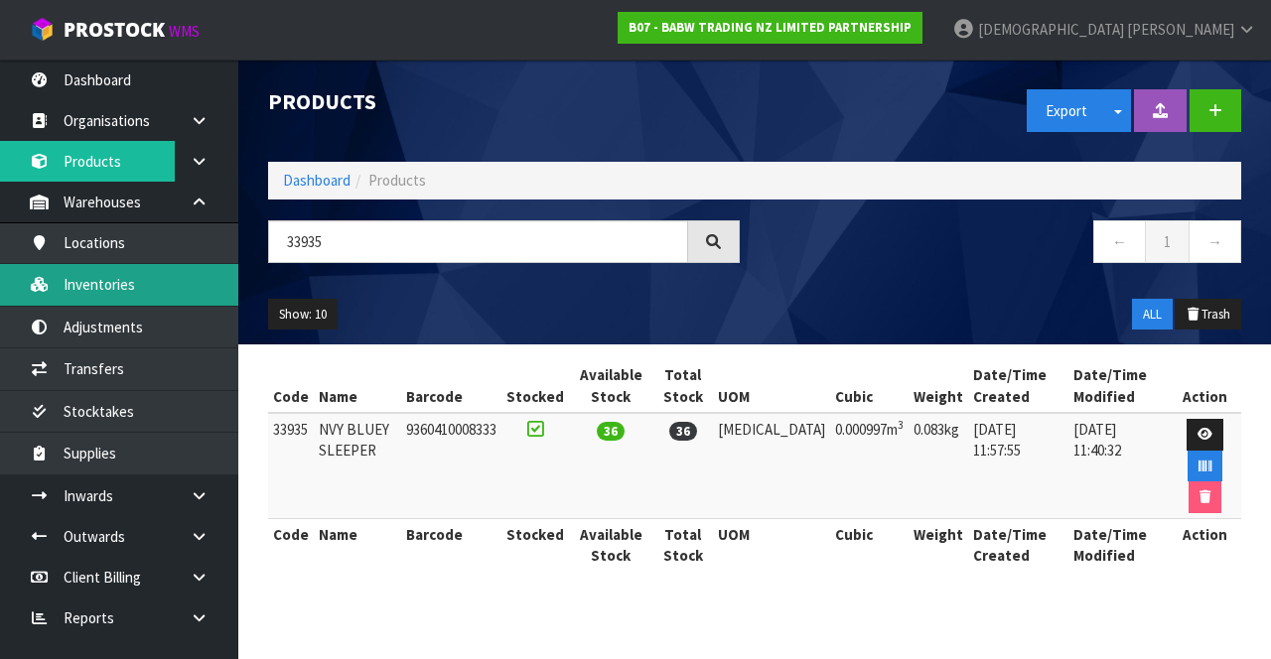
click at [127, 291] on link "Inventories" at bounding box center [119, 284] width 238 height 41
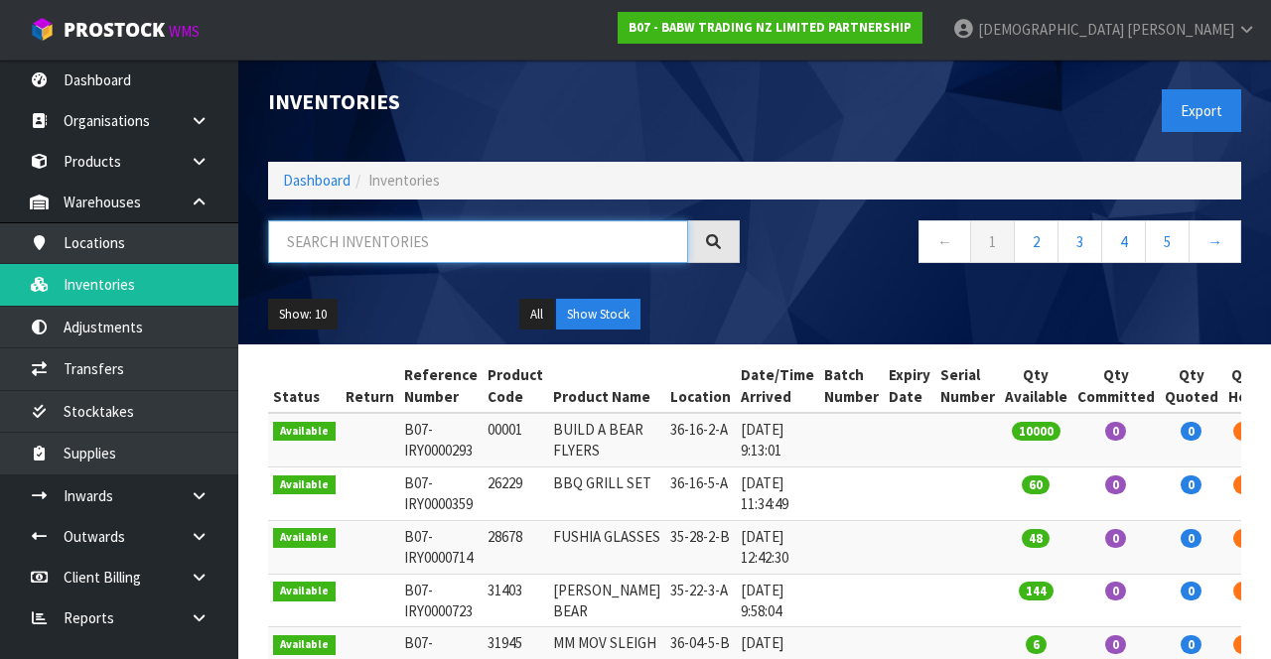
click at [436, 236] on input "text" at bounding box center [478, 241] width 420 height 43
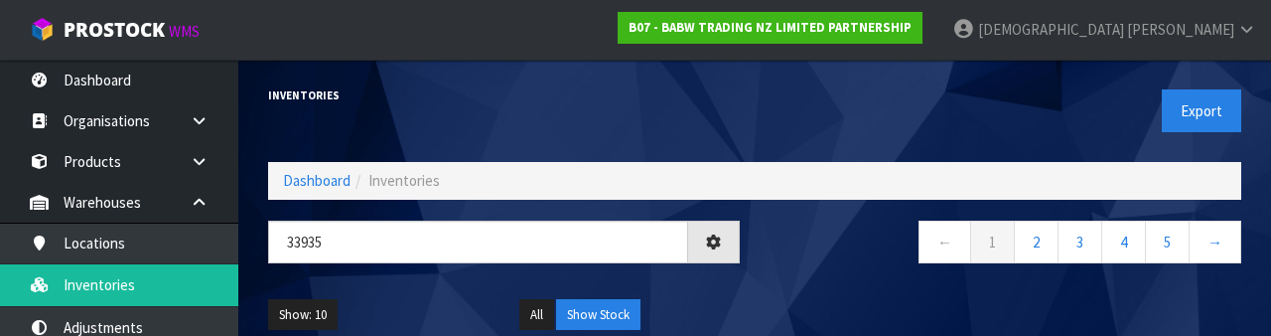
click at [805, 286] on div "Show: 10 5 10 25 50 All Show Stock" at bounding box center [754, 315] width 1003 height 62
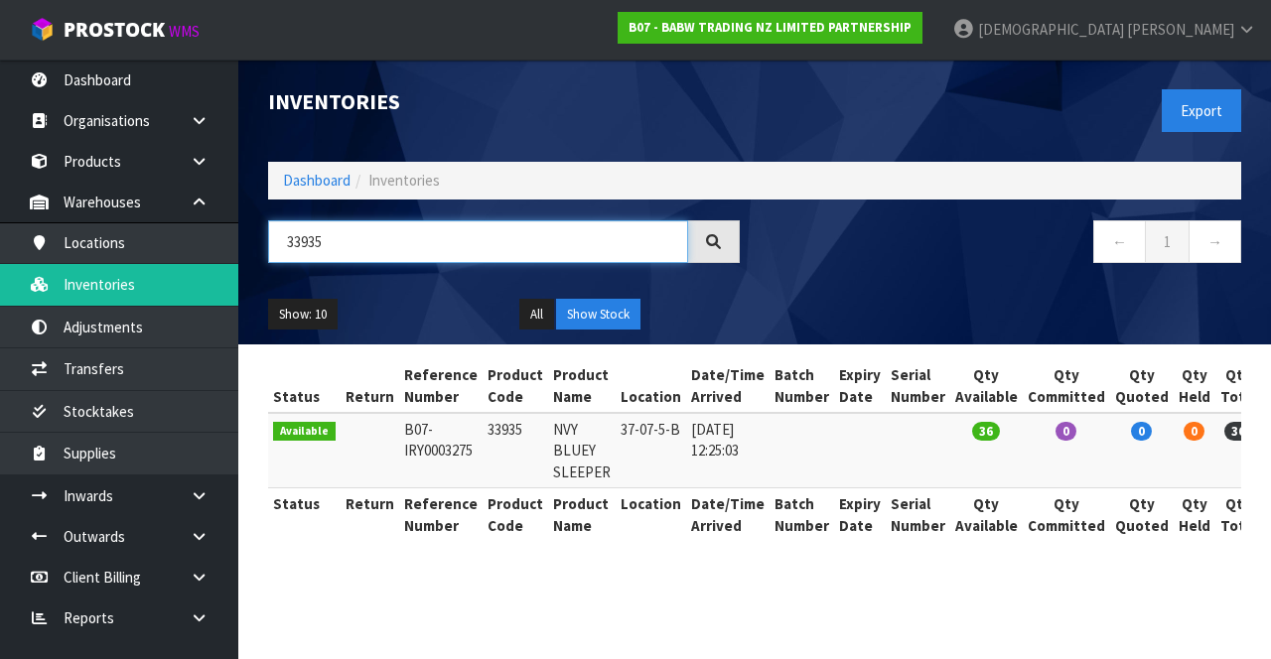
click at [404, 234] on input "33935" at bounding box center [478, 241] width 420 height 43
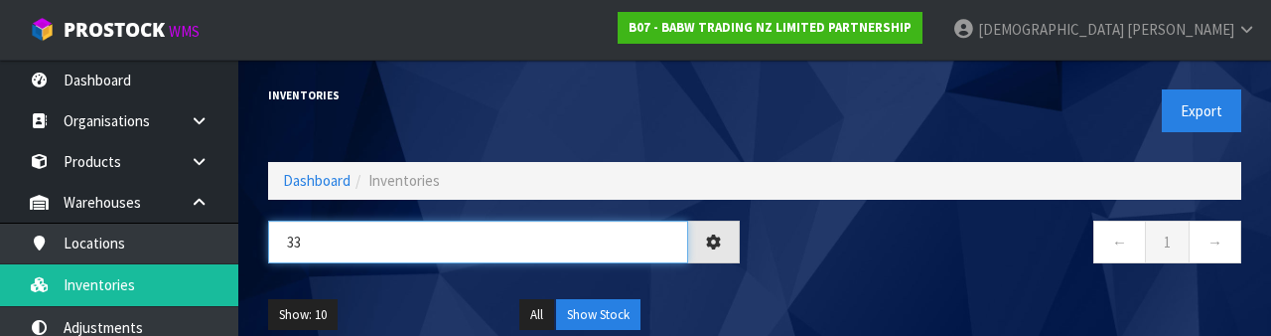
type input "3"
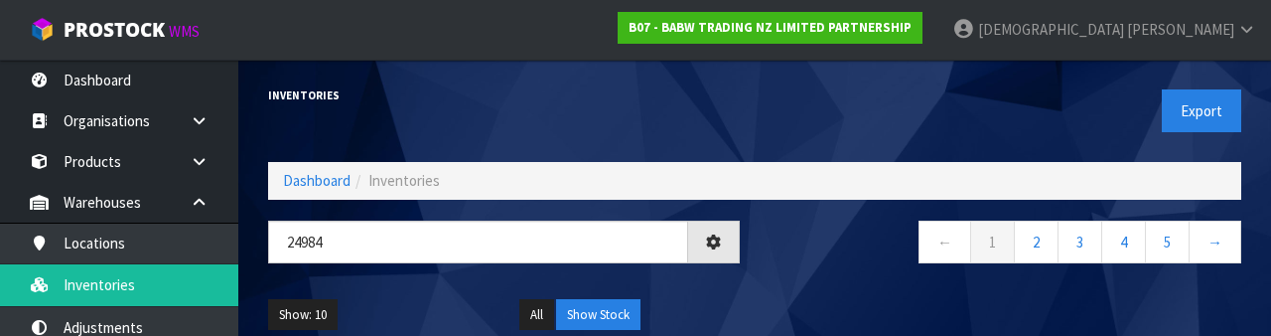
click at [812, 290] on div "Show: 10 5 10 25 50 All Show Stock" at bounding box center [754, 315] width 1003 height 62
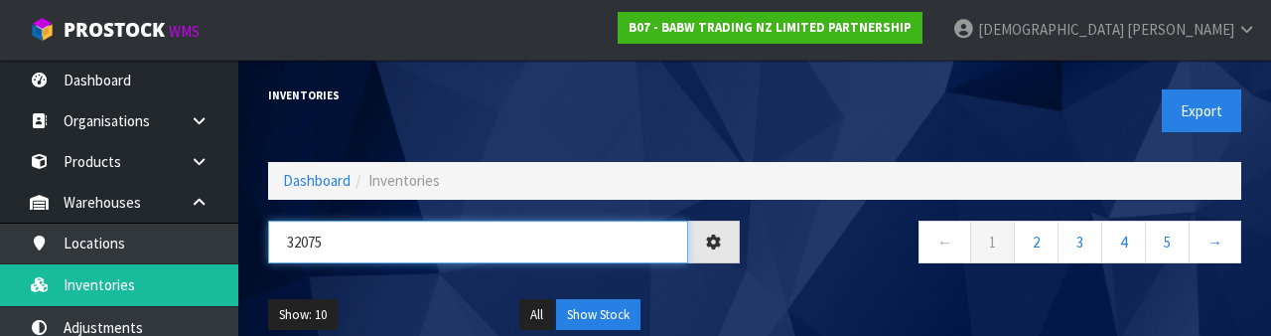
type input "32075"
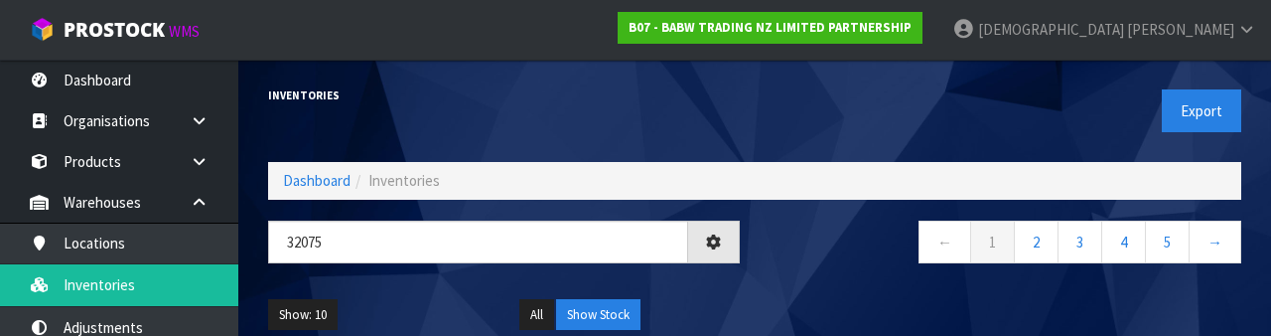
click at [868, 276] on div "← 1 2 3 4 5 →" at bounding box center [1005, 252] width 501 height 64
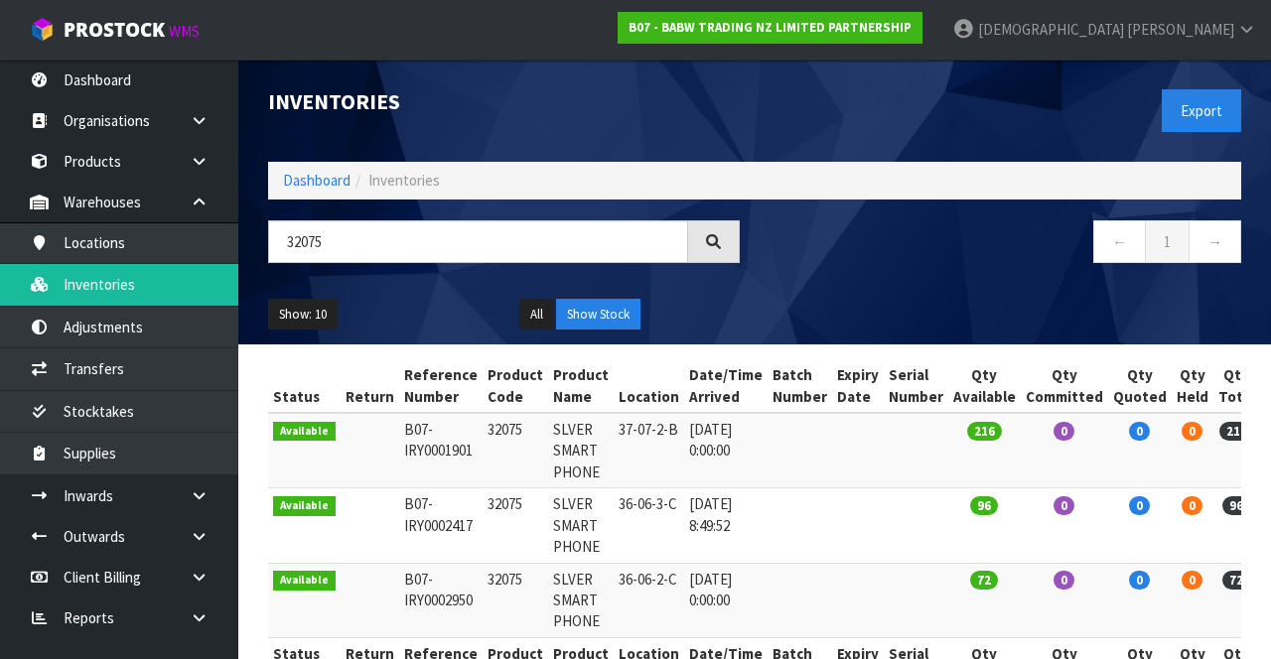
scroll to position [16, 0]
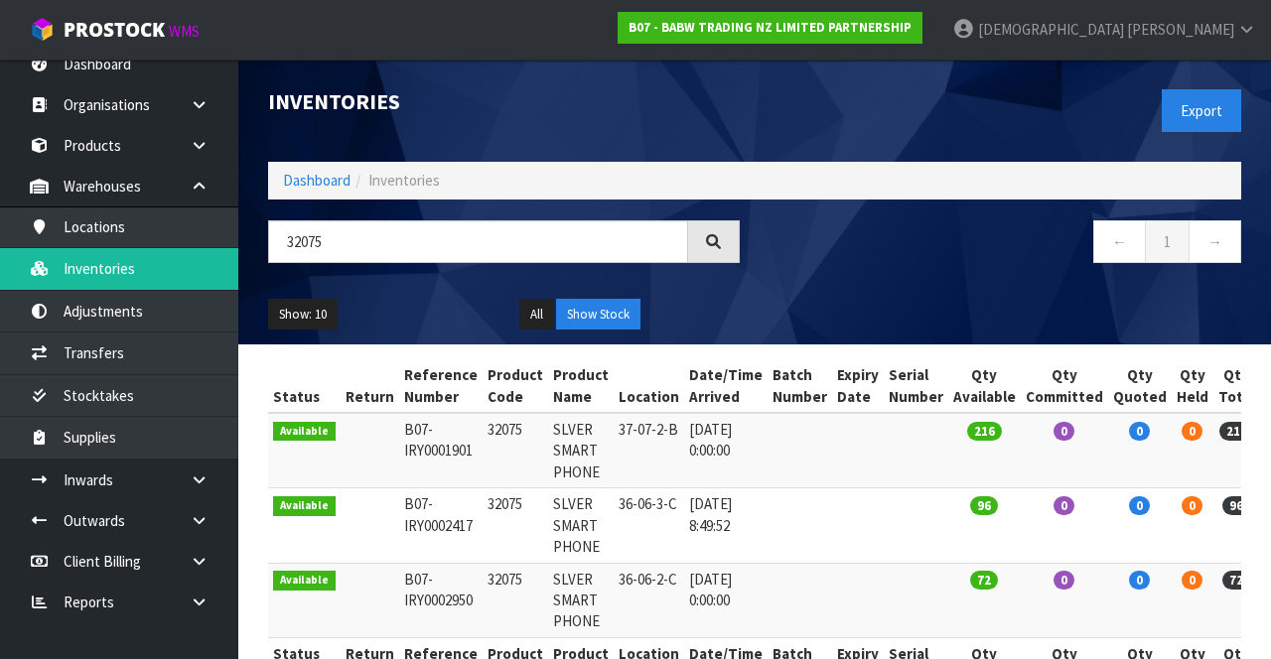
click at [208, 473] on icon at bounding box center [199, 480] width 19 height 15
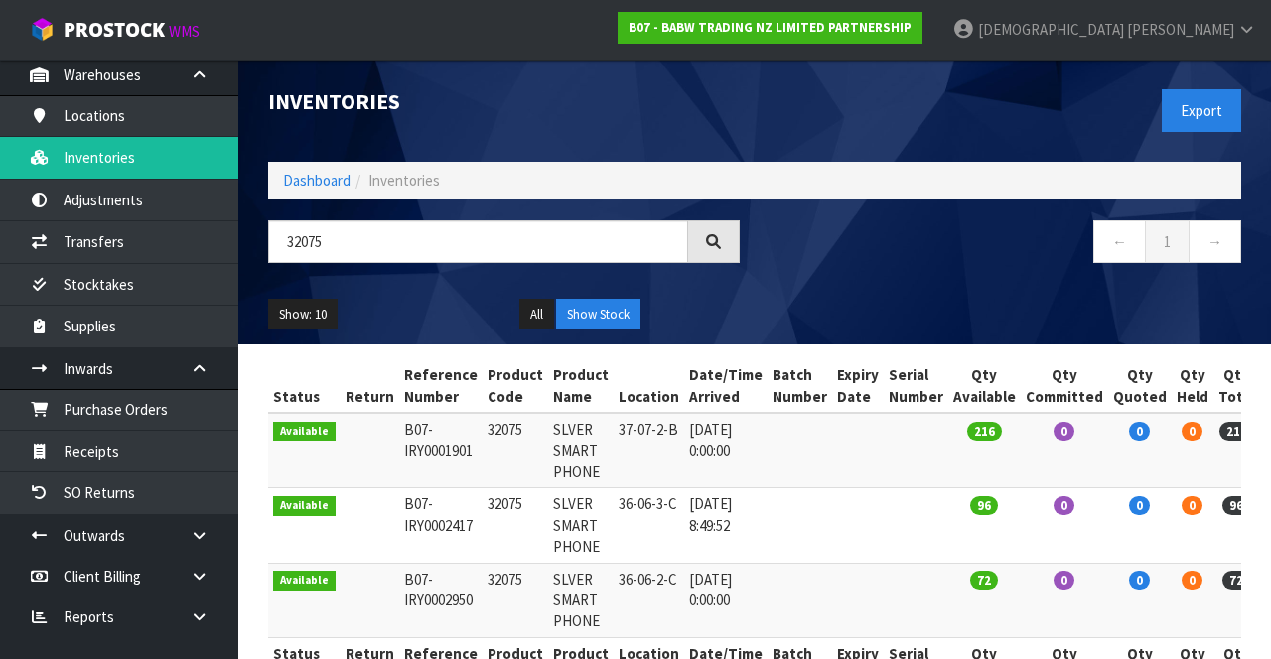
scroll to position [125, 0]
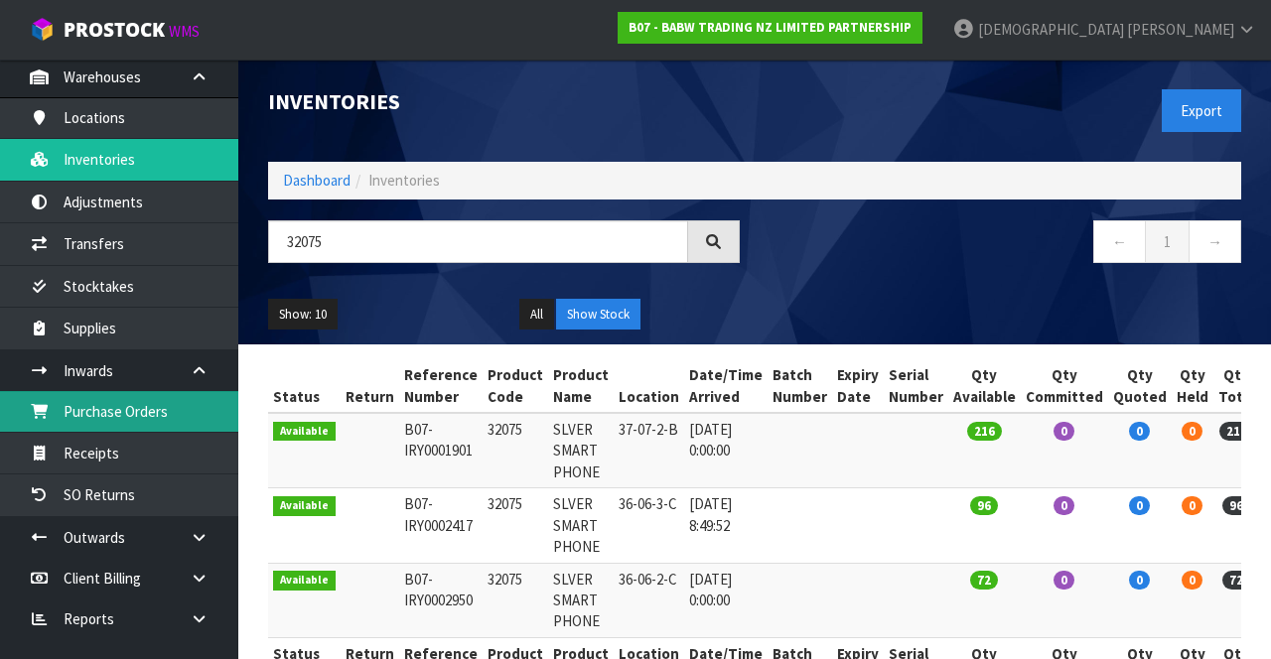
click at [122, 429] on link "Purchase Orders" at bounding box center [119, 411] width 238 height 41
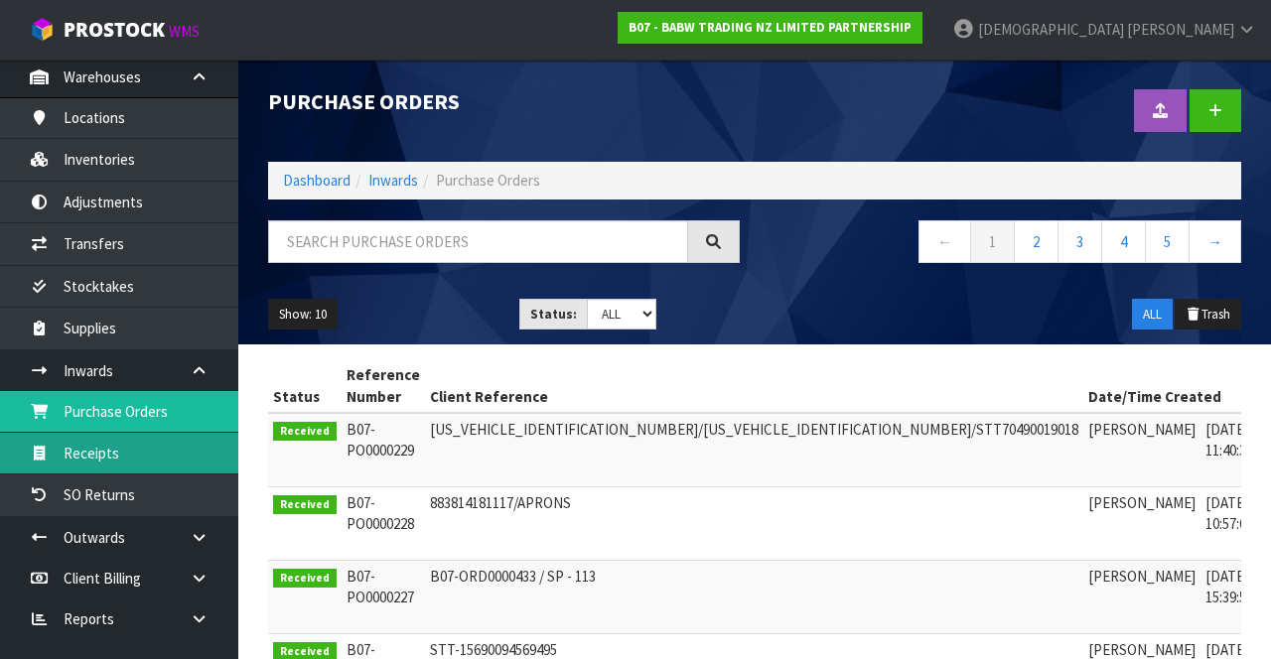
click at [103, 449] on link "Receipts" at bounding box center [119, 453] width 238 height 41
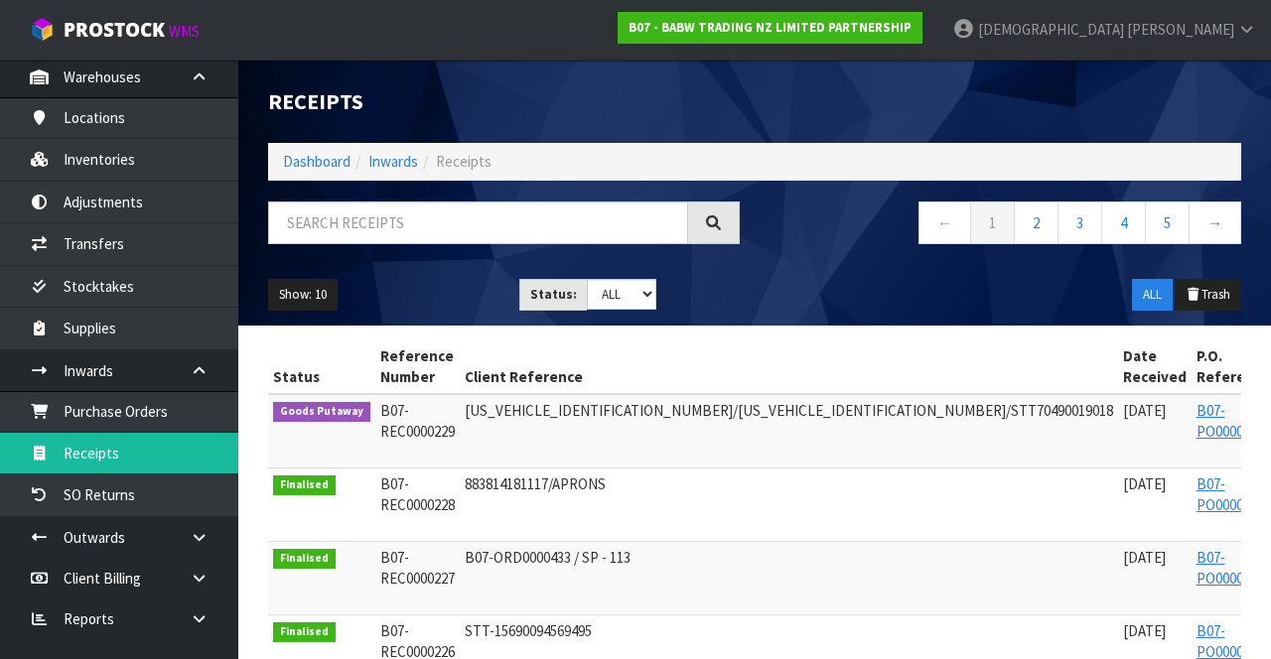
click at [205, 363] on icon at bounding box center [199, 370] width 19 height 15
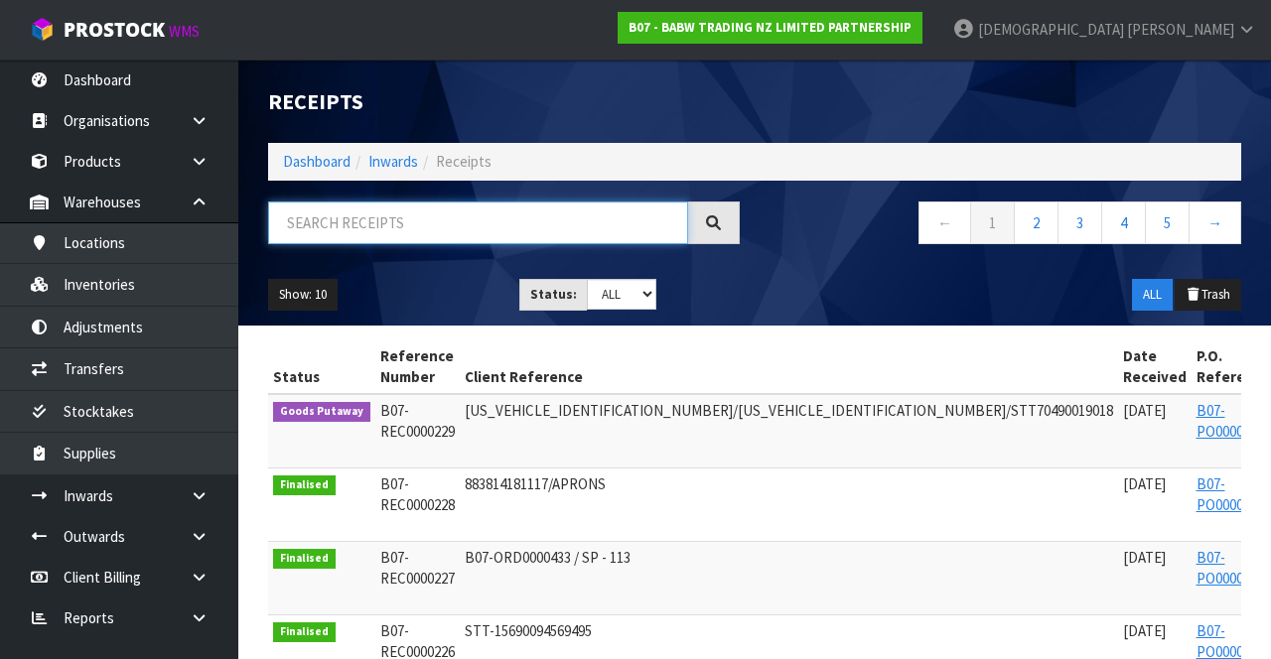
click at [379, 228] on input "text" at bounding box center [478, 223] width 420 height 43
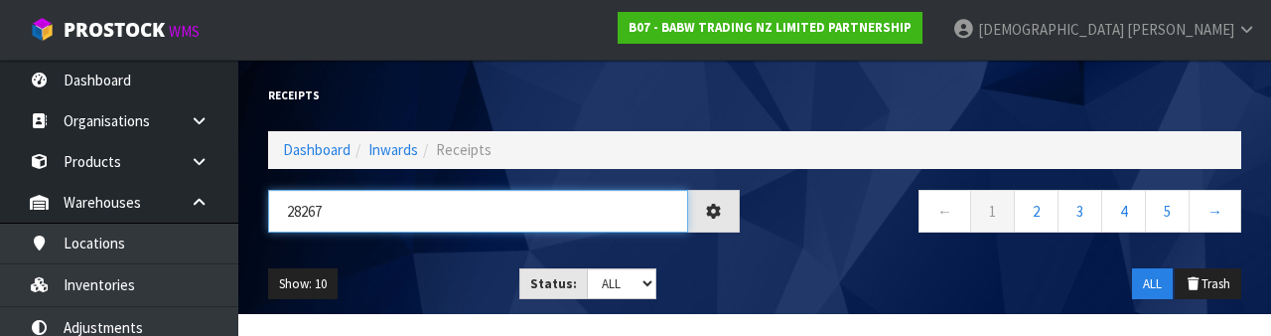
type input "28267"
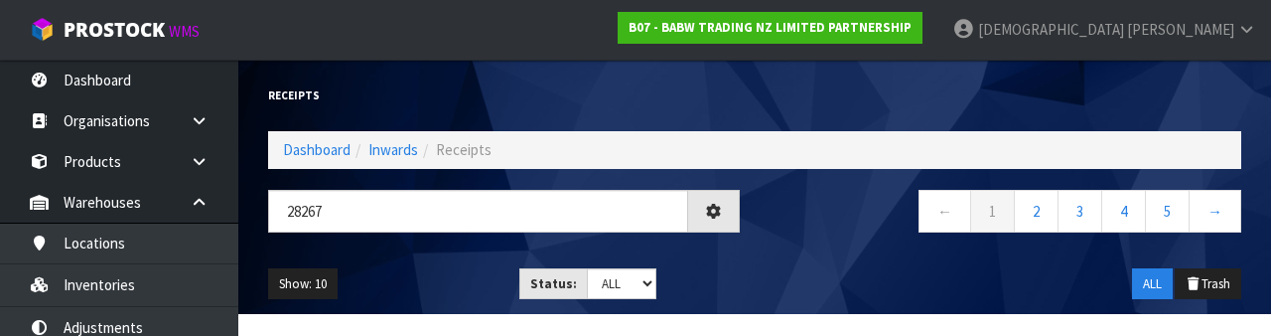
click at [792, 261] on div "Show: 10 5 10 25 50 Status: Draft Pending Goods Checked Goods Putaway Pending C…" at bounding box center [754, 284] width 1003 height 62
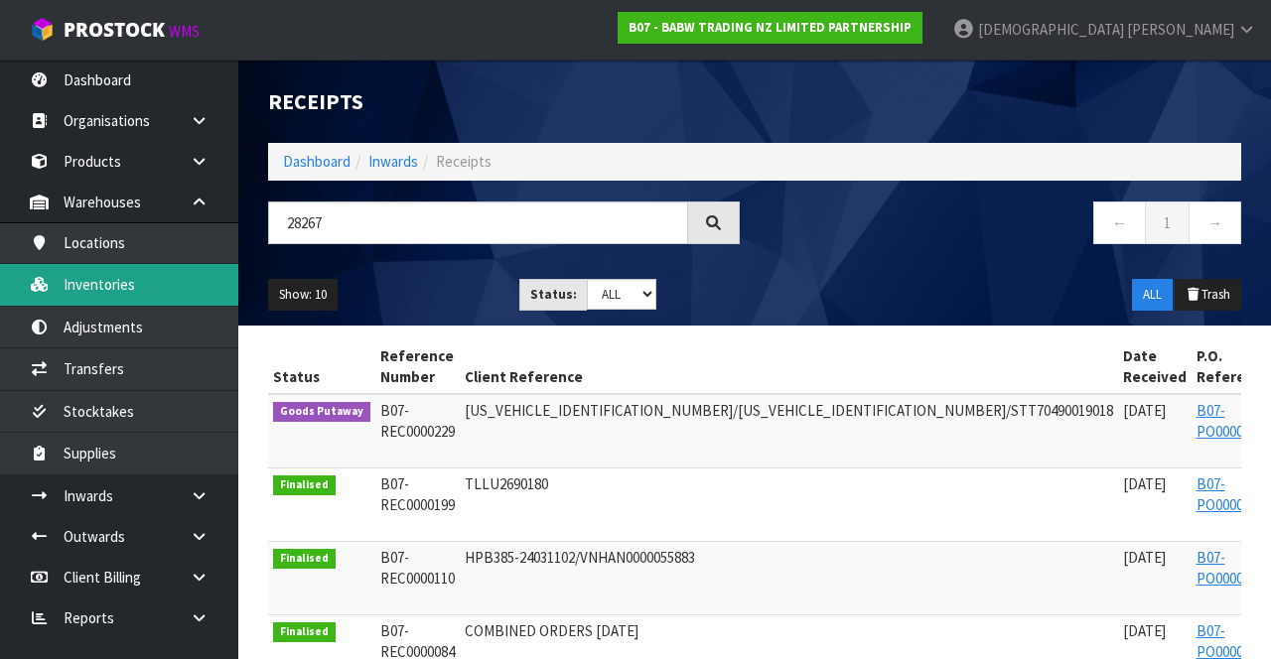
click at [127, 286] on link "Inventories" at bounding box center [119, 284] width 238 height 41
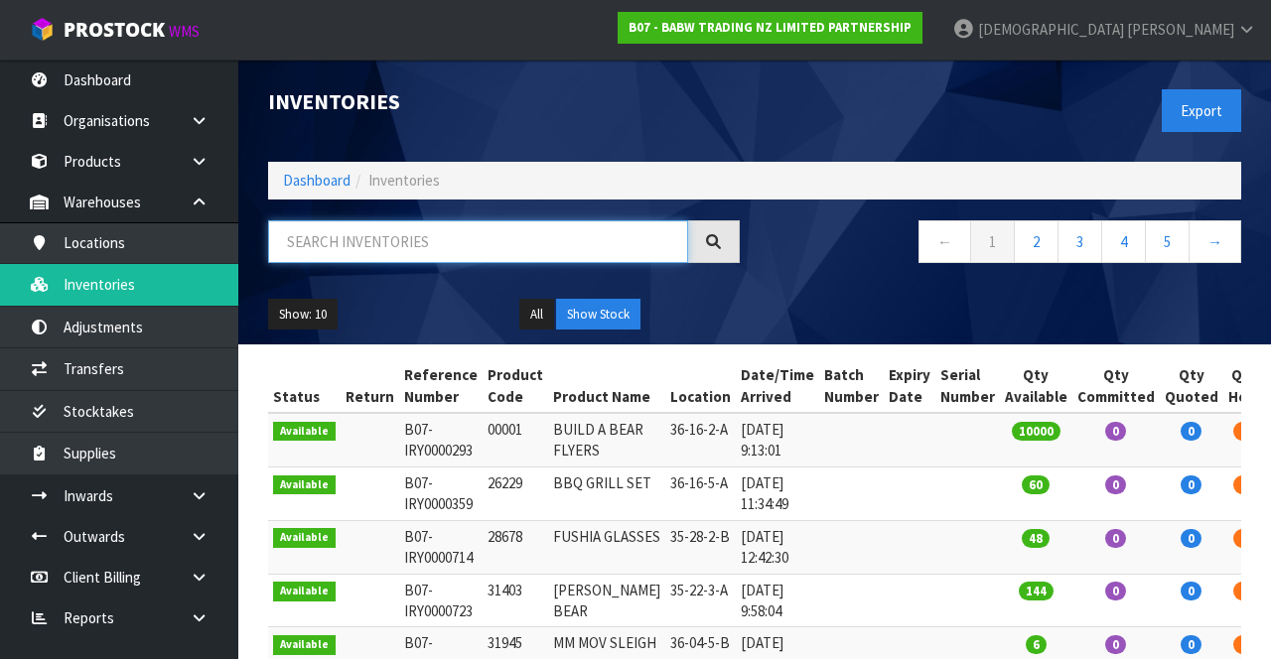
click at [326, 246] on input "text" at bounding box center [478, 241] width 420 height 43
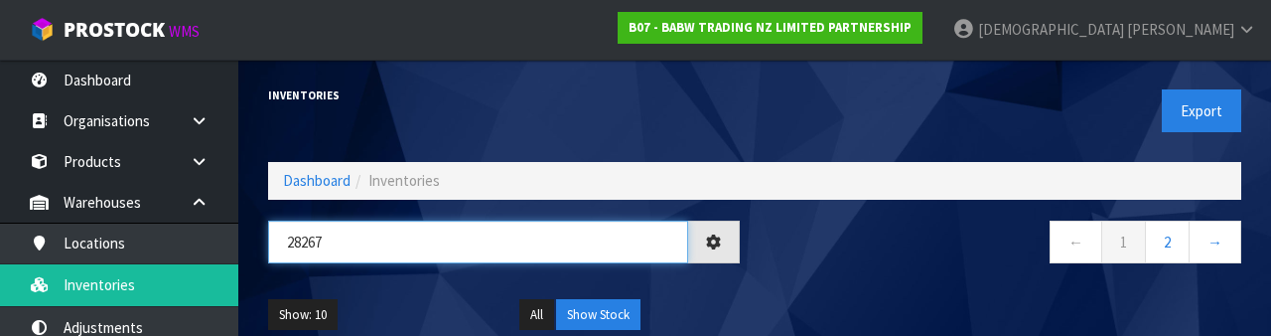
type input "28267"
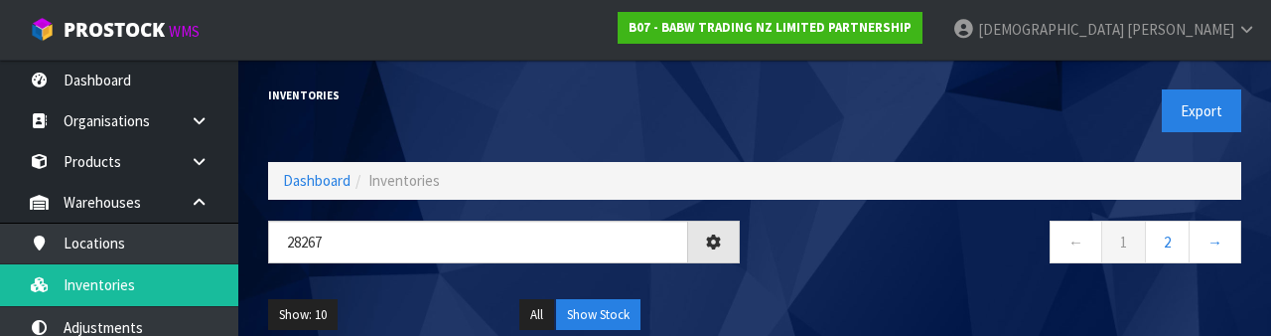
click at [831, 235] on nav "← 1 2 →" at bounding box center [1006, 244] width 472 height 49
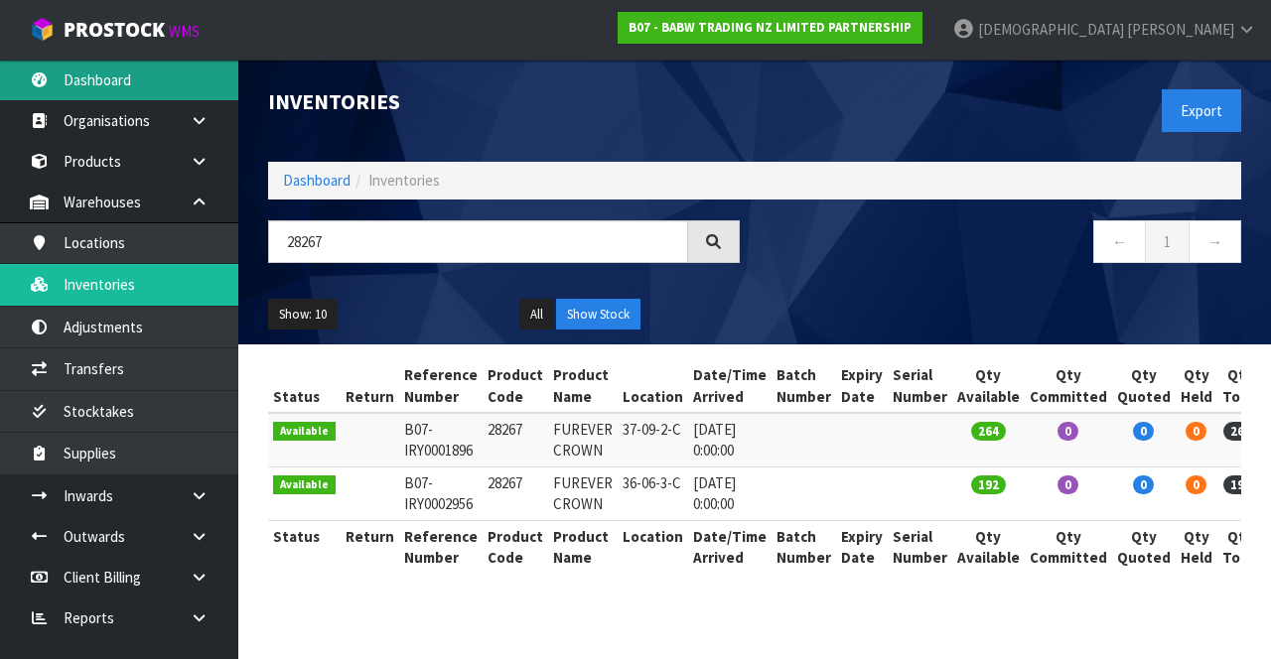
click at [40, 68] on link "Dashboard" at bounding box center [119, 80] width 238 height 41
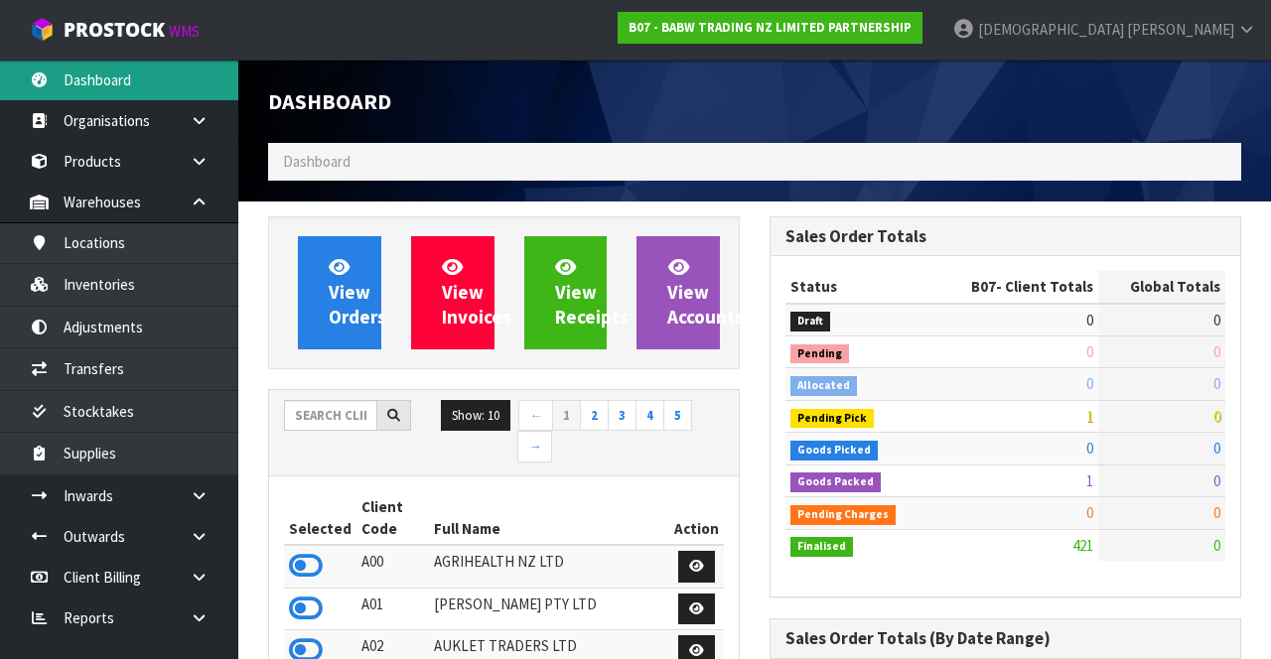
scroll to position [1495, 500]
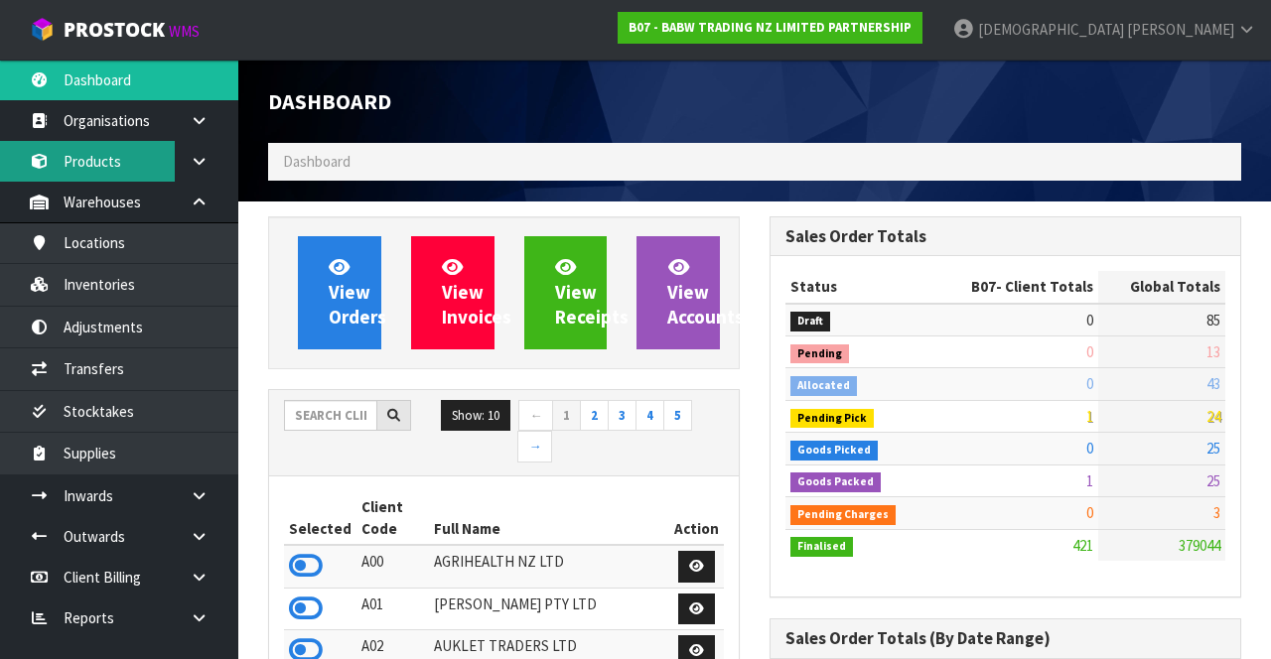
click at [108, 171] on link "Products" at bounding box center [119, 161] width 238 height 41
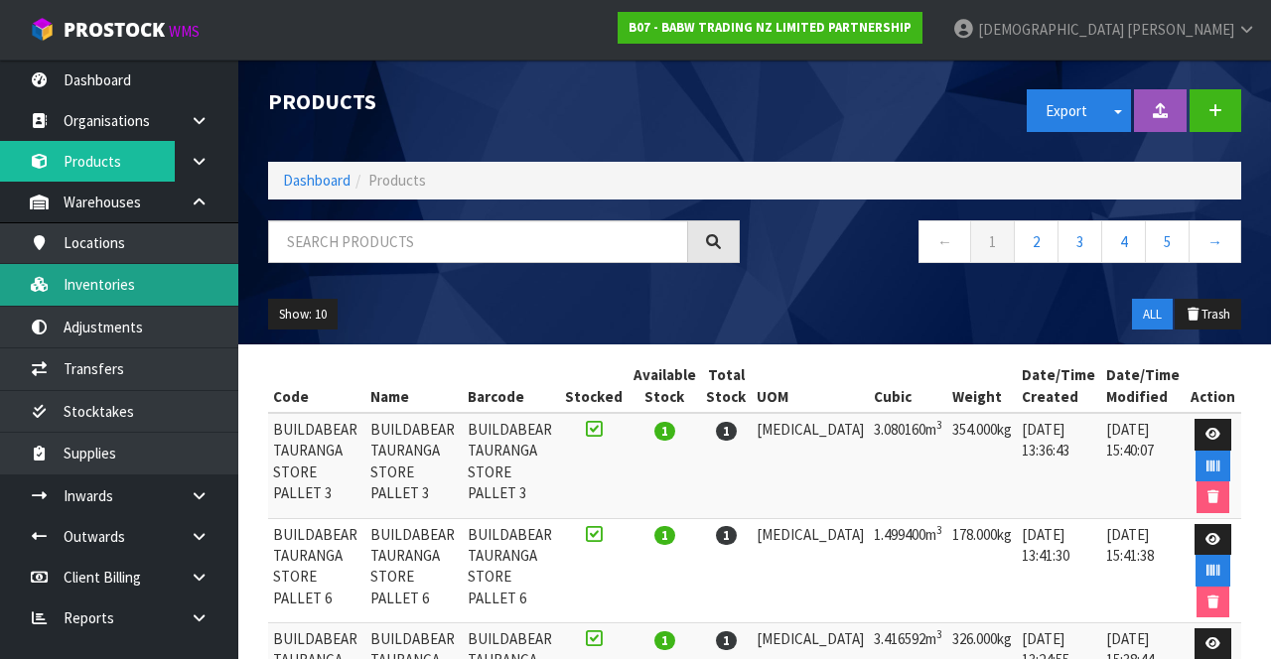
click at [121, 280] on link "Inventories" at bounding box center [119, 284] width 238 height 41
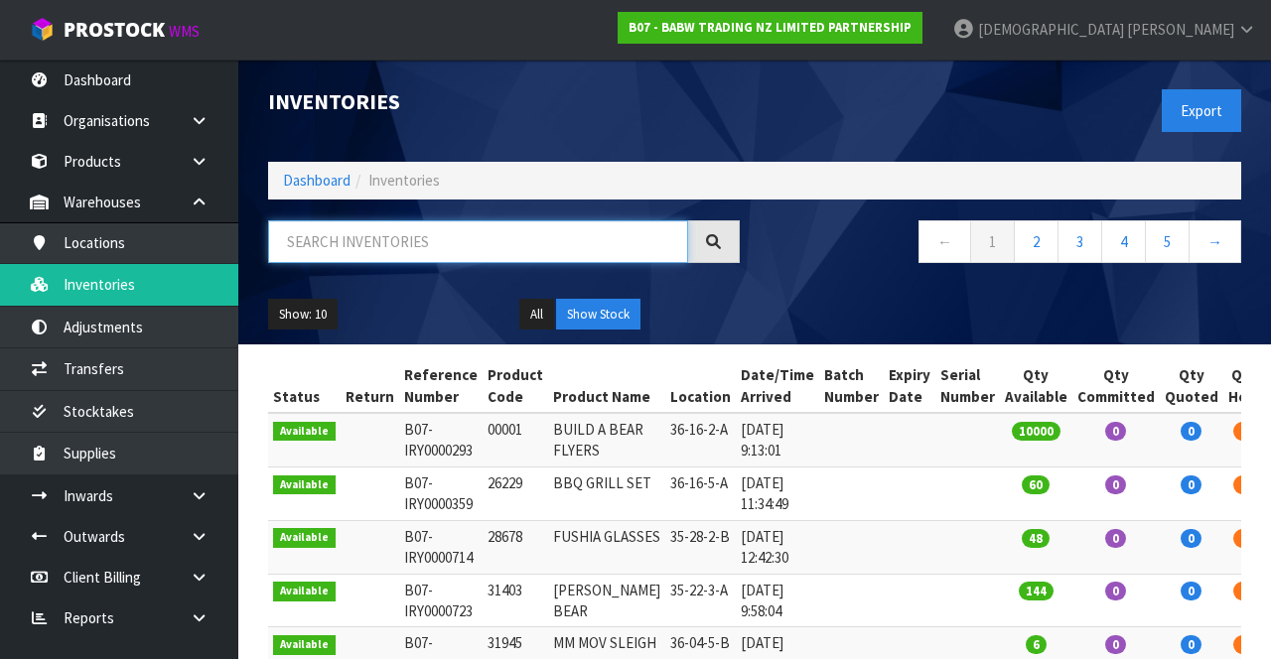
click at [391, 237] on input "text" at bounding box center [478, 241] width 420 height 43
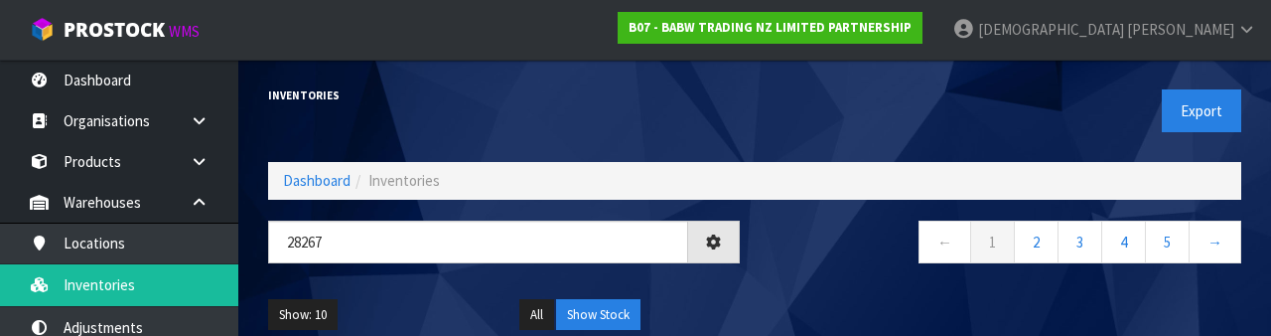
click at [836, 285] on div "Show: 10 5 10 25 50 All Show Stock" at bounding box center [754, 315] width 1003 height 62
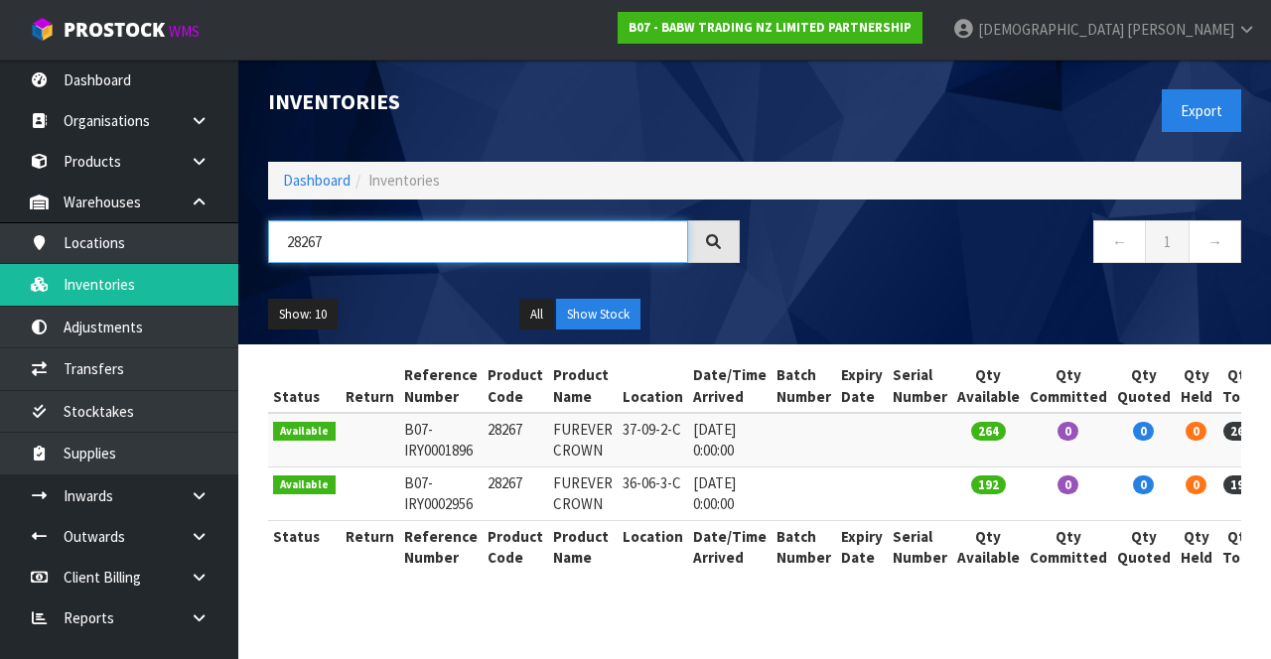
click at [355, 238] on input "28267" at bounding box center [478, 241] width 420 height 43
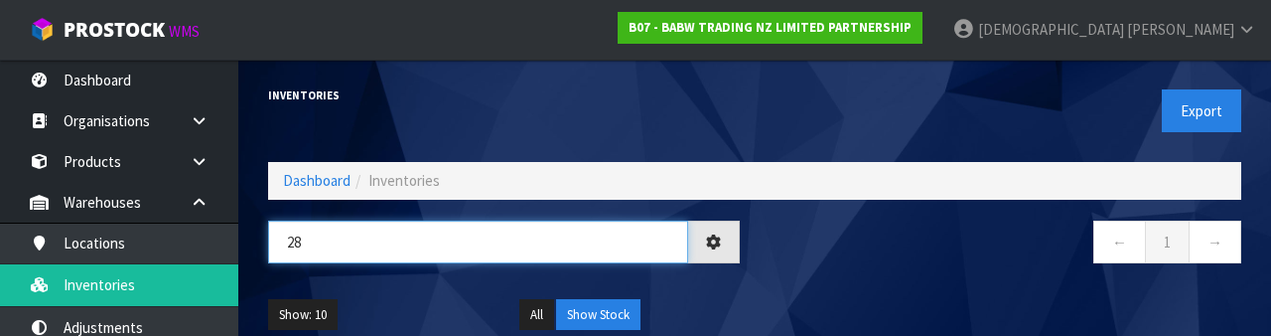
type input "2"
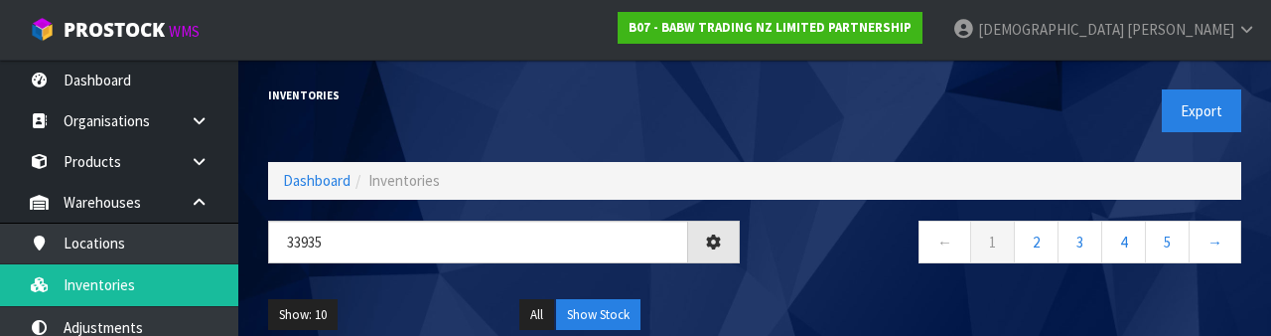
click at [839, 268] on div "← 1 2 3 4 5 →" at bounding box center [1005, 252] width 501 height 64
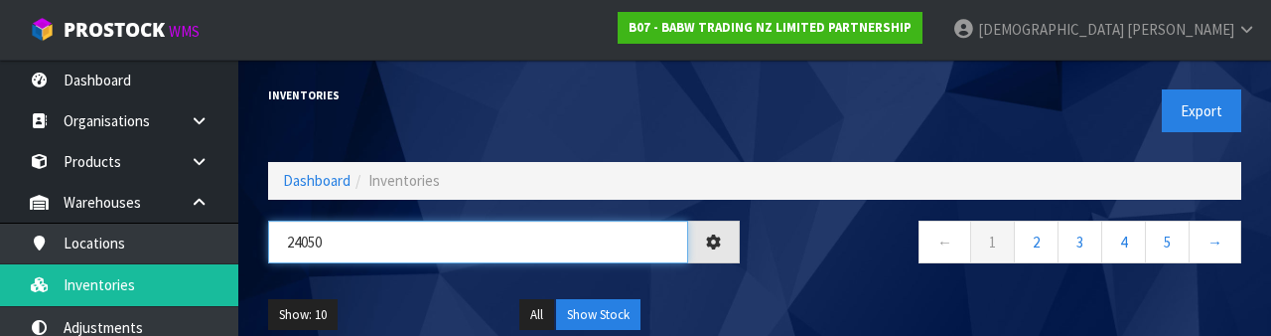
type input "24050"
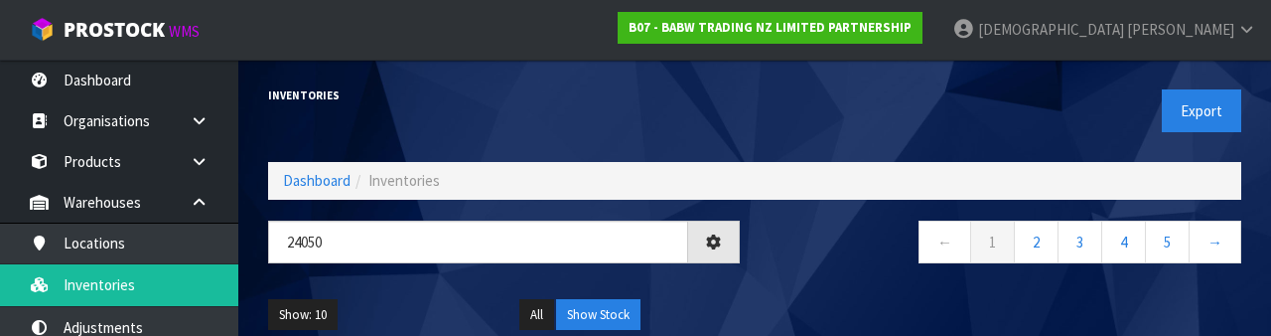
click at [887, 250] on nav "← 1 2 3 4 5 →" at bounding box center [1006, 244] width 472 height 49
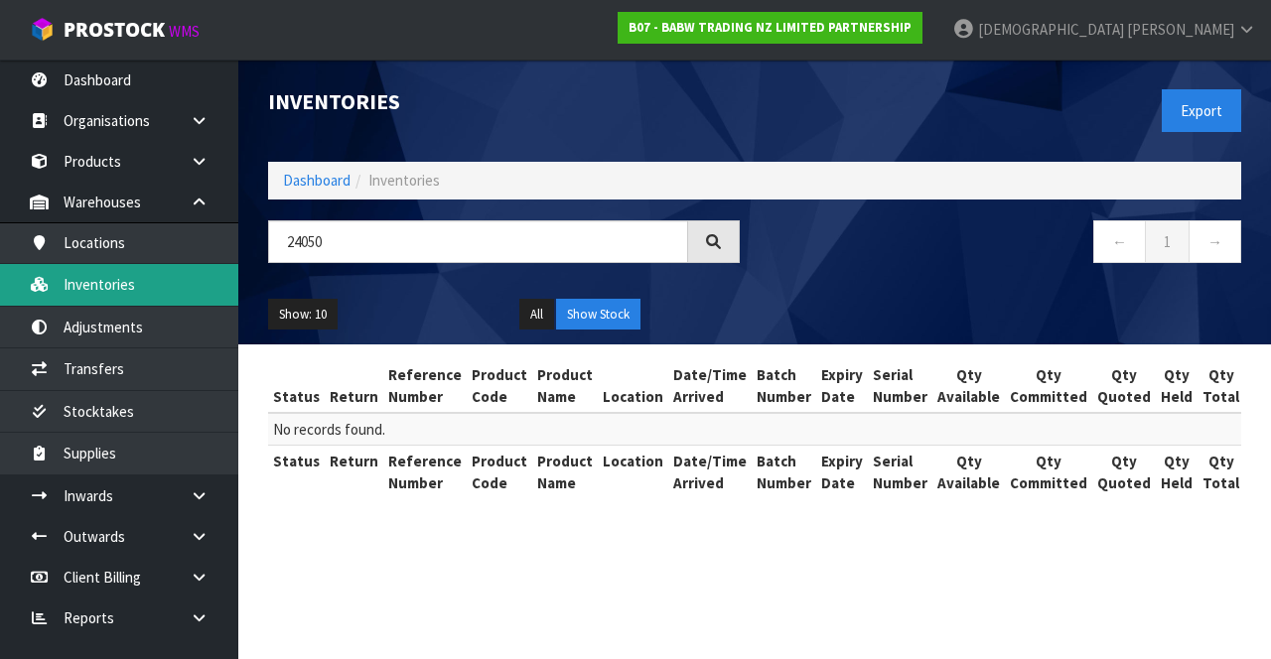
click at [127, 285] on link "Inventories" at bounding box center [119, 284] width 238 height 41
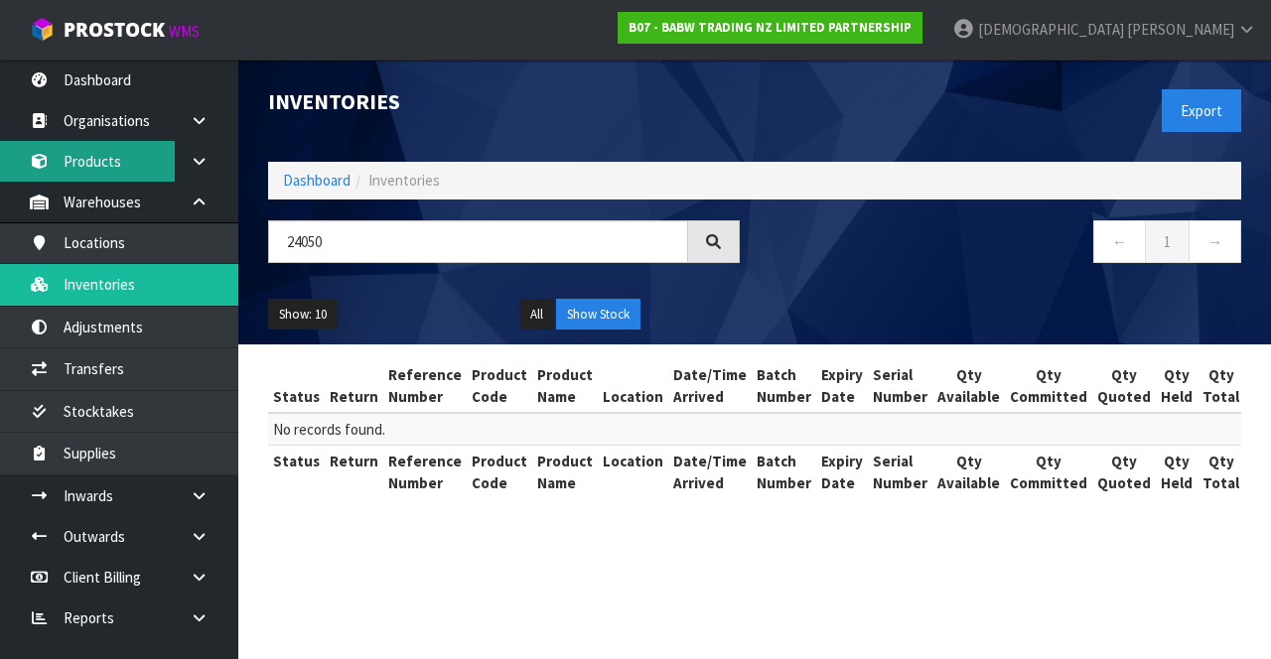
click at [125, 166] on link "Products" at bounding box center [119, 161] width 238 height 41
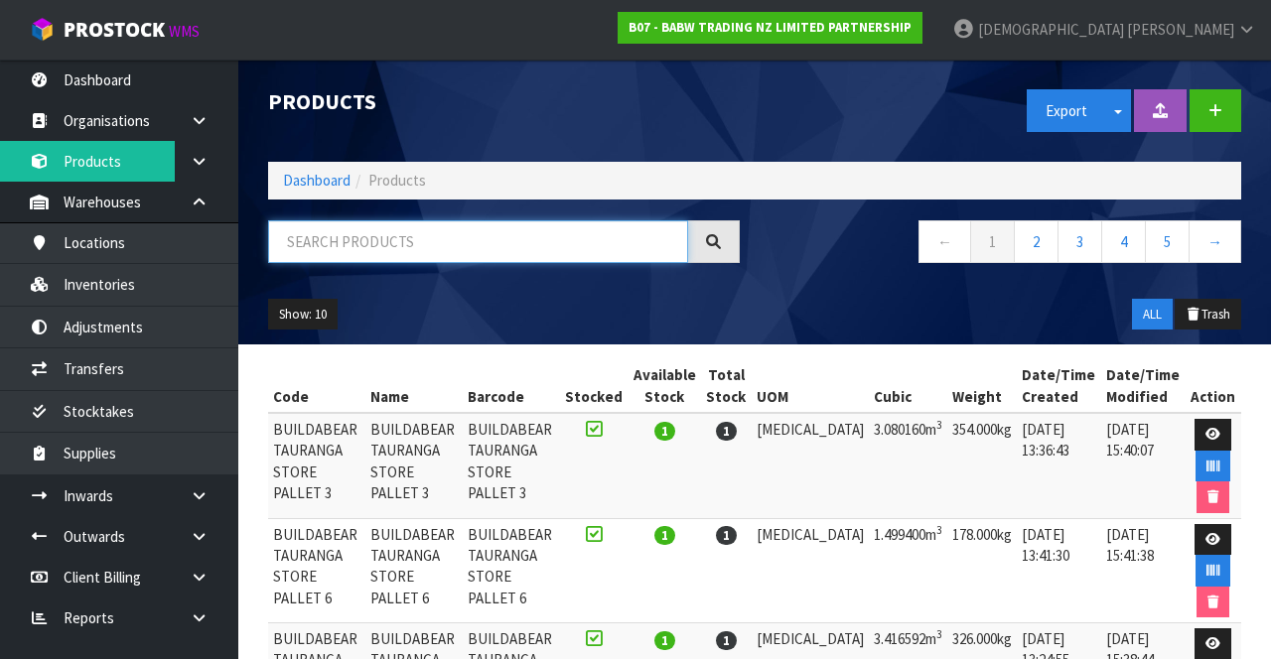
click at [385, 235] on input "text" at bounding box center [478, 241] width 420 height 43
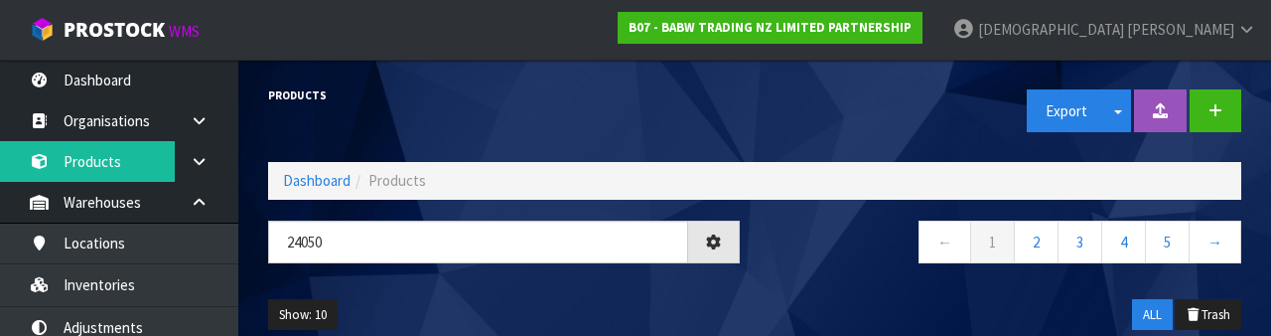
click at [817, 270] on div "← 1 2 3 4 5 →" at bounding box center [1005, 252] width 501 height 64
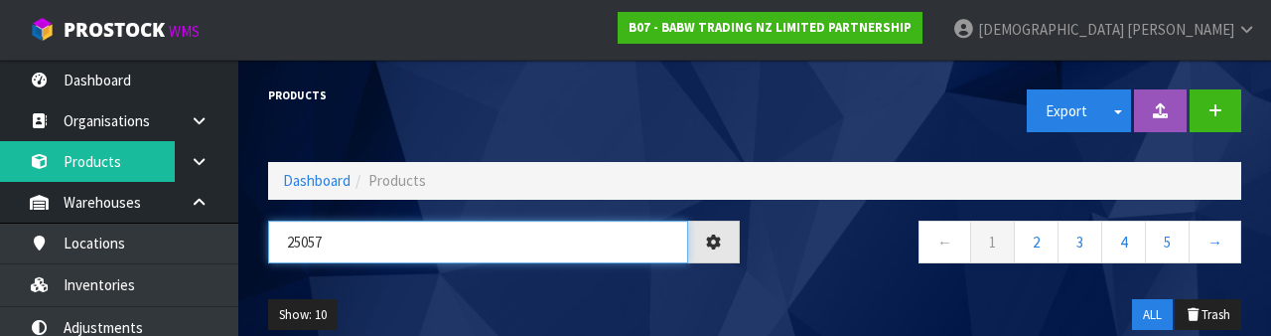
type input "25057"
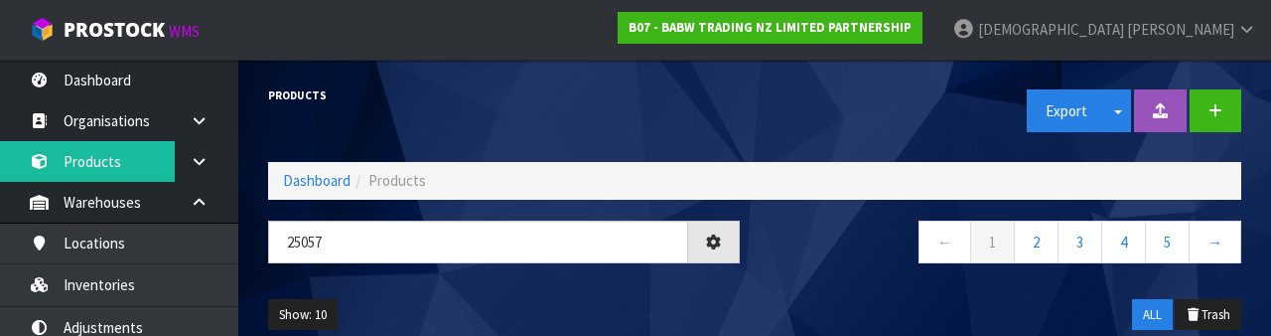
click at [818, 258] on nav "← 1 2 3 4 5 →" at bounding box center [1006, 244] width 472 height 49
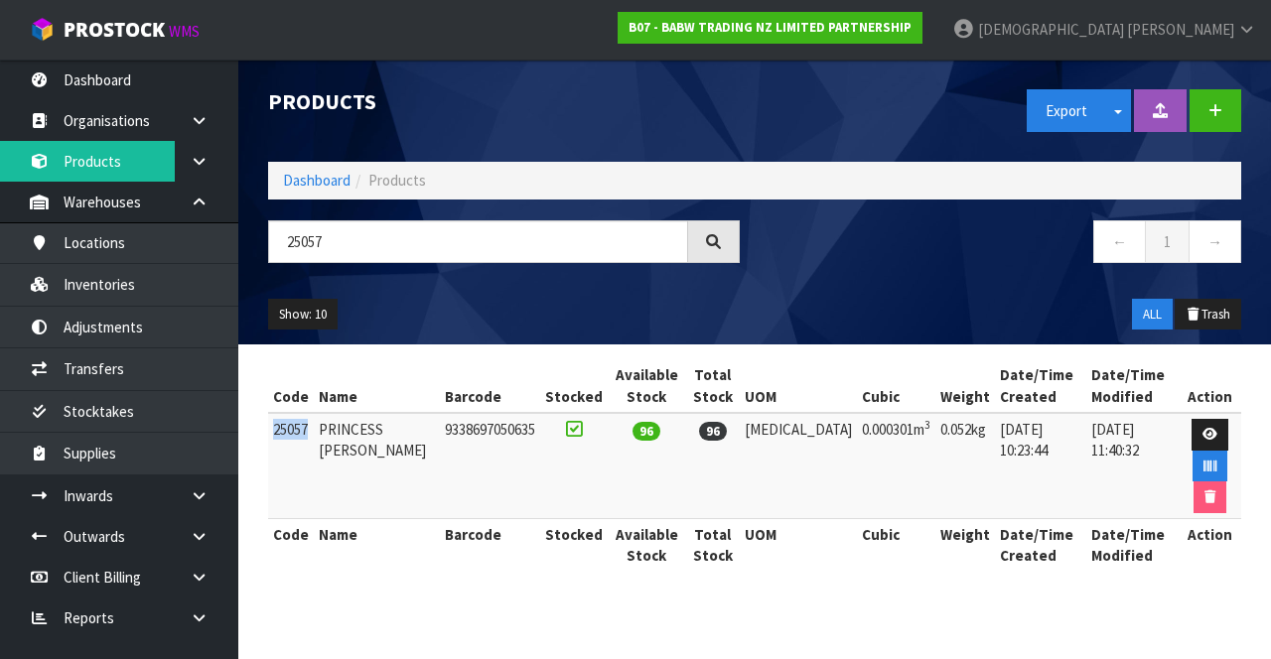
copy td "25057"
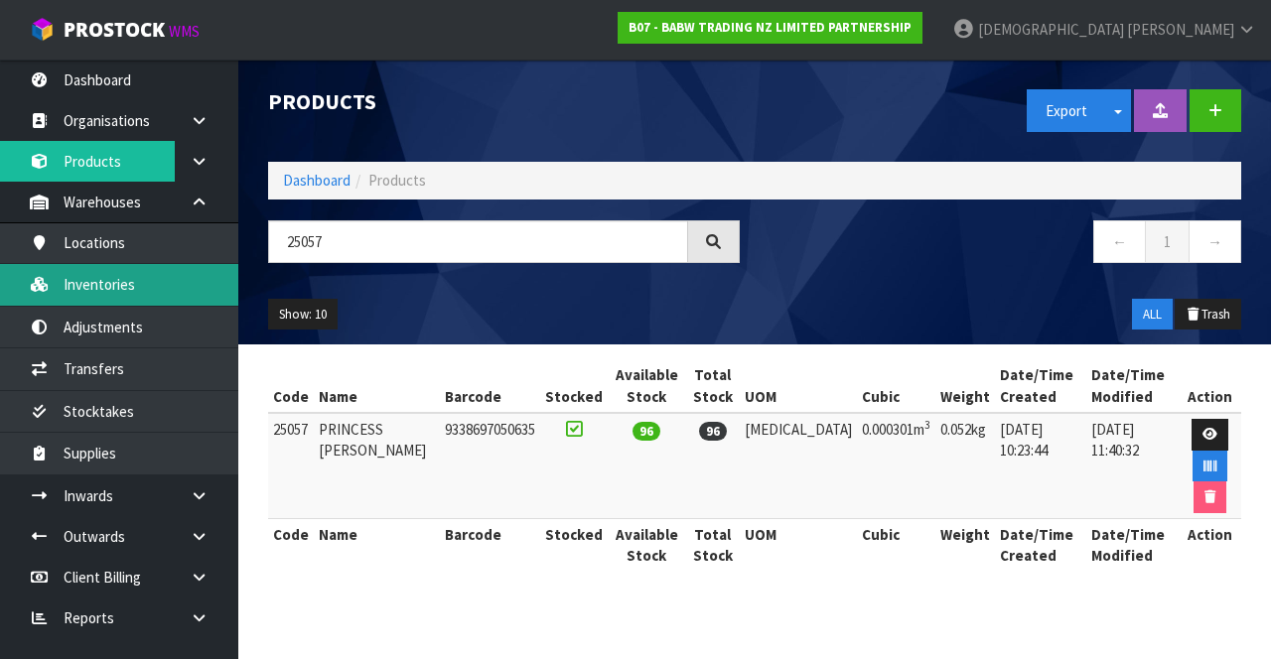
click at [148, 288] on link "Inventories" at bounding box center [119, 284] width 238 height 41
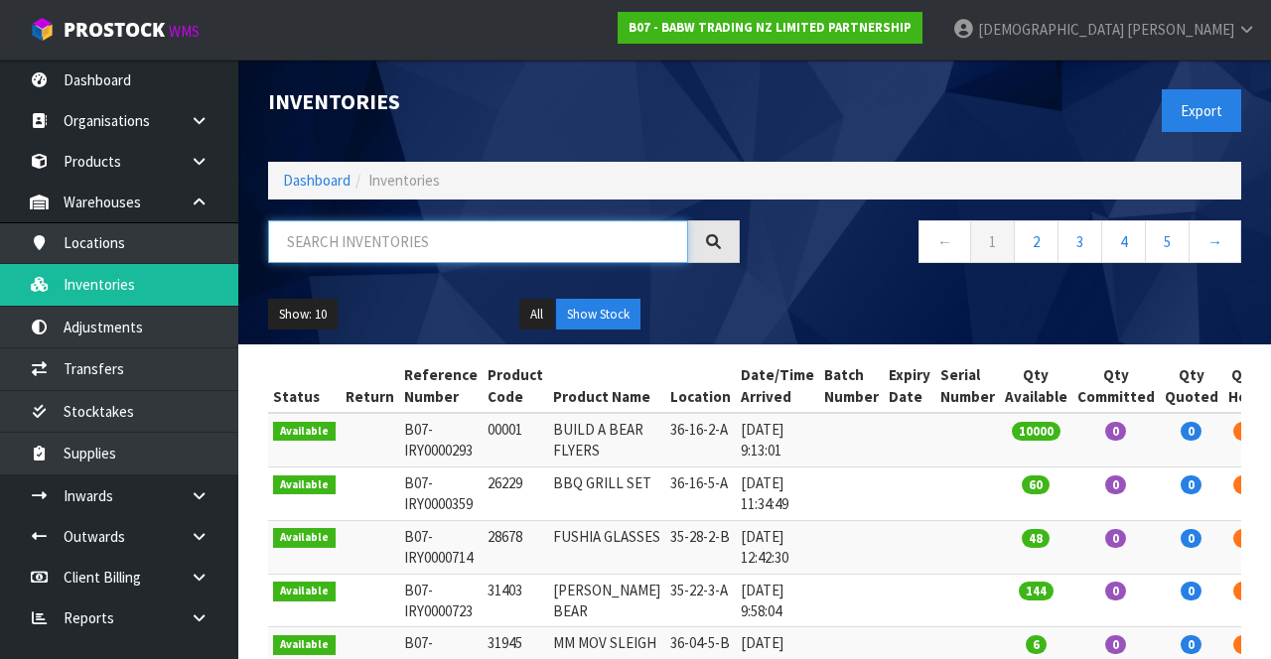
paste input "25057"
click at [831, 264] on nav "← 1 2 3 4 5 →" at bounding box center [1006, 244] width 472 height 49
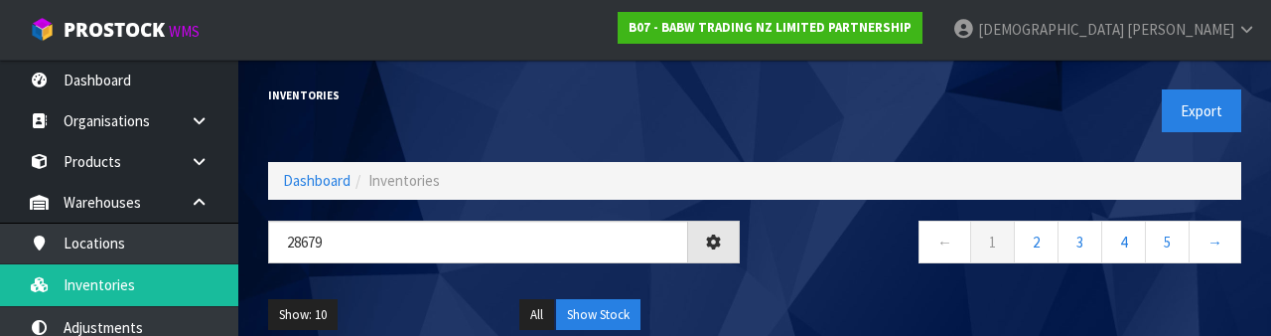
click at [818, 246] on nav "← 1 2 3 4 5 →" at bounding box center [1006, 244] width 472 height 49
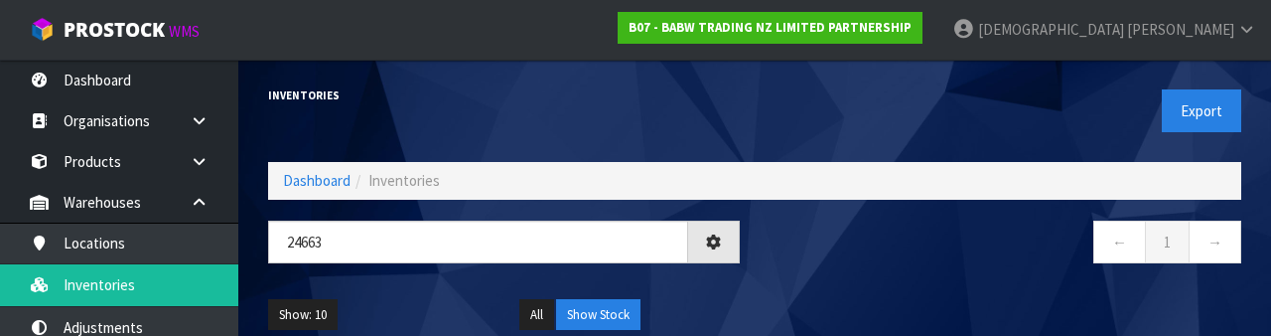
click at [856, 262] on nav "← 1 →" at bounding box center [1006, 244] width 472 height 49
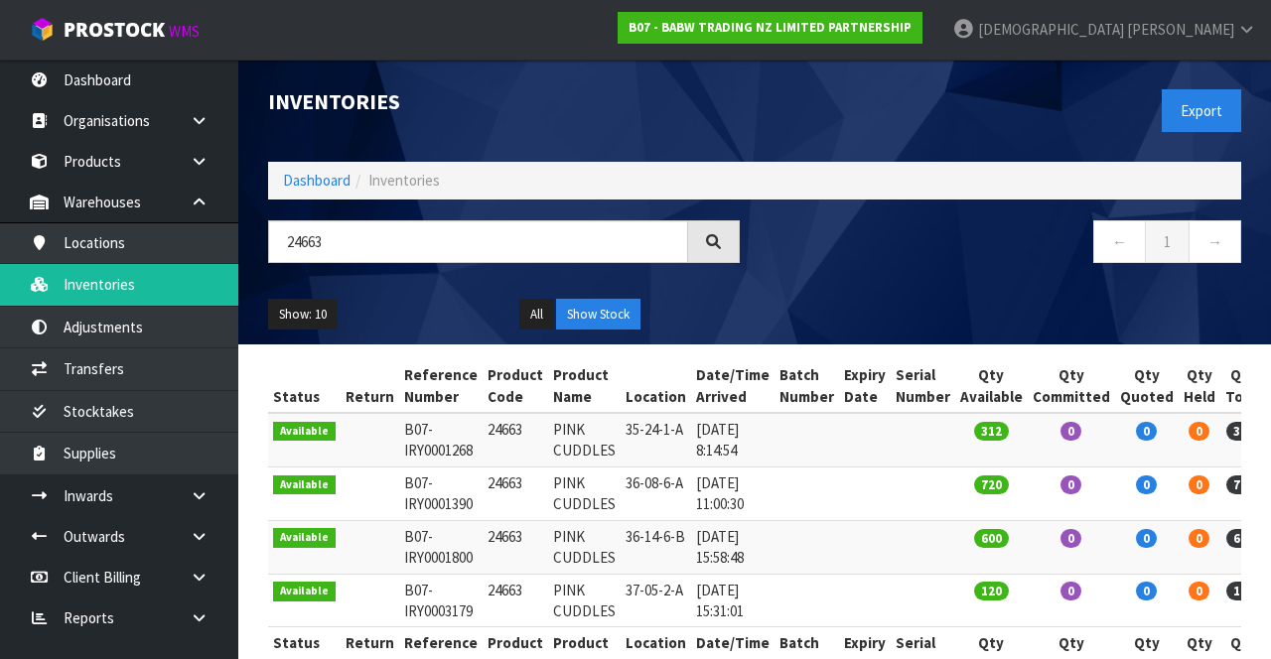
click at [1237, 77] on div "Export" at bounding box center [1005, 111] width 501 height 102
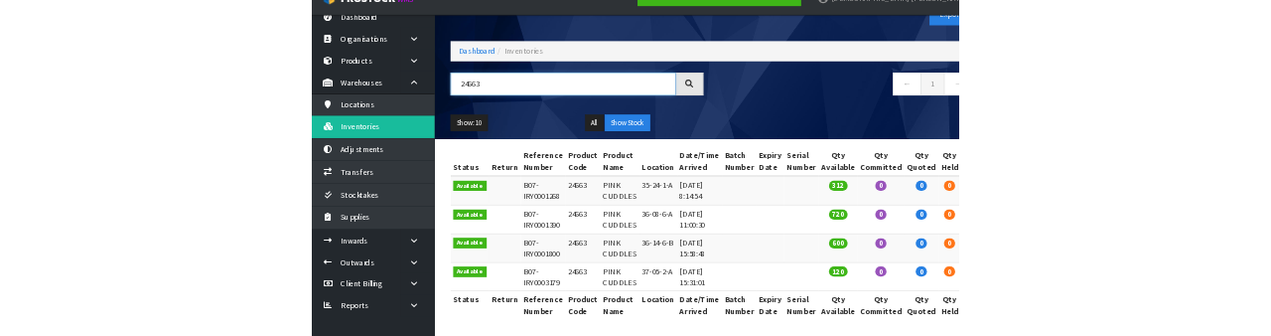
scroll to position [71, 0]
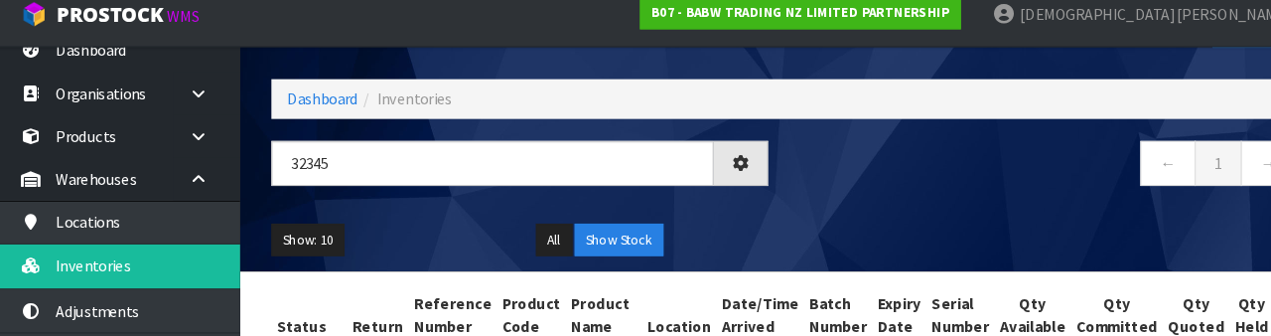
click at [812, 224] on div "Show: 10 5 10 25 50 All Show Stock" at bounding box center [754, 244] width 1003 height 62
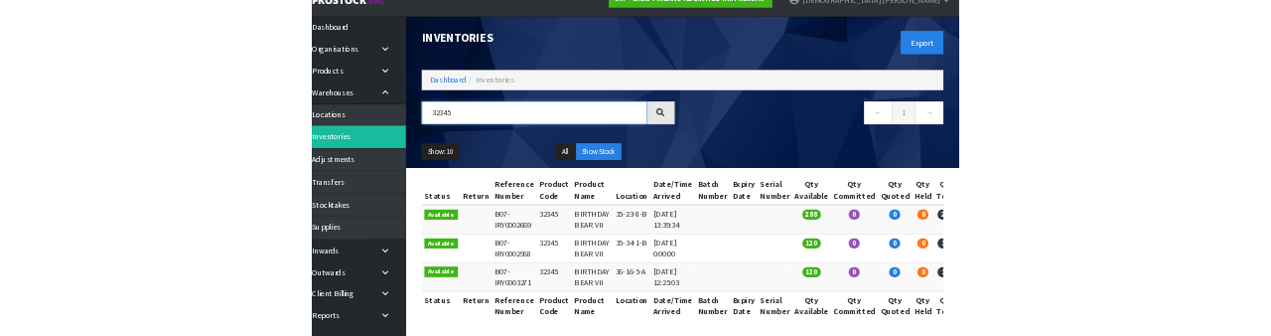
scroll to position [15, 0]
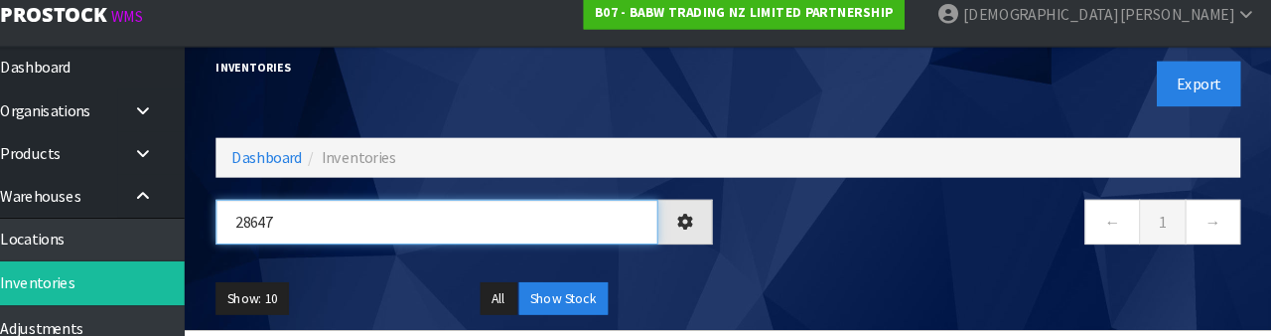
type input "28647"
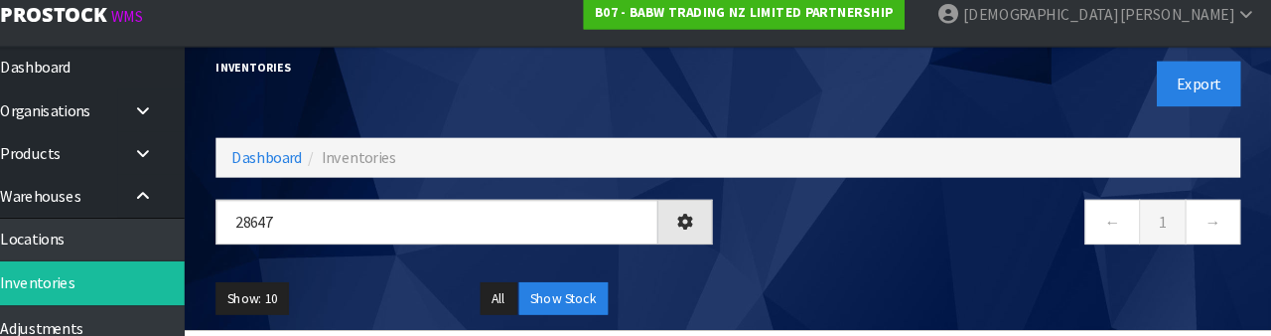
click at [832, 239] on nav "← 1 →" at bounding box center [1006, 230] width 472 height 49
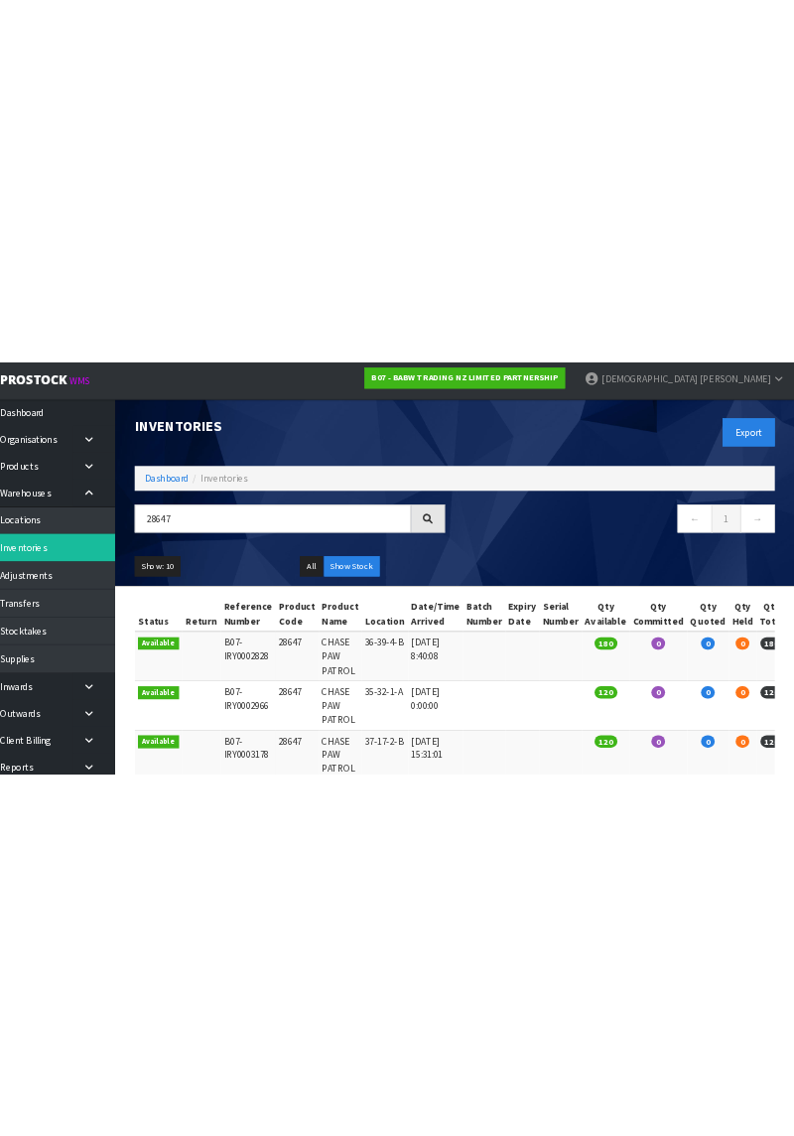
scroll to position [0, 0]
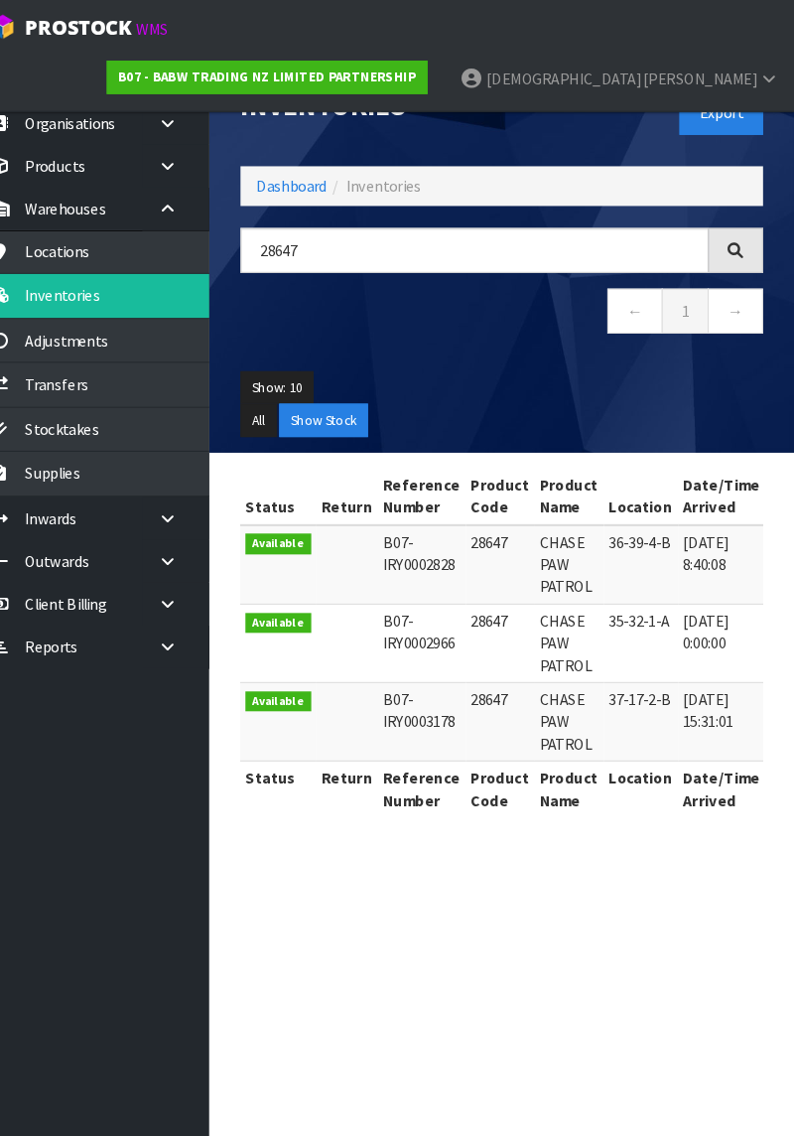
click at [757, 70] on span "[PERSON_NAME]" at bounding box center [703, 79] width 107 height 19
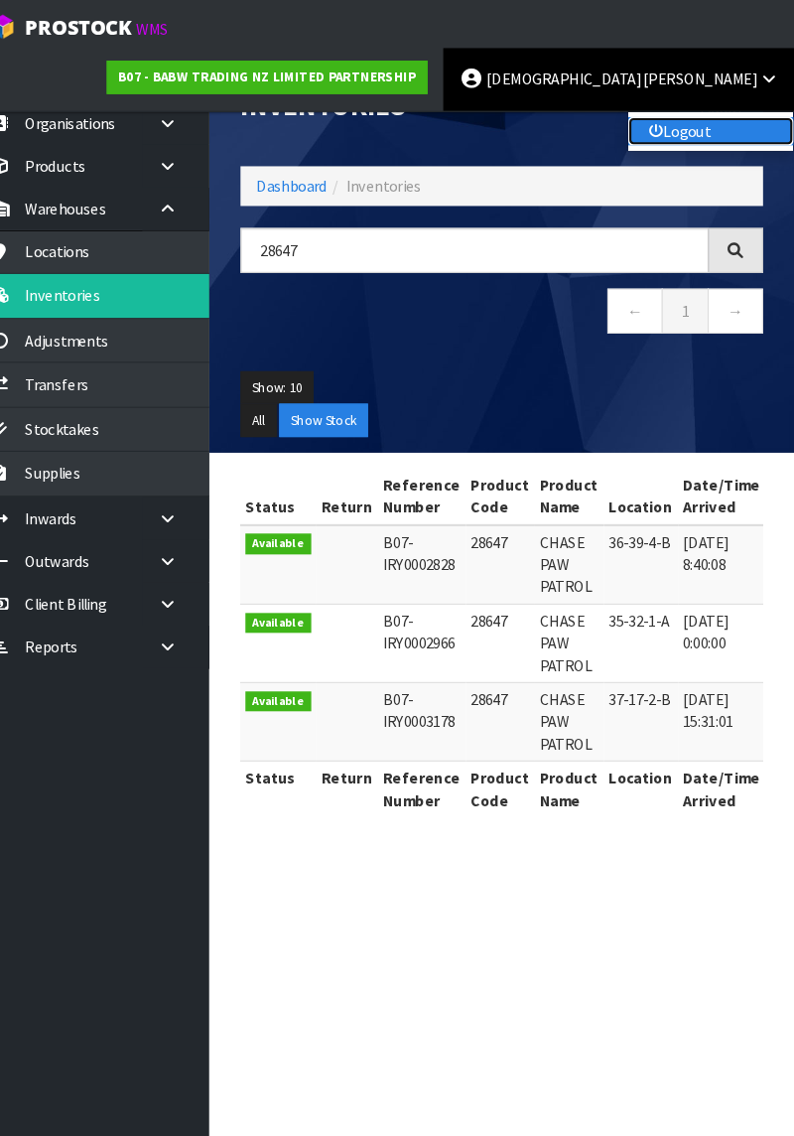
click at [715, 115] on link "Logout" at bounding box center [714, 128] width 157 height 27
